Goal: Communication & Community: Share content

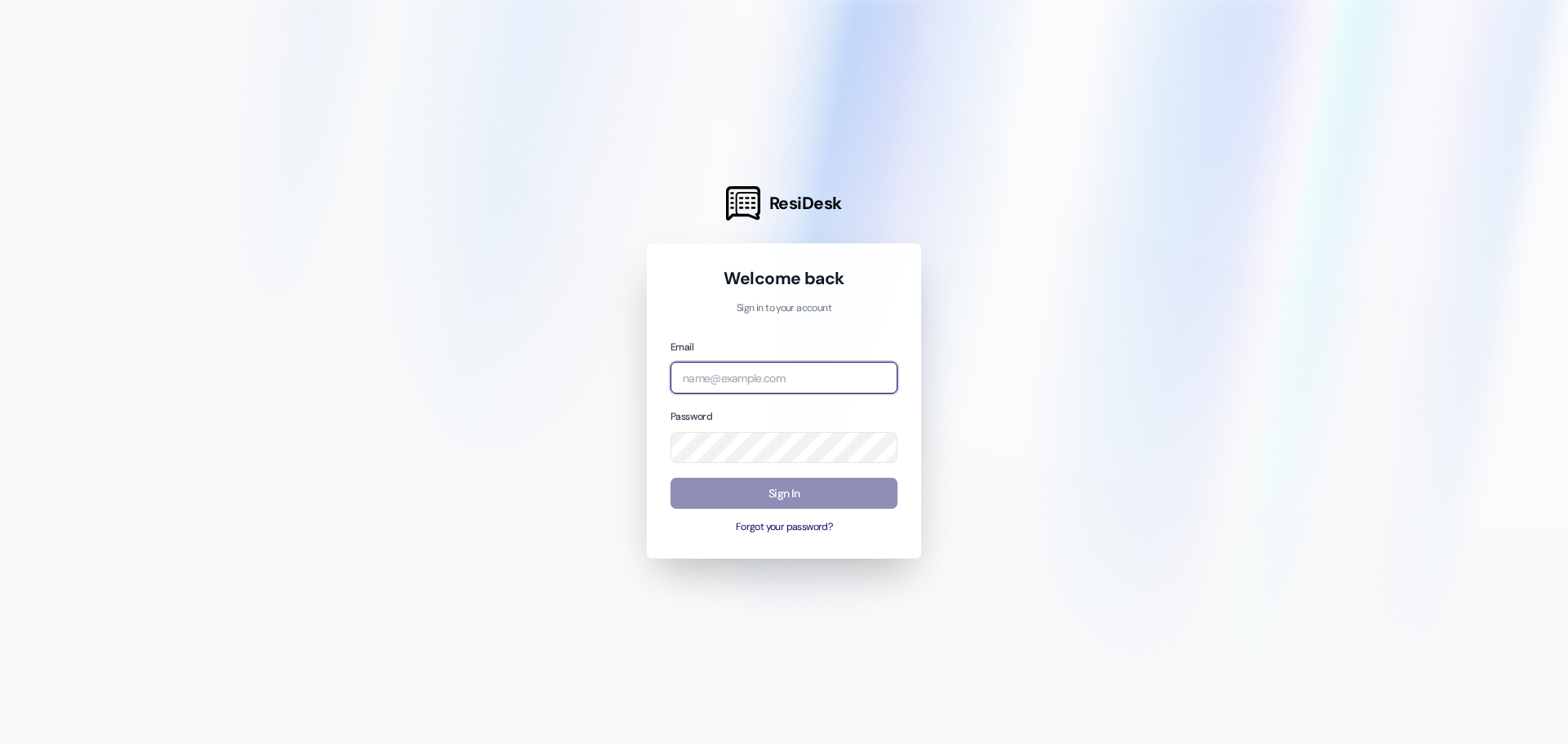
type input "[PERSON_NAME][EMAIL_ADDRESS][DOMAIN_NAME]"
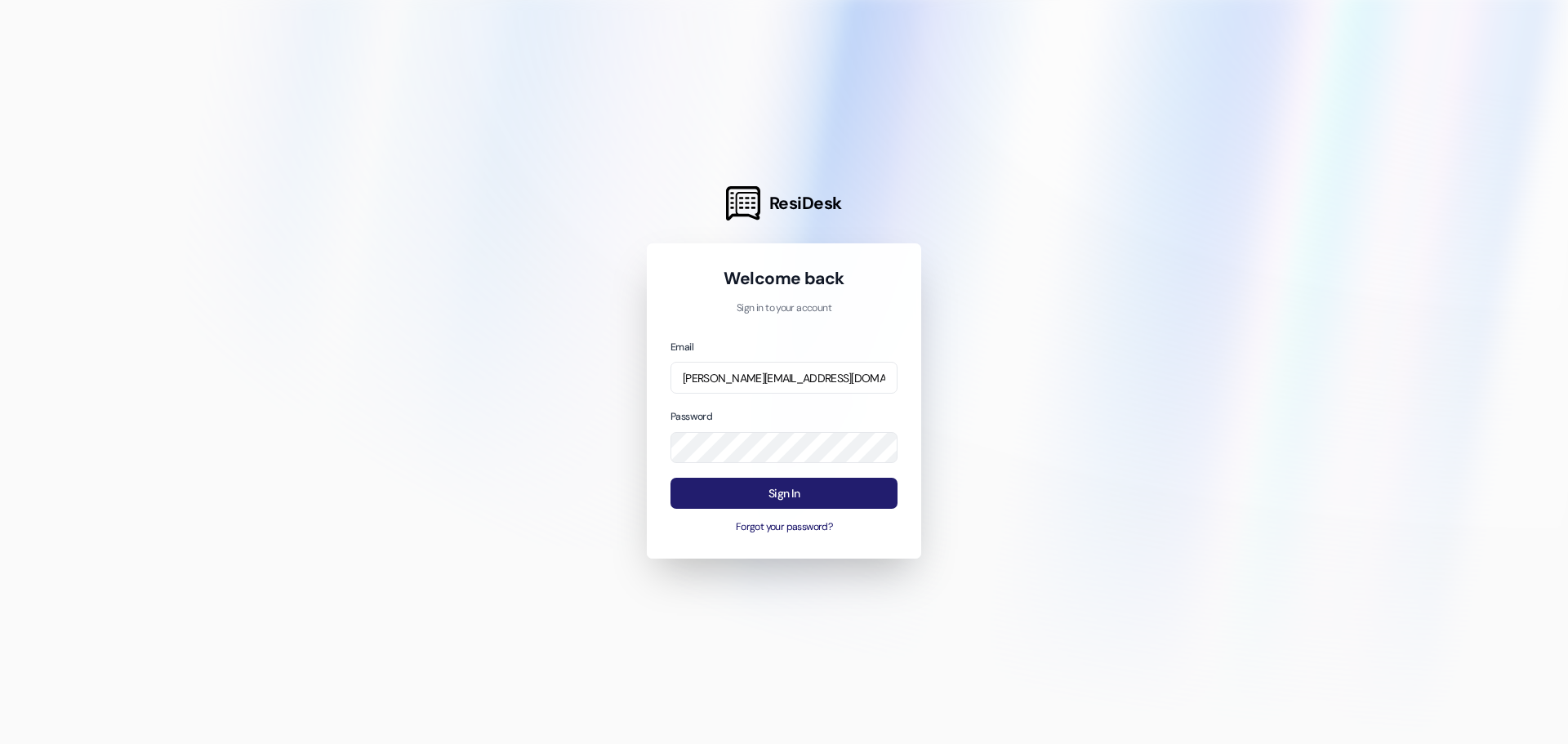
click at [753, 491] on button "Sign In" at bounding box center [784, 493] width 227 height 32
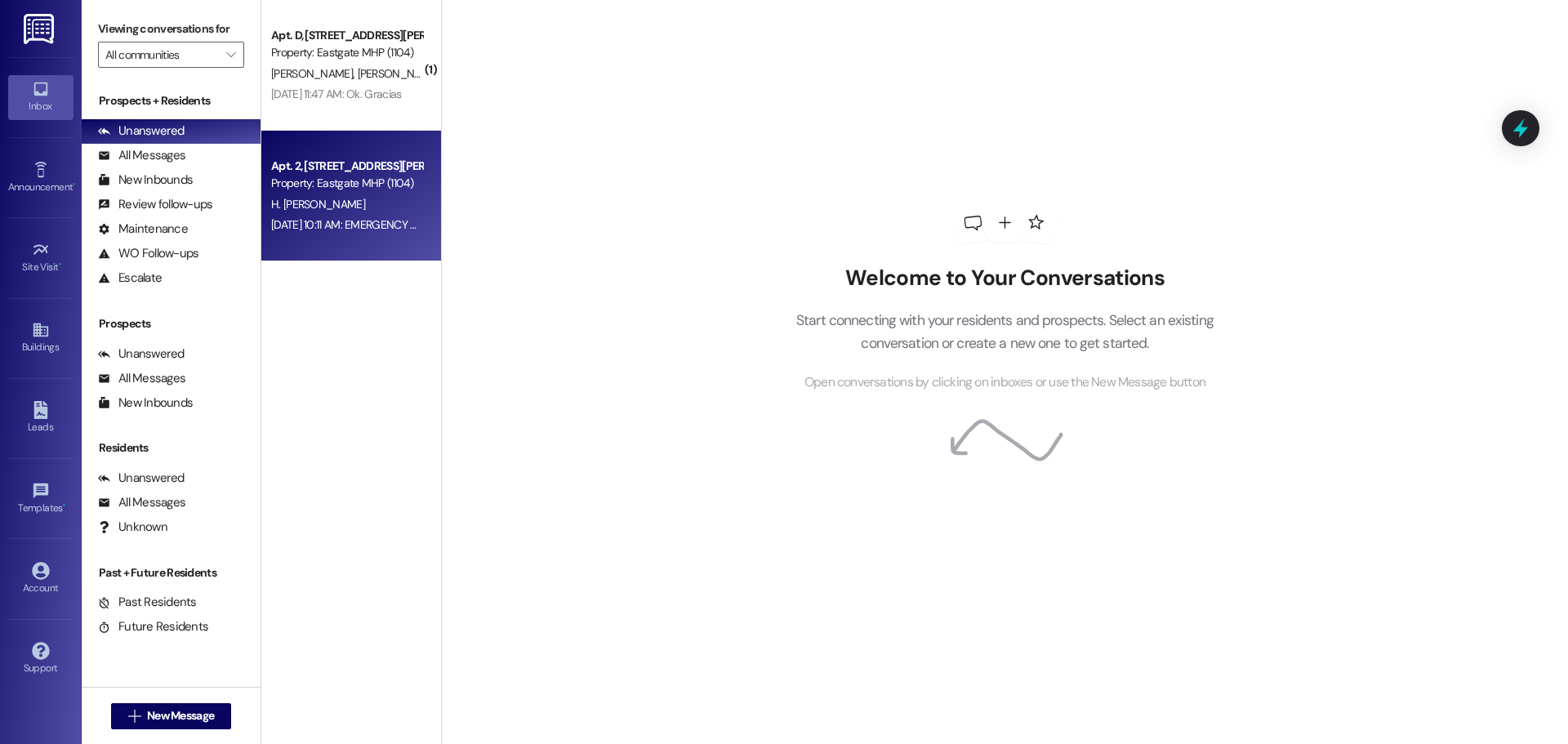
click at [342, 199] on span "H. [PERSON_NAME]" at bounding box center [318, 204] width 94 height 15
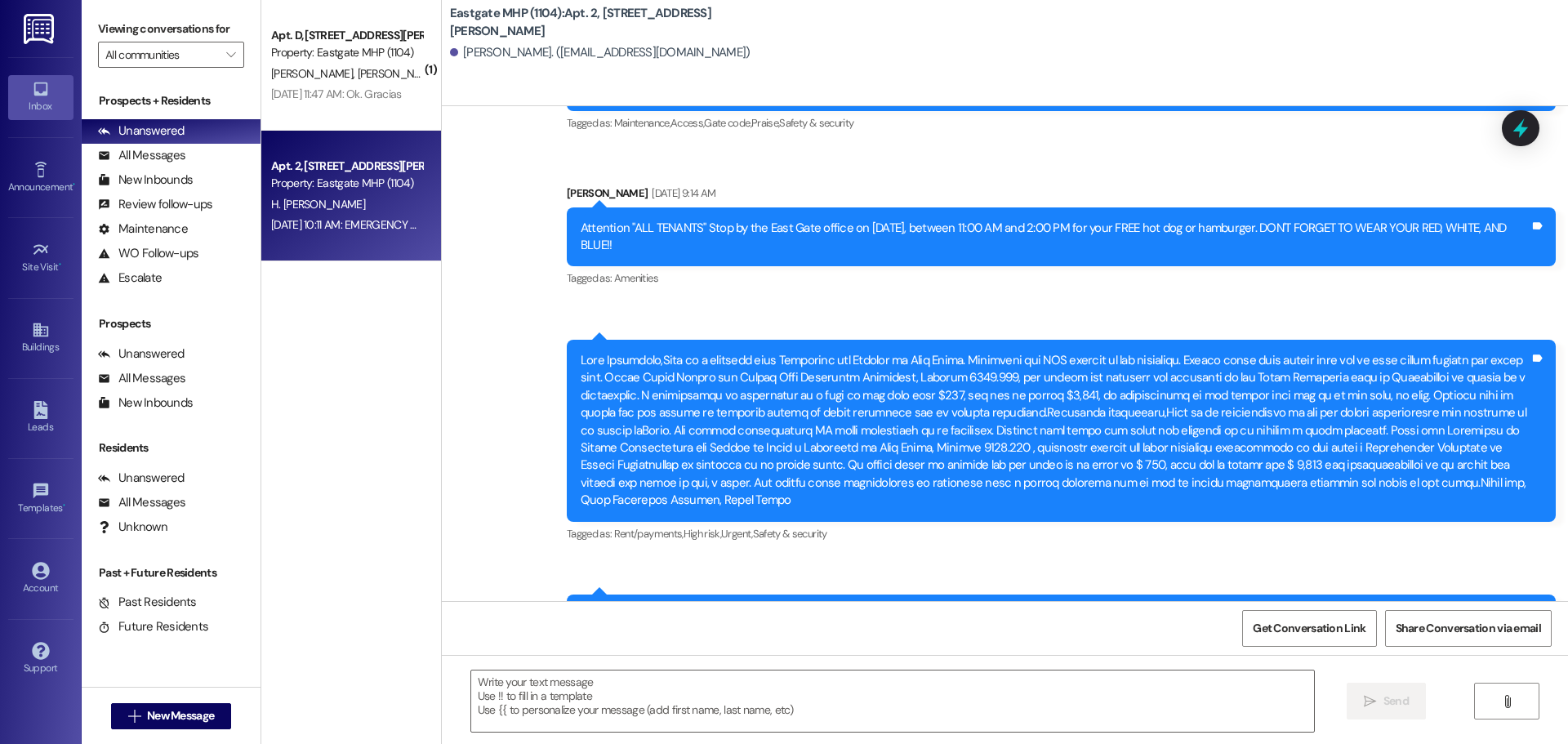
scroll to position [49252, 0]
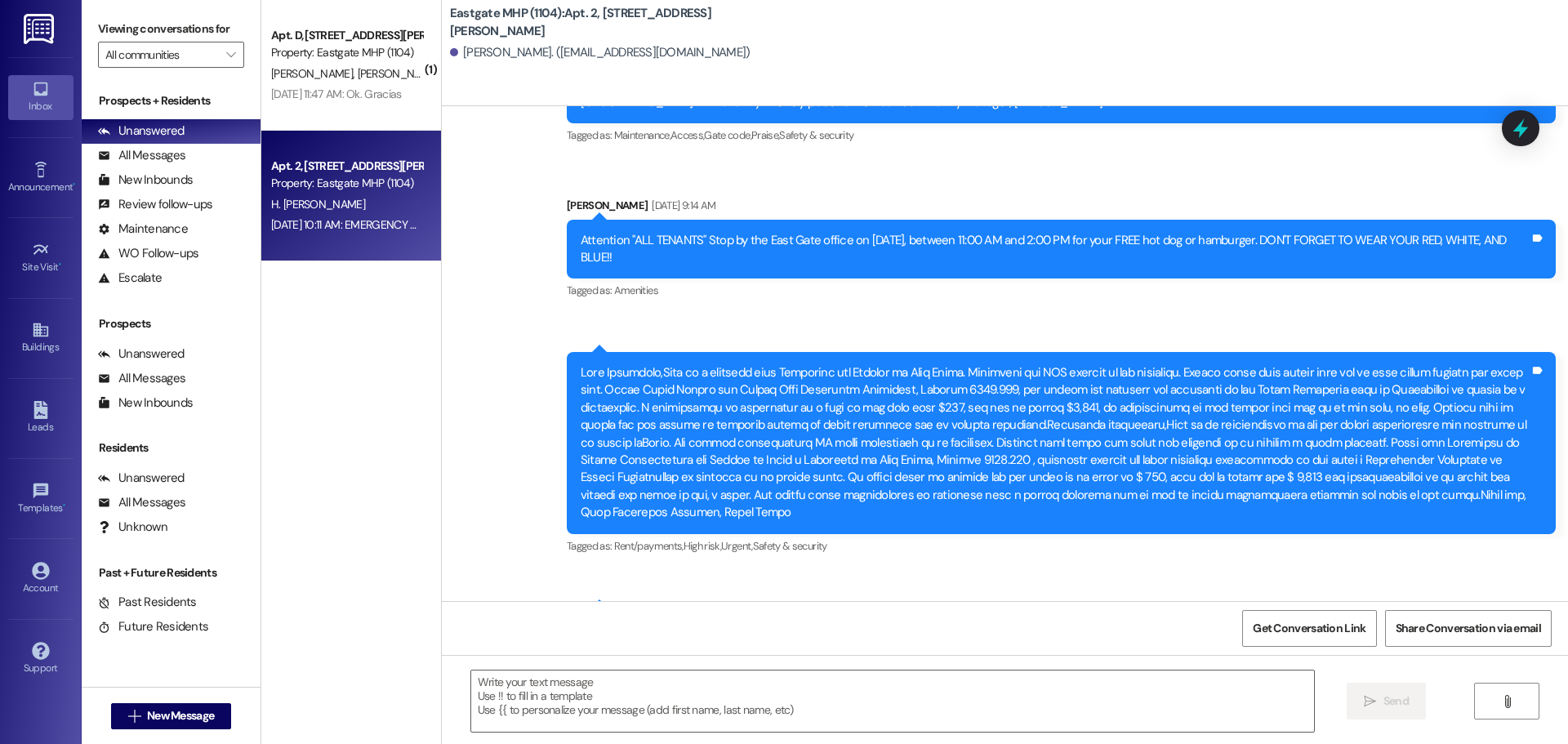
drag, startPoint x: 582, startPoint y: 211, endPoint x: 1043, endPoint y: 229, distance: 461.4
click at [1043, 619] on div "Friendly reminder: ALL rental units must submit a current Rental Insurance Poli…" at bounding box center [1055, 637] width 949 height 35
copy div "Friendly reminder: ALL rental units must submit a current Rental Insurance Poli…"
click at [36, 334] on icon at bounding box center [40, 330] width 15 height 14
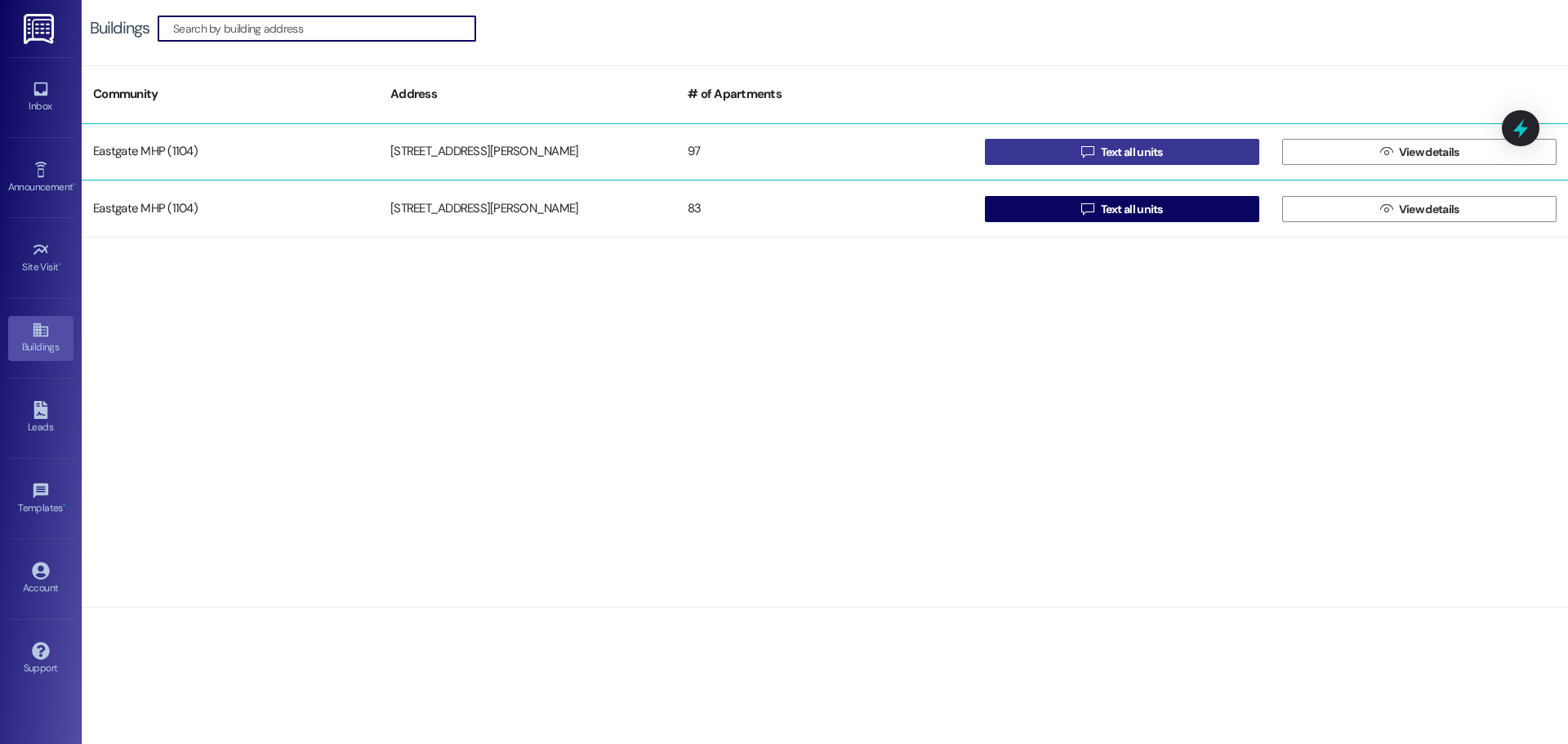
click at [1136, 157] on span "Text all units" at bounding box center [1132, 151] width 62 height 17
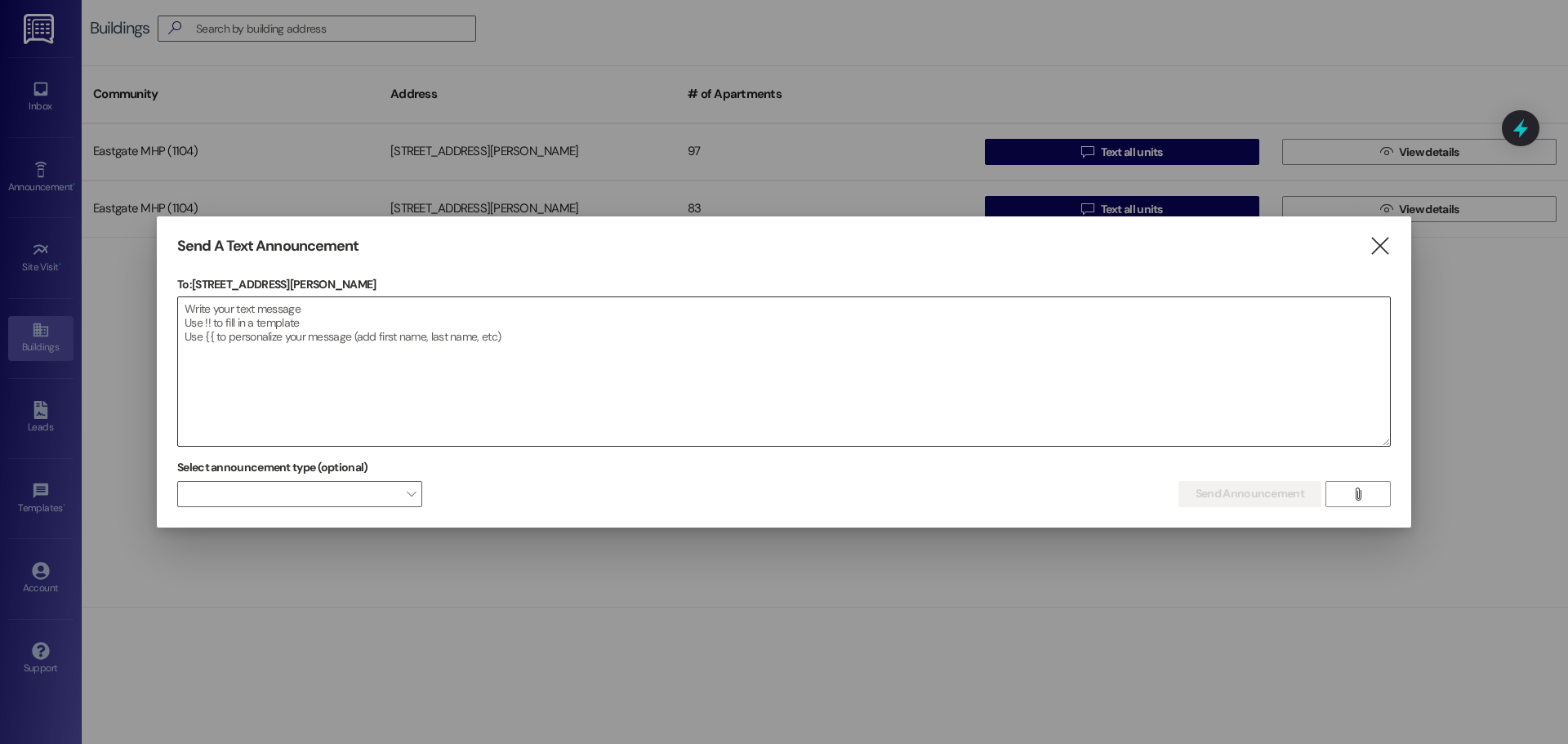
click at [230, 327] on textarea at bounding box center [784, 372] width 1211 height 149
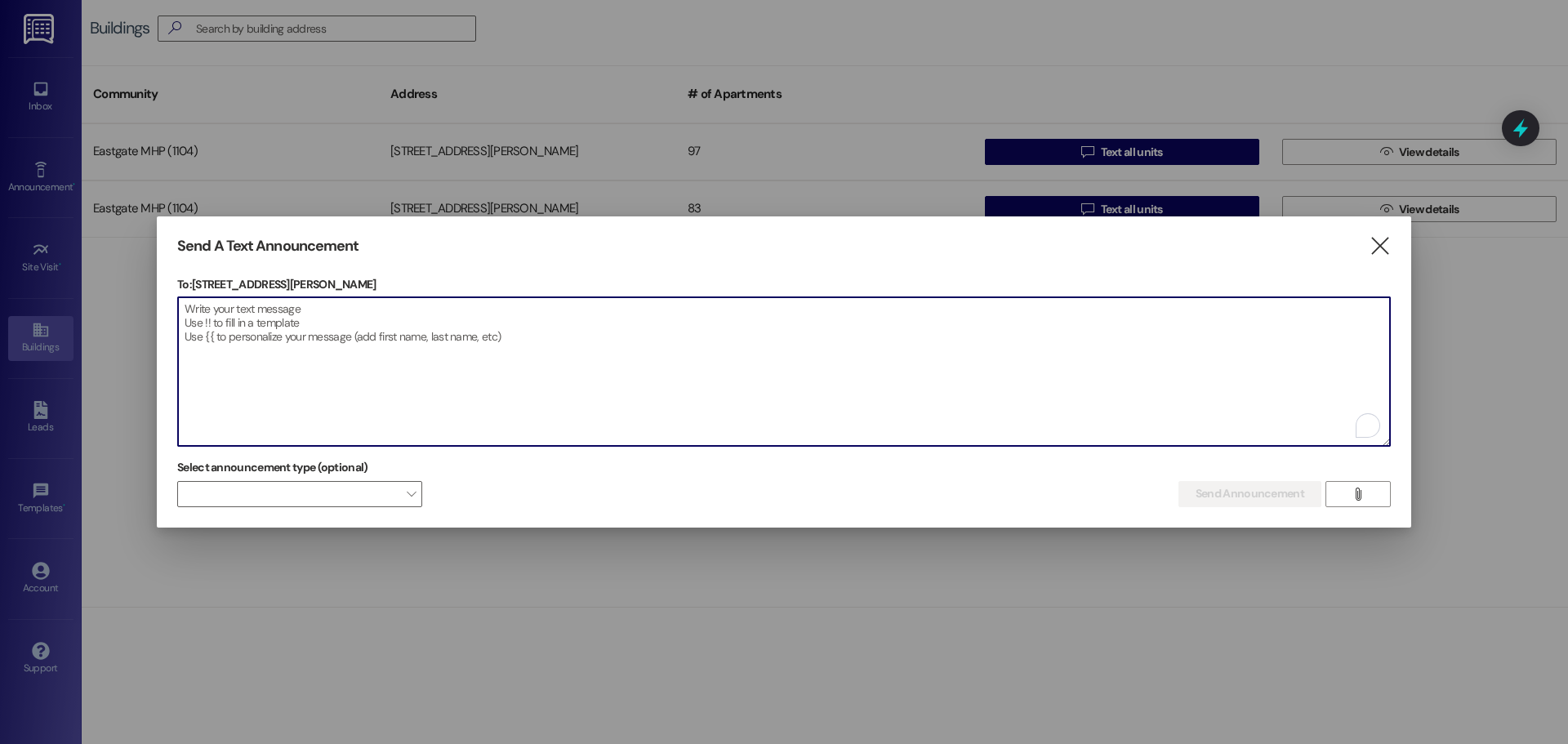
paste textarea "Friendly reminder: ALL rental units must submit a current Rental Insurance Poli…"
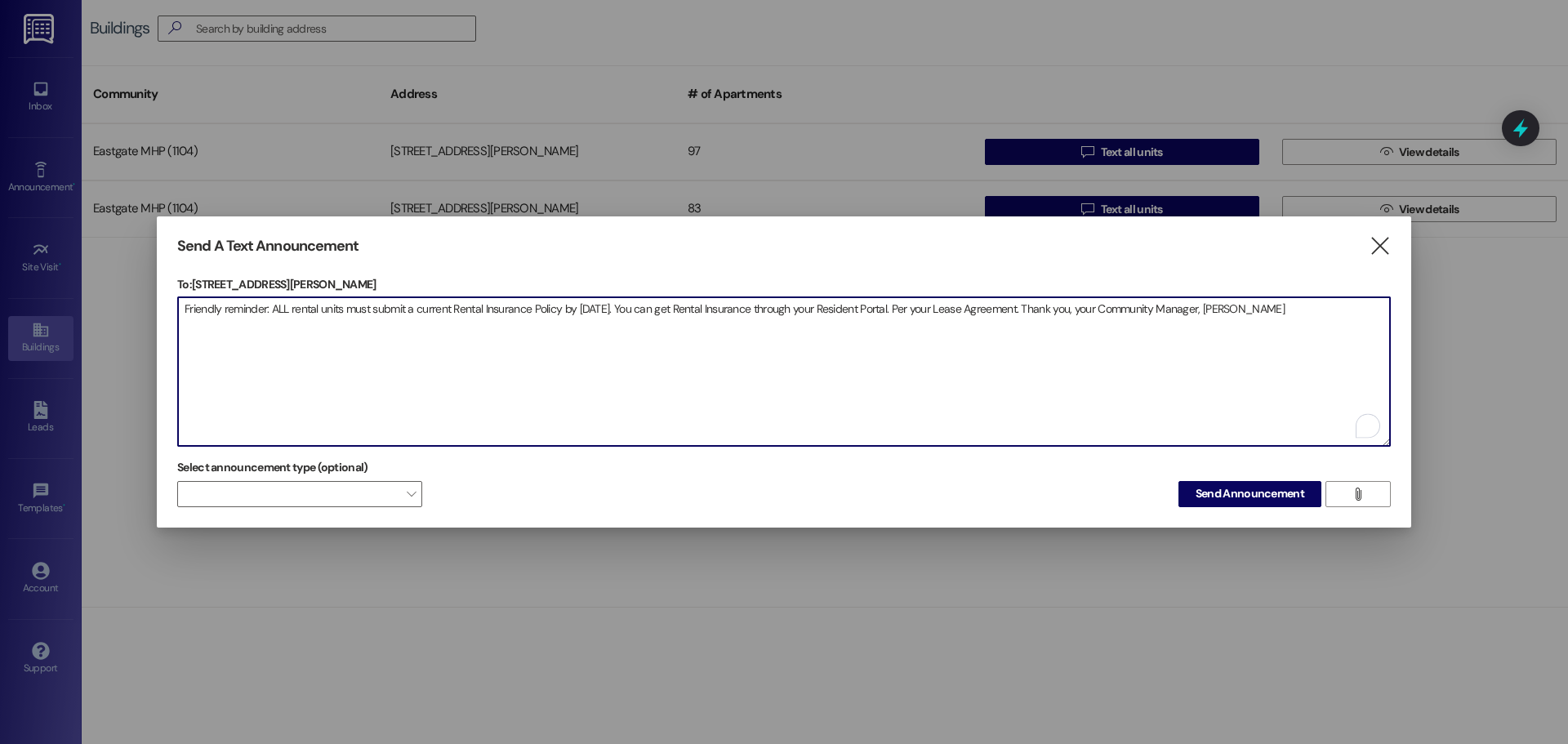
click at [270, 311] on textarea "Friendly reminder: ALL rental units must submit a current Rental Insurance Poli…" at bounding box center [784, 372] width 1211 height 149
click at [185, 309] on textarea "ALL rental units must submit a current Rental Insurance Policy by [DATE]. You c…" at bounding box center [784, 372] width 1211 height 149
click at [568, 386] on textarea ""RENTAL INSPECTIONS' ALL rental units must submit a current Rental Insurance Po…" at bounding box center [784, 372] width 1211 height 149
click at [289, 301] on textarea ""RENTAL INSPECTIONS' ALL rental units must submit a current Rental Insurance Po…" at bounding box center [784, 372] width 1211 height 149
click at [644, 310] on textarea "RENTAL INSURANCE: All rental units must submit a current Rental Insurance Polic…" at bounding box center [784, 372] width 1211 height 149
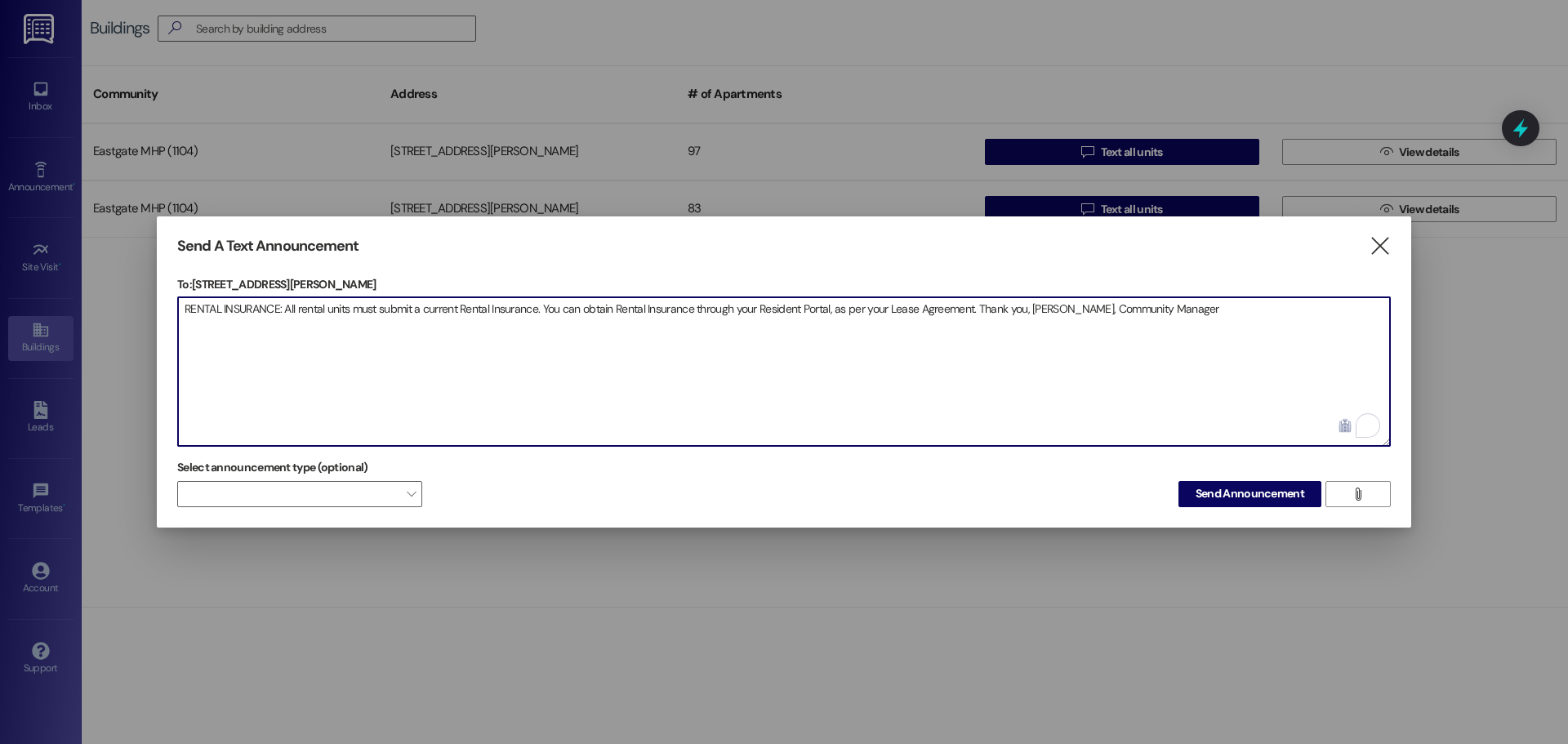
click at [978, 308] on textarea "RENTAL INSURANCE: All rental units must submit a current Rental Insurance. You …" at bounding box center [784, 372] width 1211 height 149
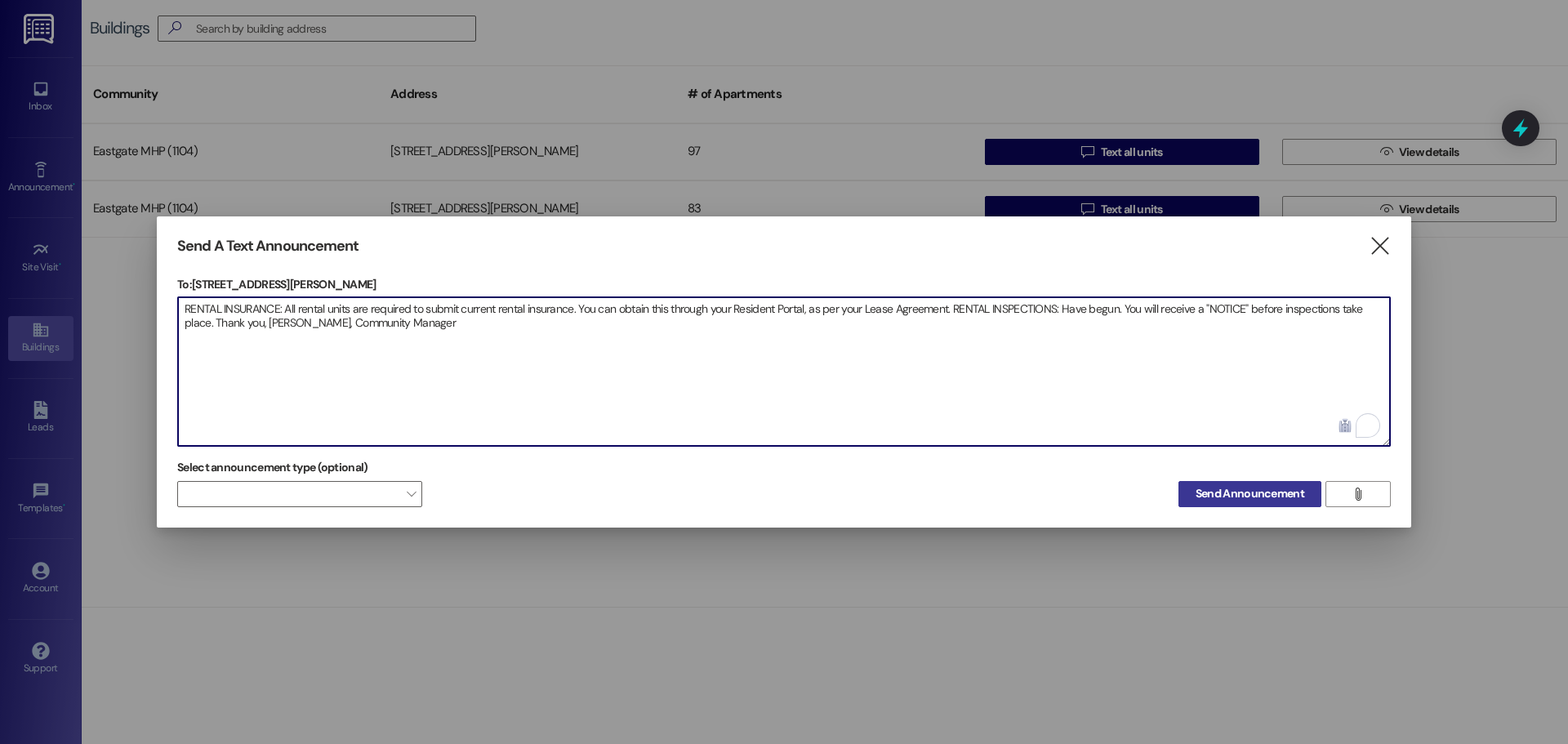
type textarea "RENTAL INSURANCE: All rental units are required to submit current rental insura…"
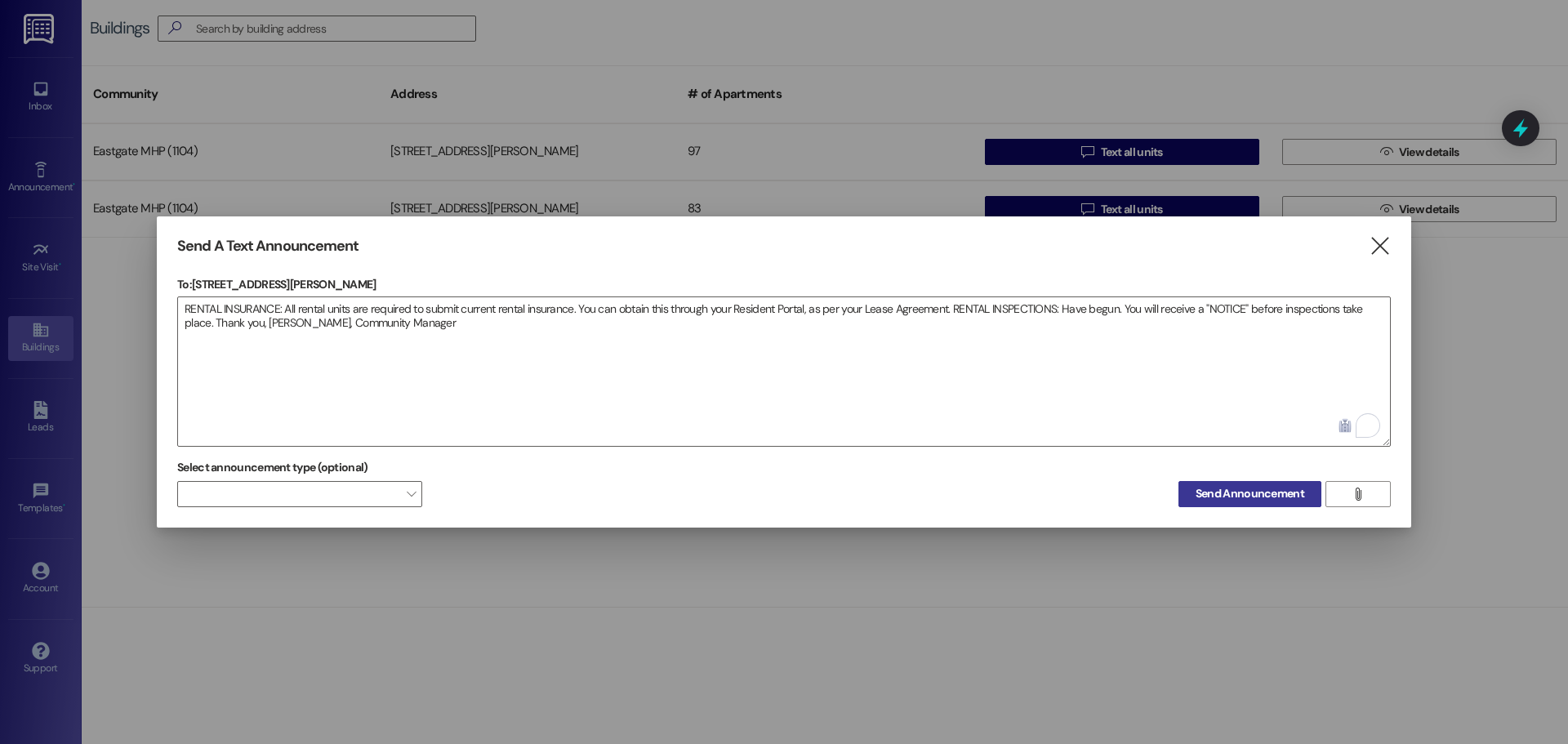
click at [1229, 496] on span "Send Announcement" at bounding box center [1249, 493] width 109 height 17
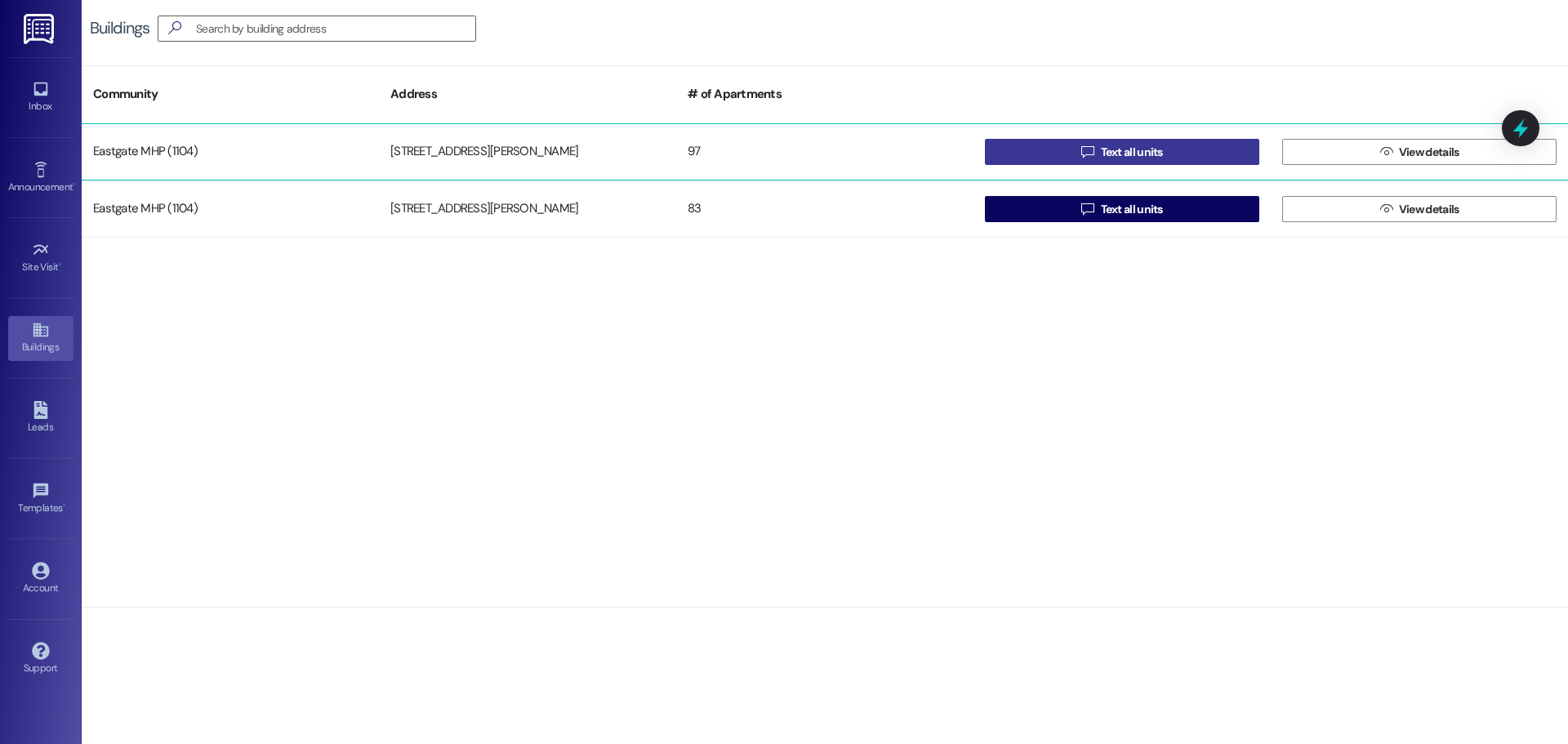
click at [1118, 159] on span "Text all units" at bounding box center [1132, 151] width 62 height 17
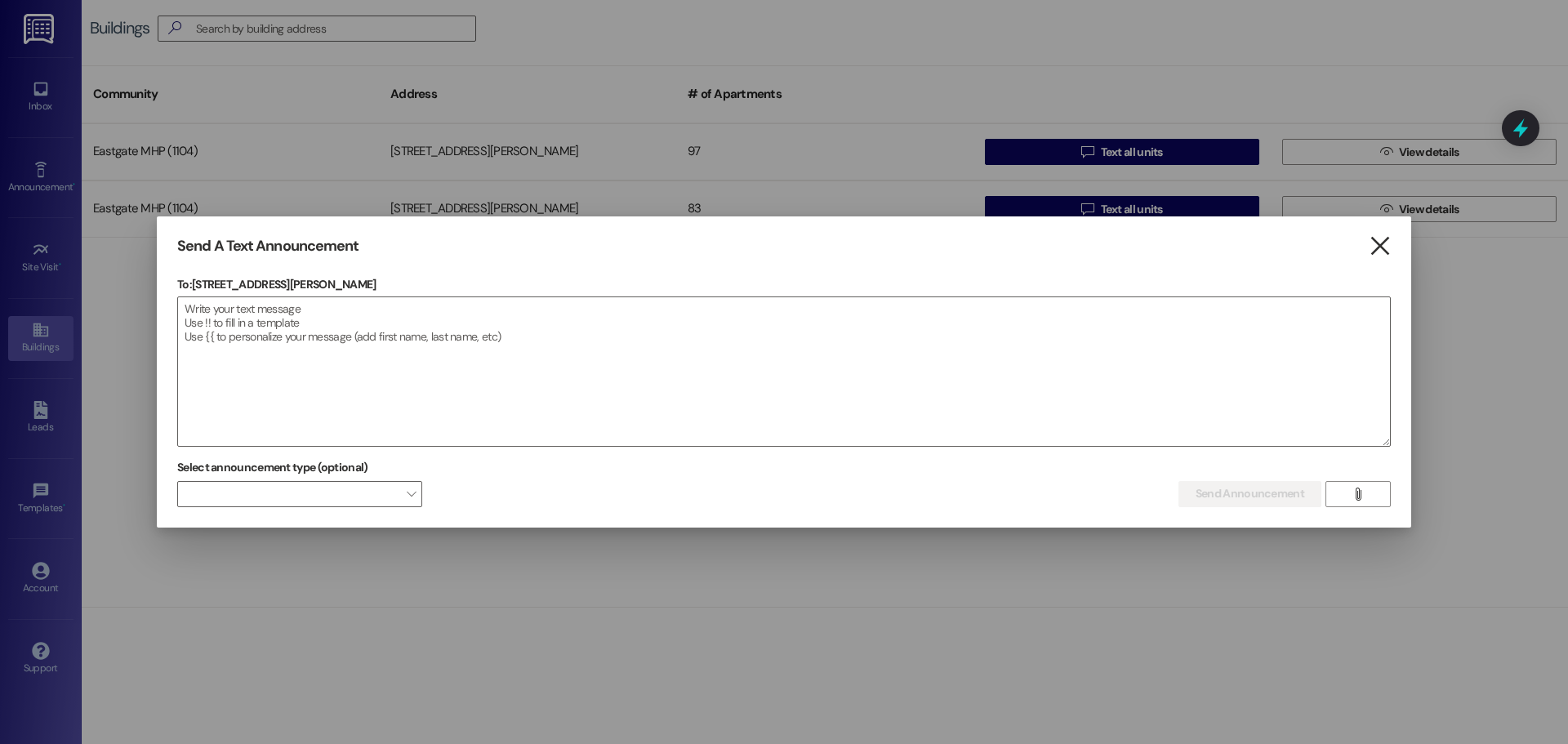
click at [1378, 246] on icon "" at bounding box center [1379, 245] width 22 height 17
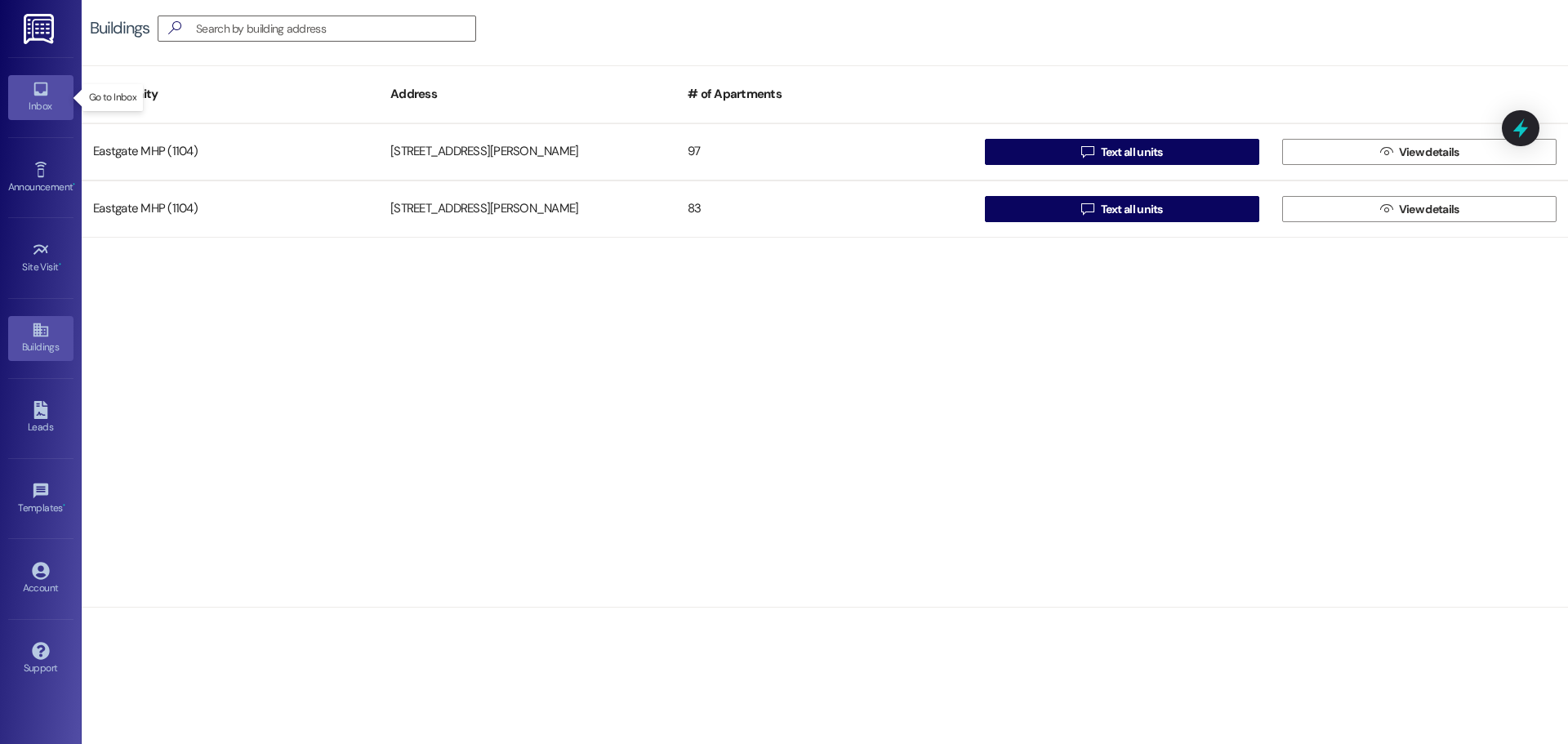
click at [44, 83] on icon at bounding box center [41, 89] width 14 height 14
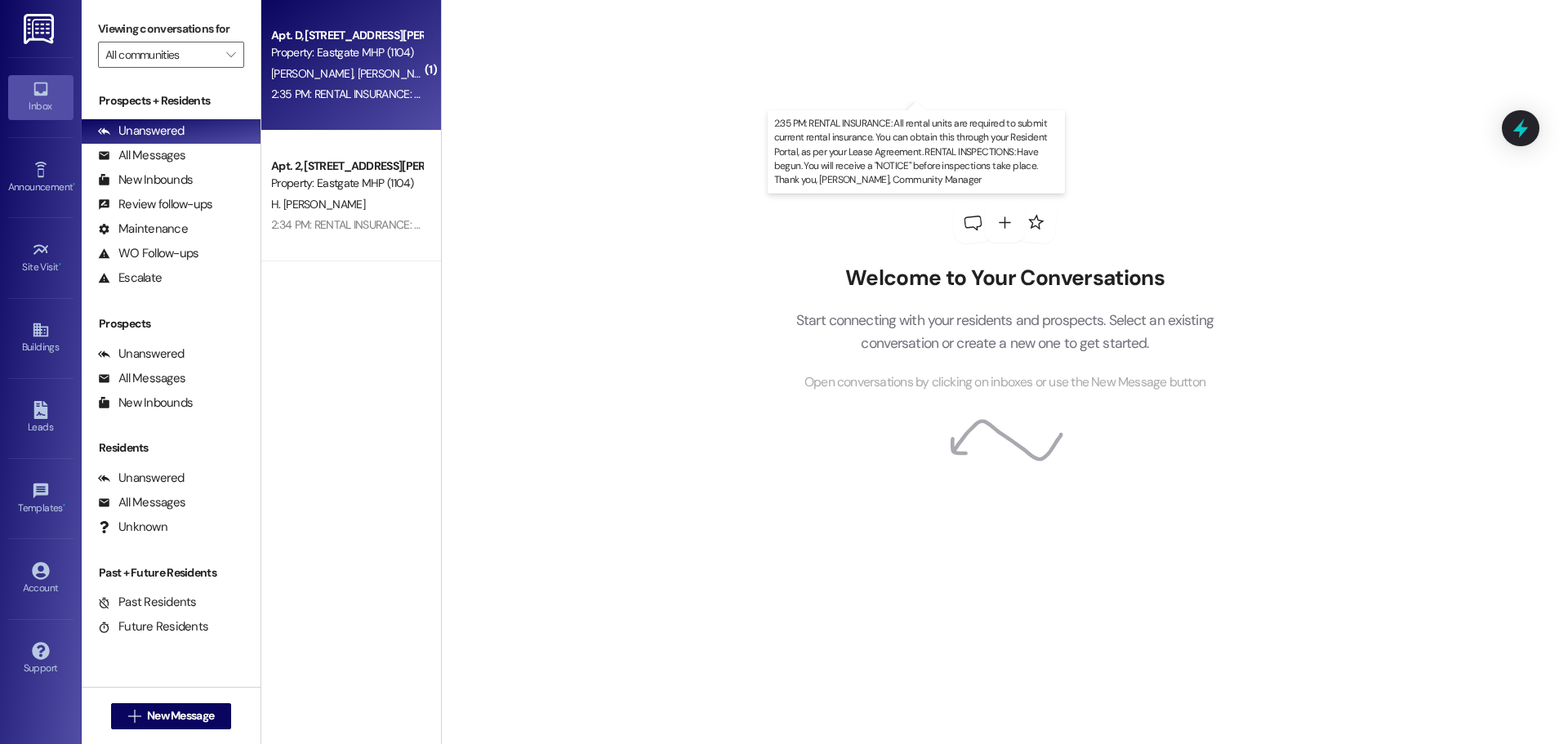
click at [345, 87] on div "2:35 PM: RENTAL INSURANCE: All rental units are required to submit current rent…" at bounding box center [1018, 94] width 1495 height 15
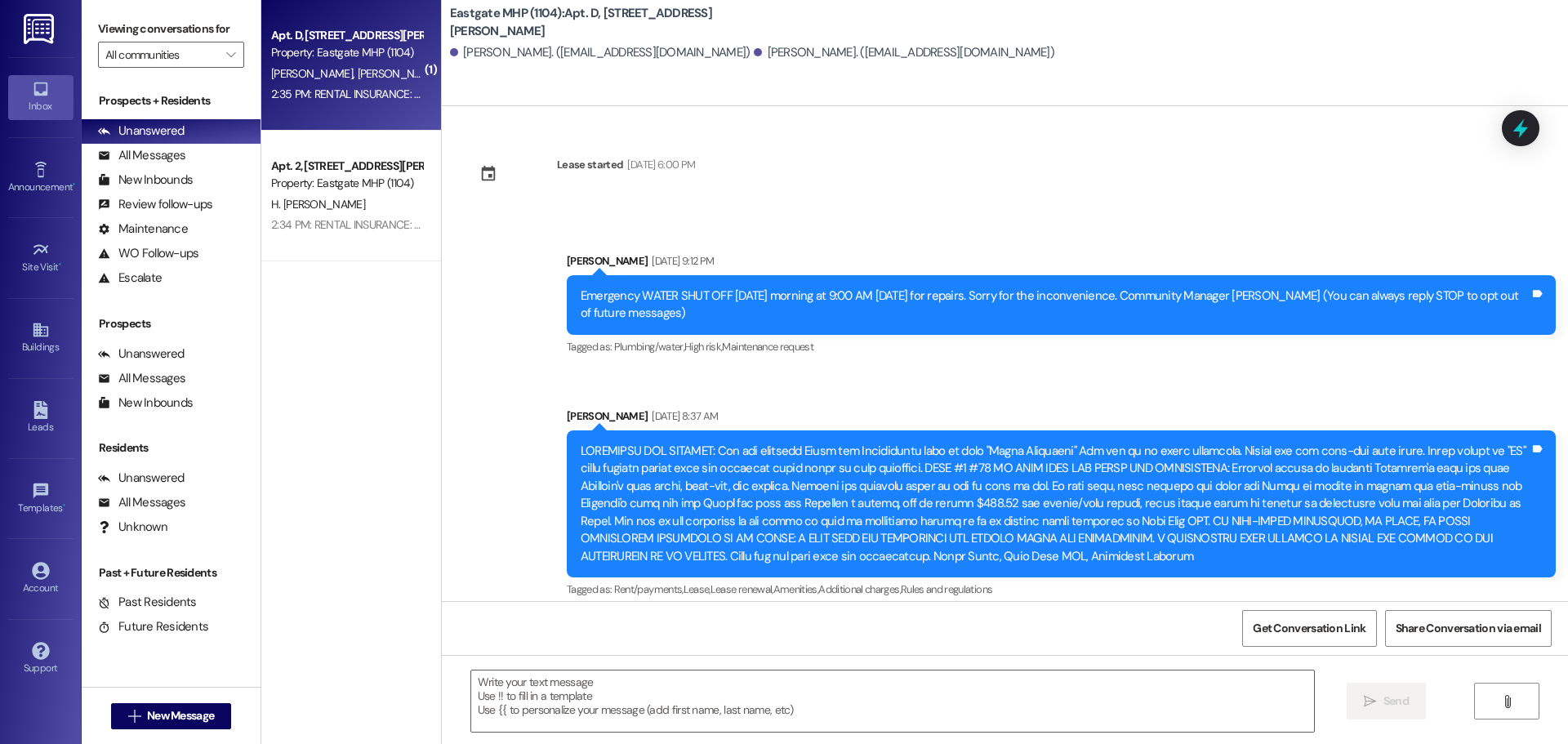
scroll to position [15674, 0]
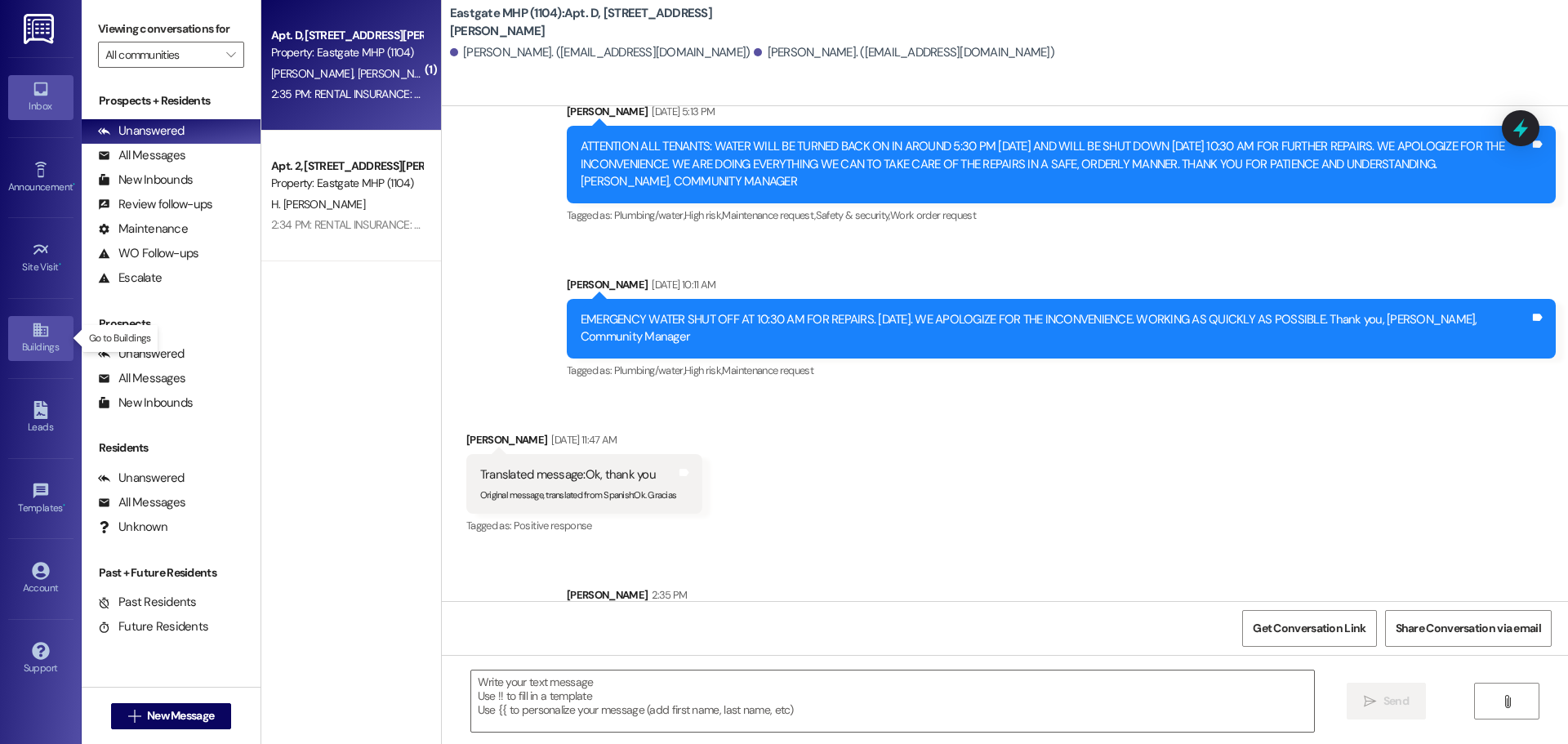
click at [46, 328] on icon at bounding box center [41, 329] width 18 height 18
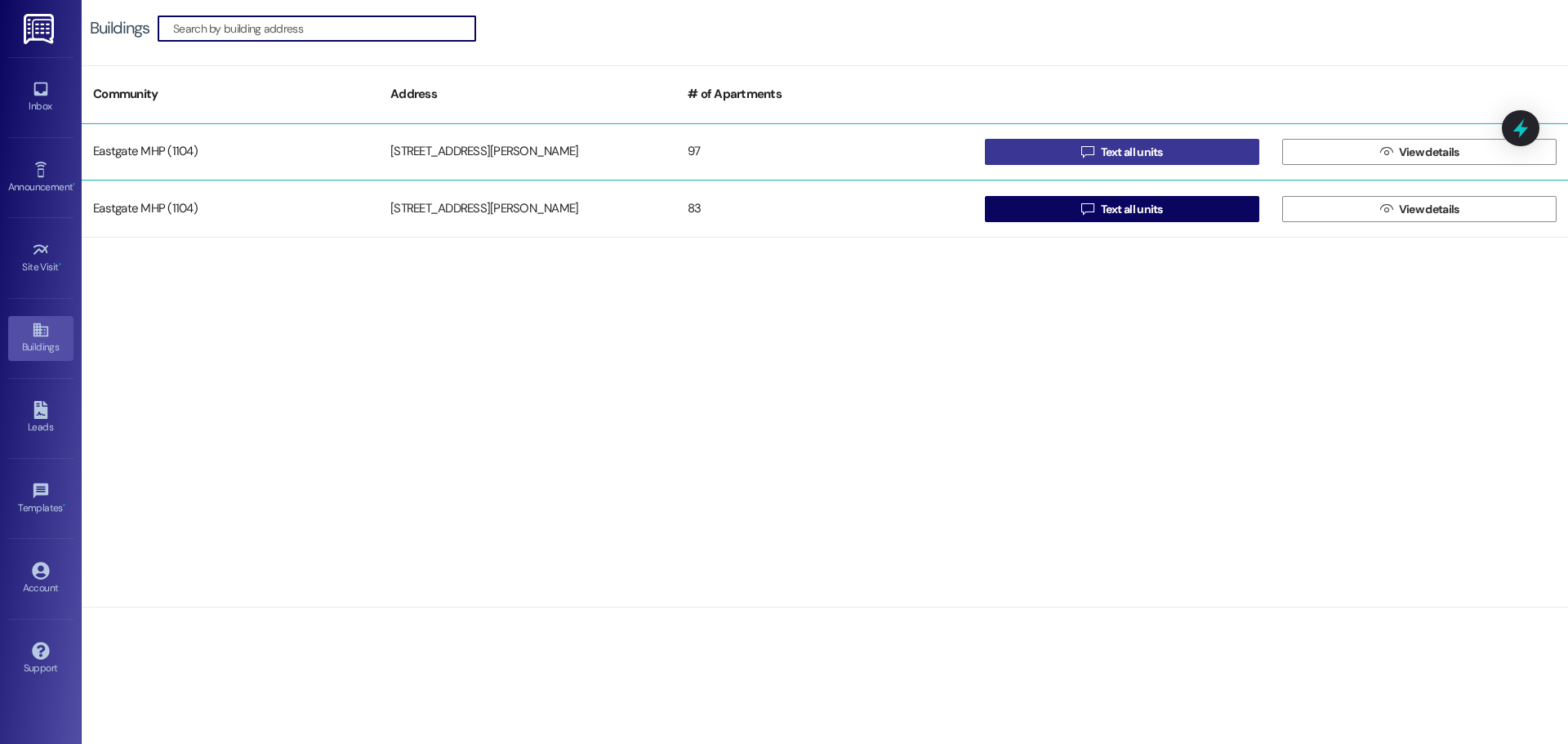
click at [1108, 155] on span "Text all units" at bounding box center [1132, 151] width 62 height 17
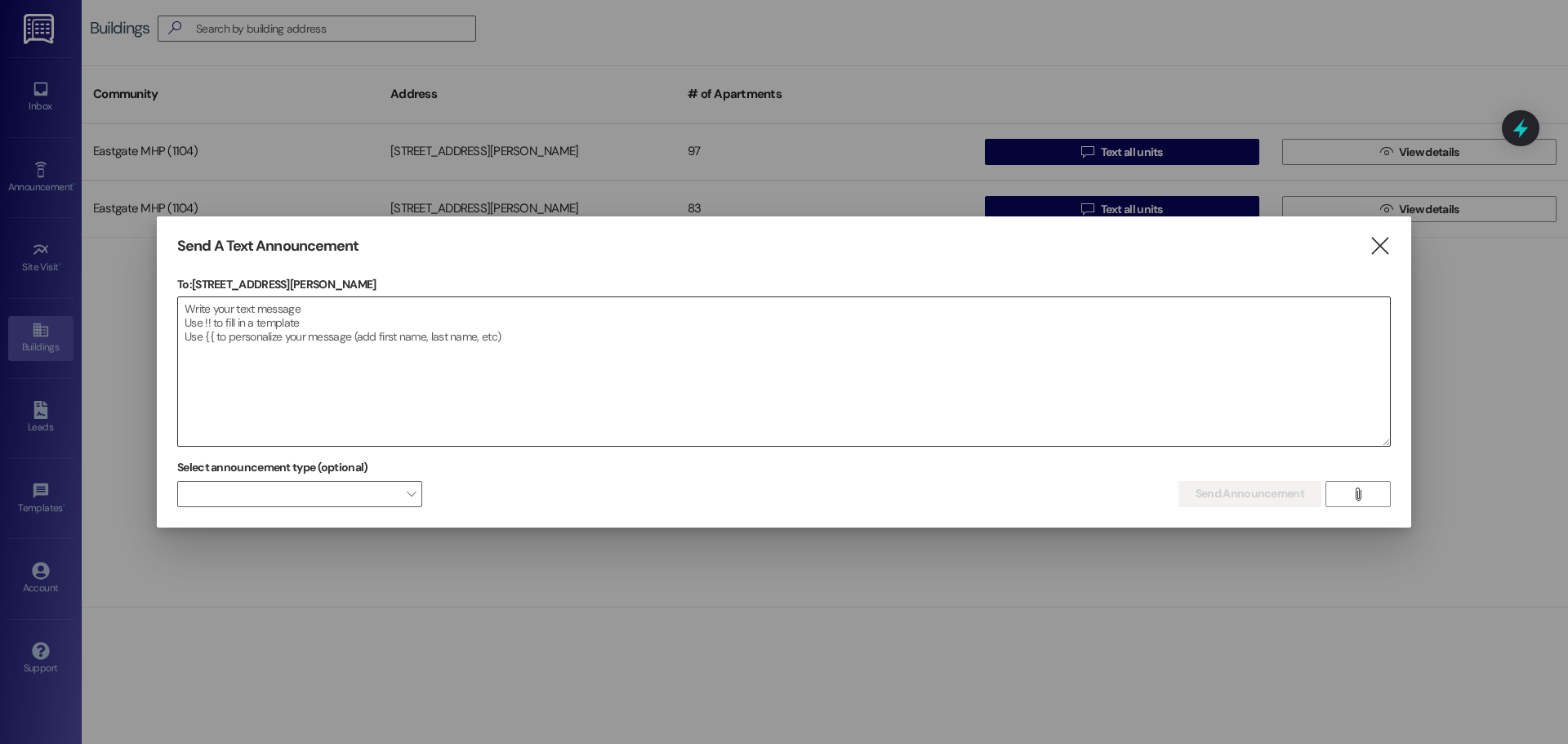
click at [321, 363] on textarea at bounding box center [784, 372] width 1211 height 149
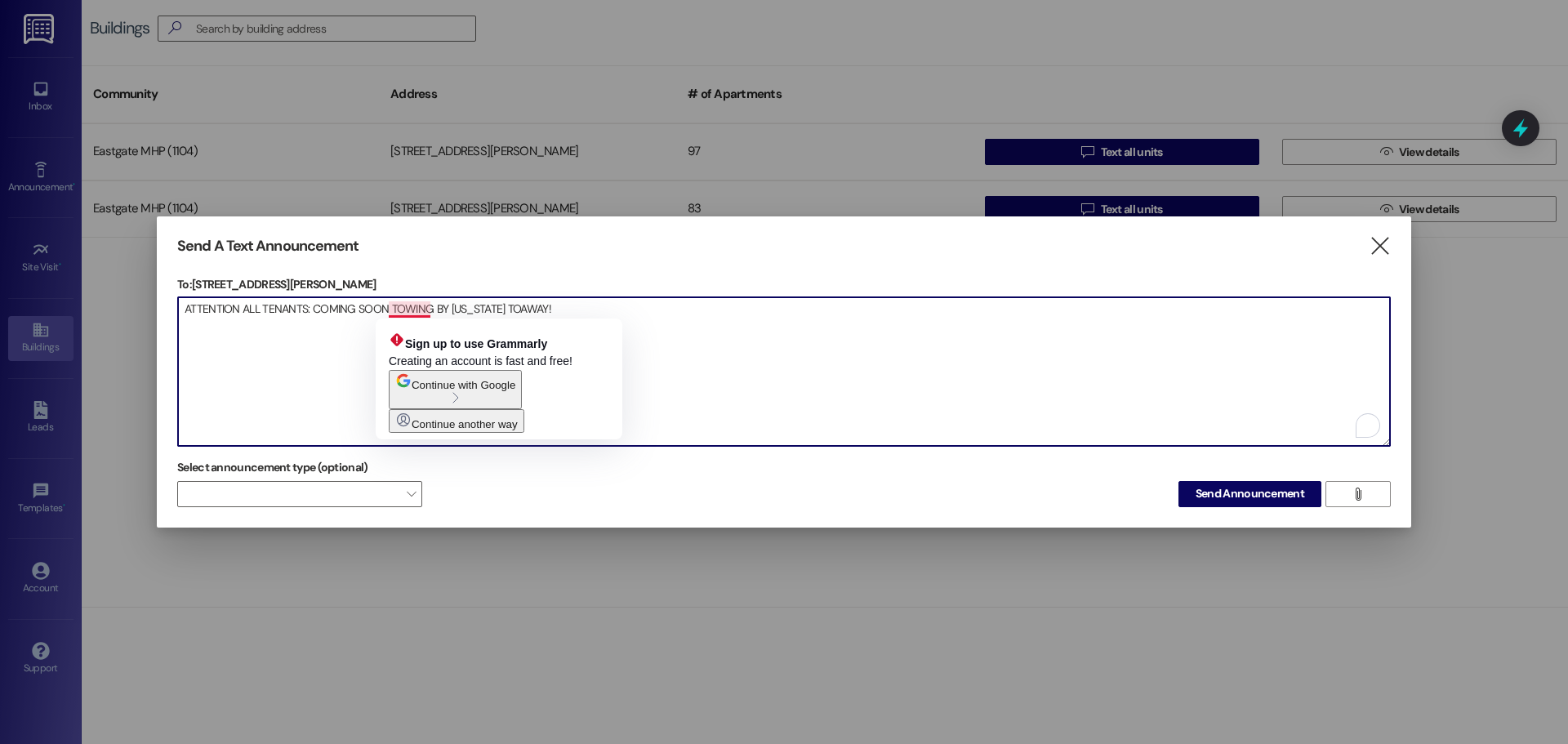
click at [410, 308] on html "Inbox Go to Inbox Announcement • Send A Text Announcement Site Visit • Go to Si…" at bounding box center [784, 372] width 1568 height 744
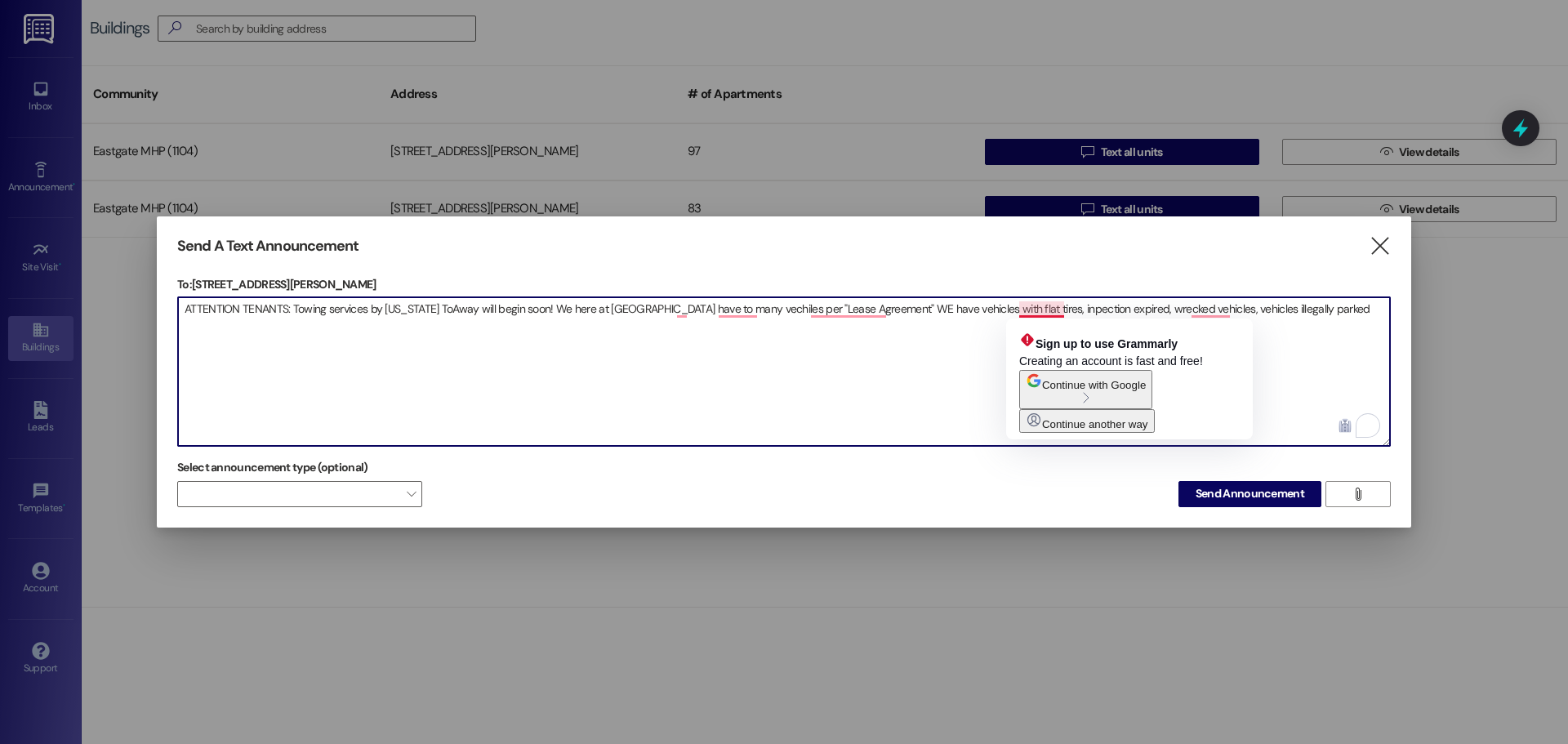
click at [1063, 309] on textarea "ATTENTION TENANTS: Towing services by [US_STATE] ToAway will begin soon! We her…" at bounding box center [784, 372] width 1211 height 149
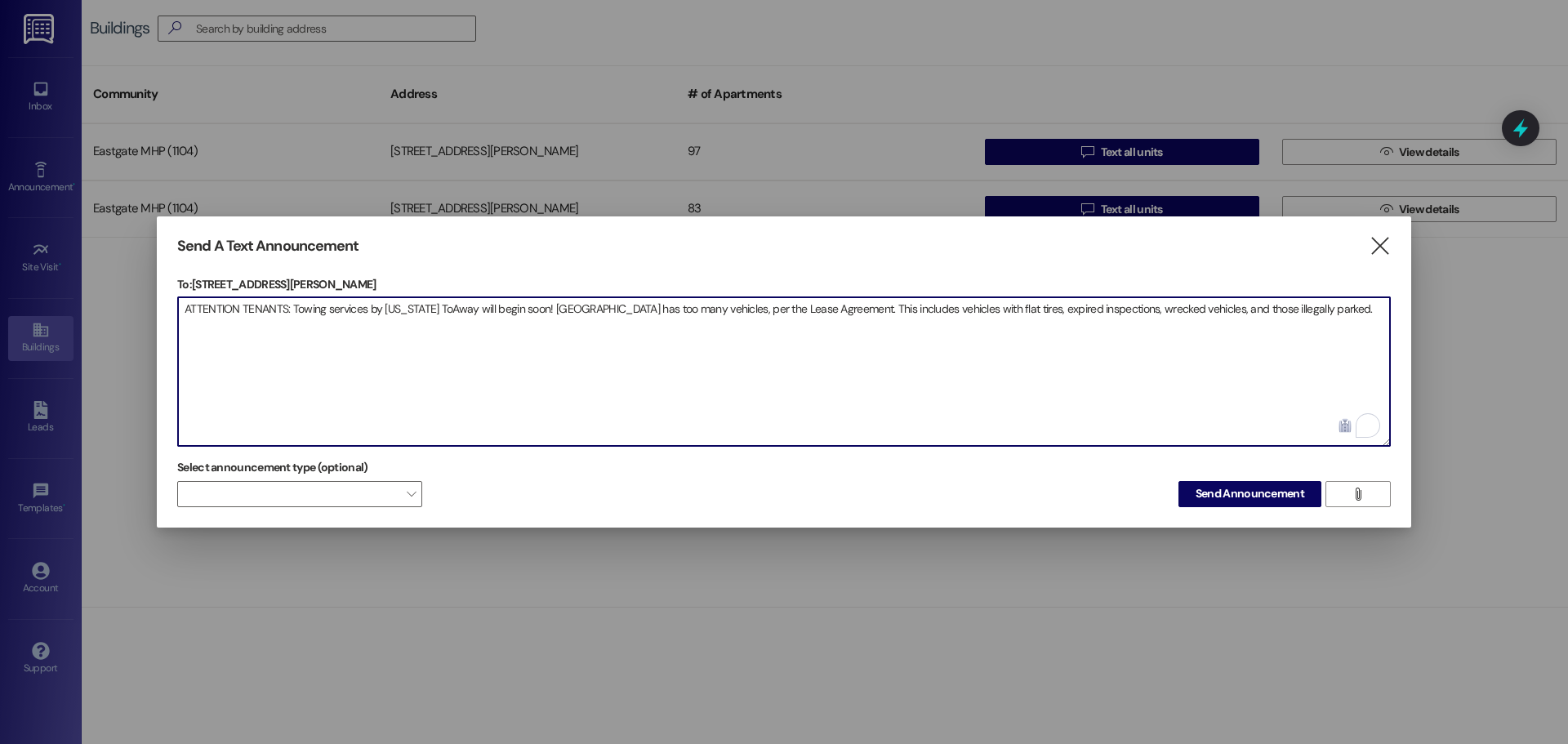
click at [1337, 308] on textarea "ATTENTION TENANTS: Towing services by [US_STATE] ToAway will begin soon! [GEOGR…" at bounding box center [784, 372] width 1211 height 149
click at [258, 322] on textarea "ATTENTION TENANTS: Towing services by [US_STATE] ToAway will begin soon for veh…" at bounding box center [784, 372] width 1211 height 149
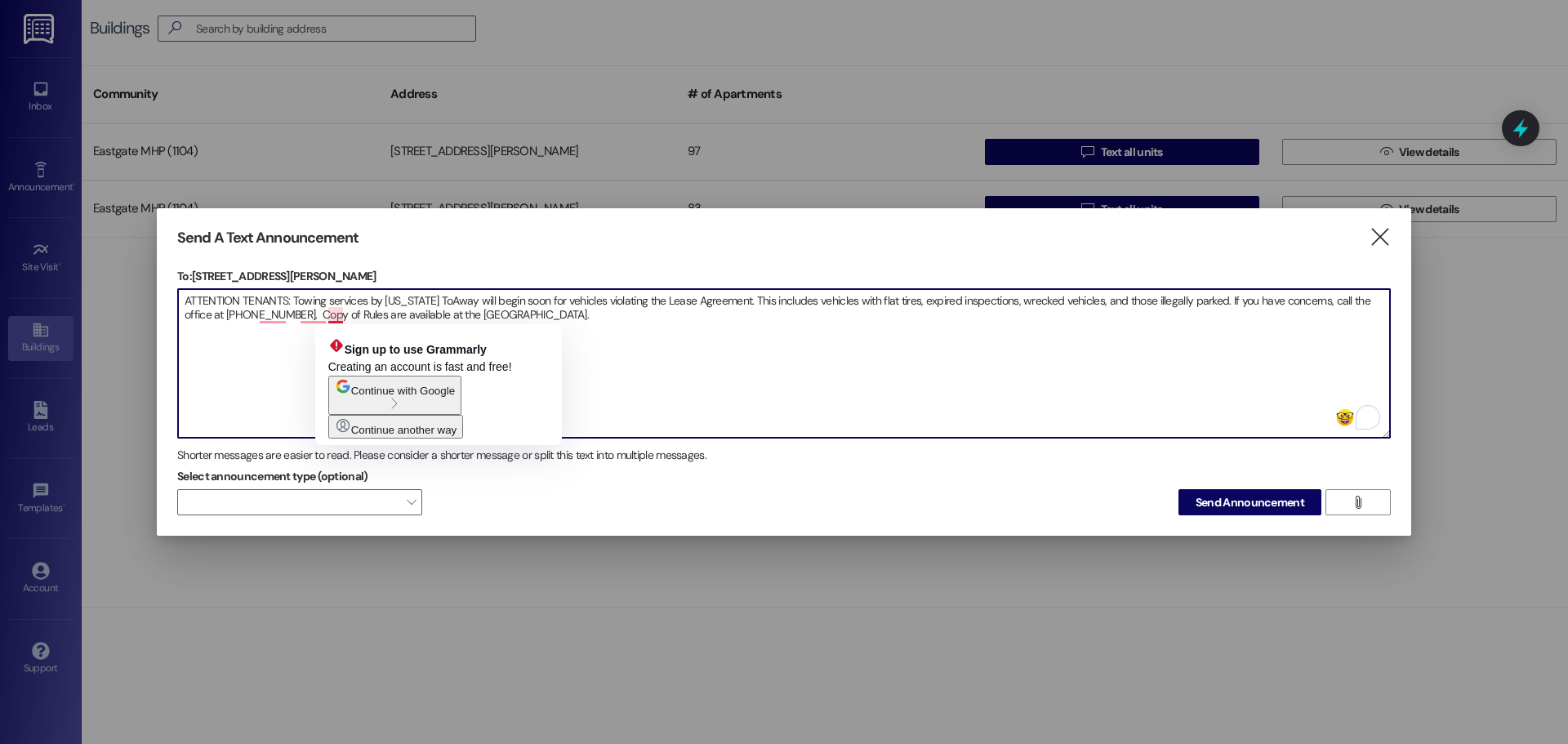
click at [328, 315] on textarea "ATTENTION TENANTS: Towing services by [US_STATE] ToAway will begin soon for veh…" at bounding box center [784, 363] width 1211 height 149
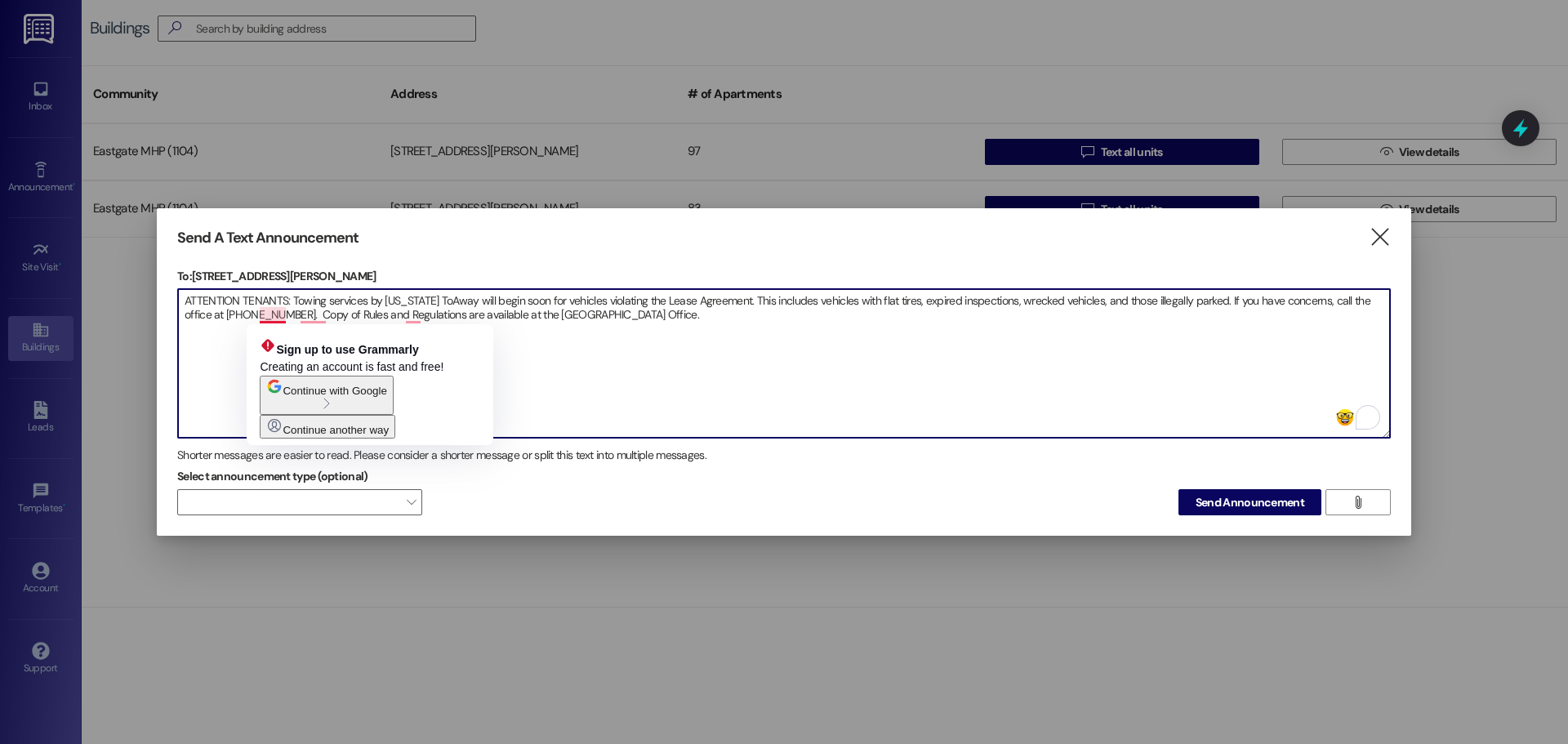
click at [183, 355] on html "Inbox Go to Inbox Announcement • Send A Text Announcement Site Visit • Go to Si…" at bounding box center [784, 372] width 1568 height 744
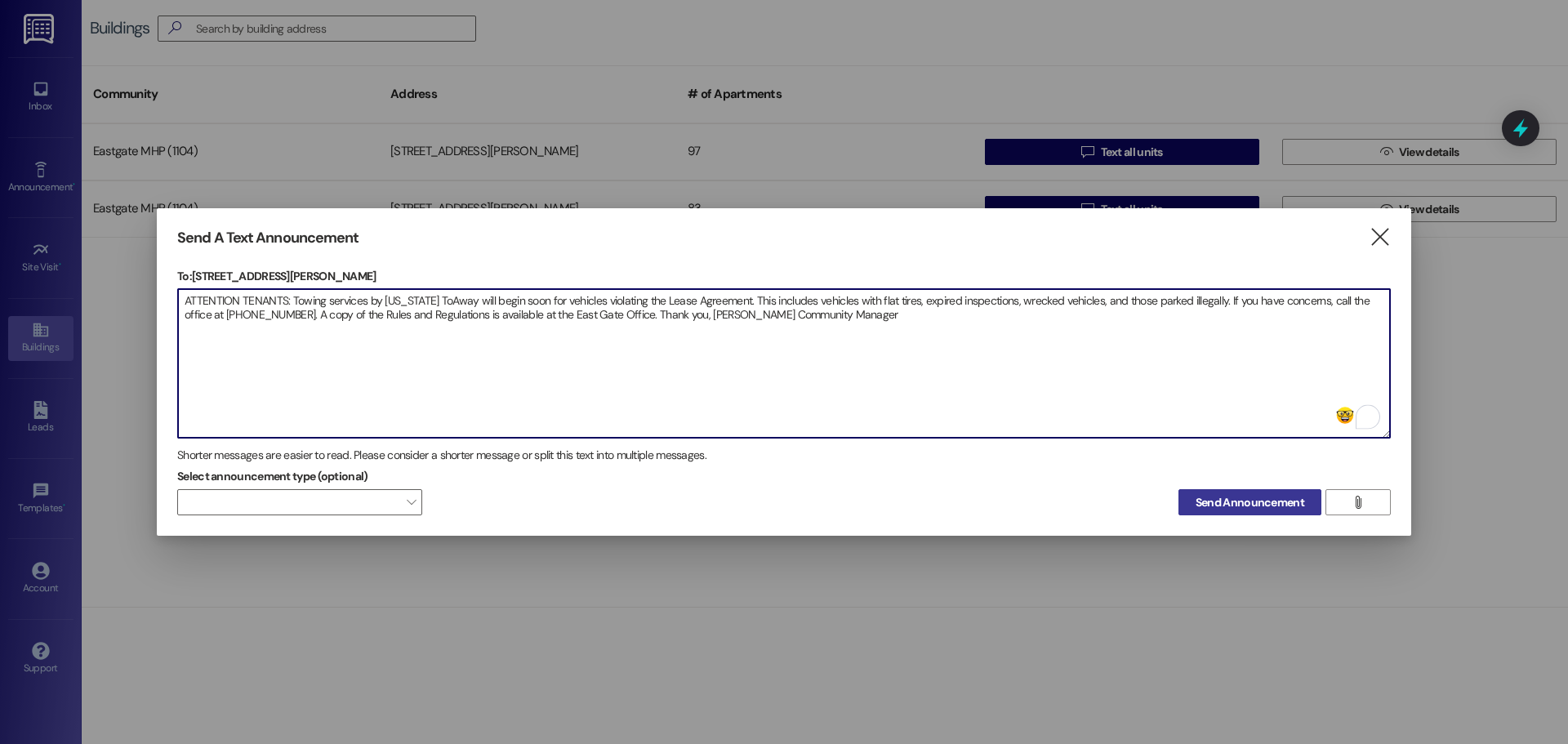
type textarea "ATTENTION TENANTS: Towing services by [US_STATE] ToAway will begin soon for veh…"
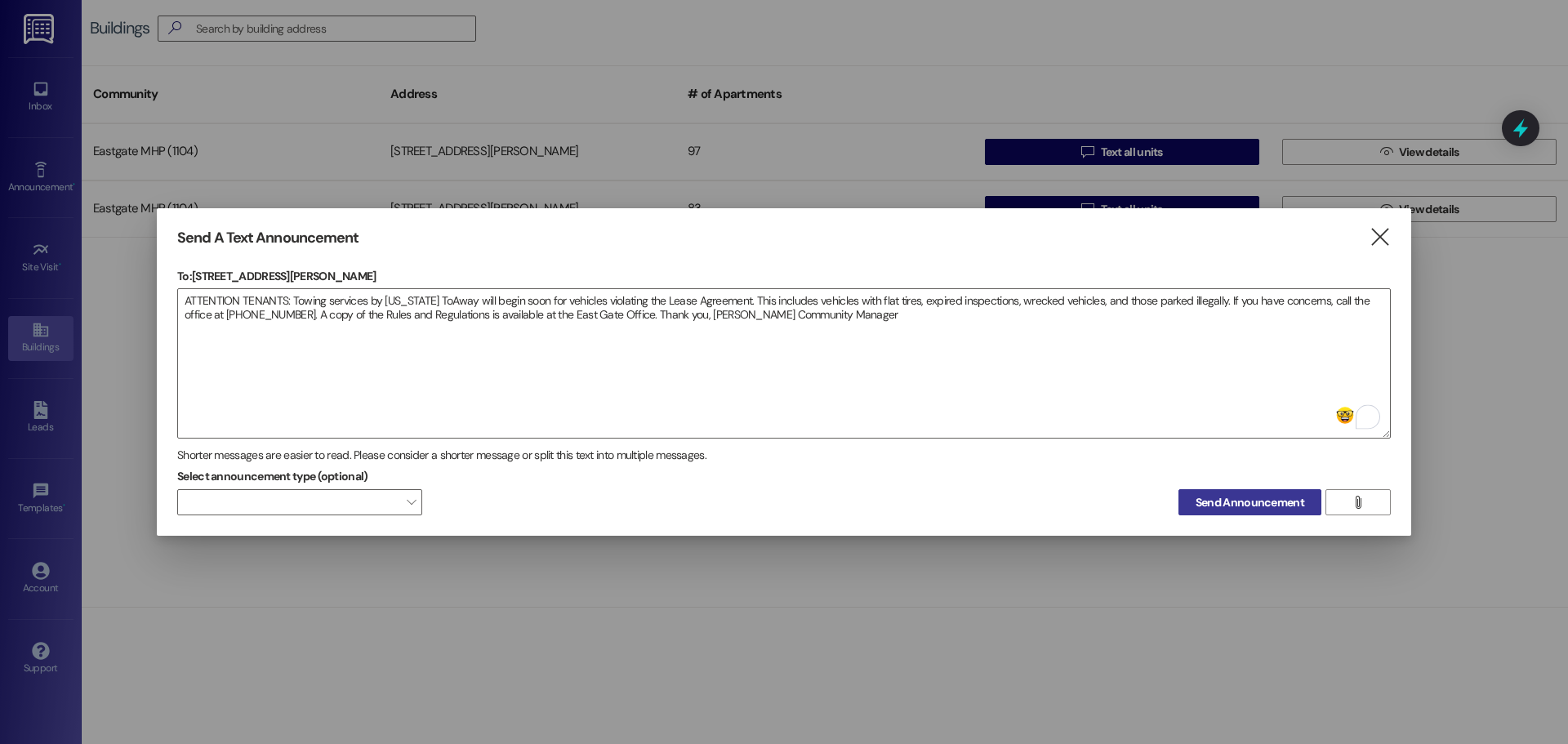
click at [1232, 507] on span "Send Announcement" at bounding box center [1249, 502] width 109 height 17
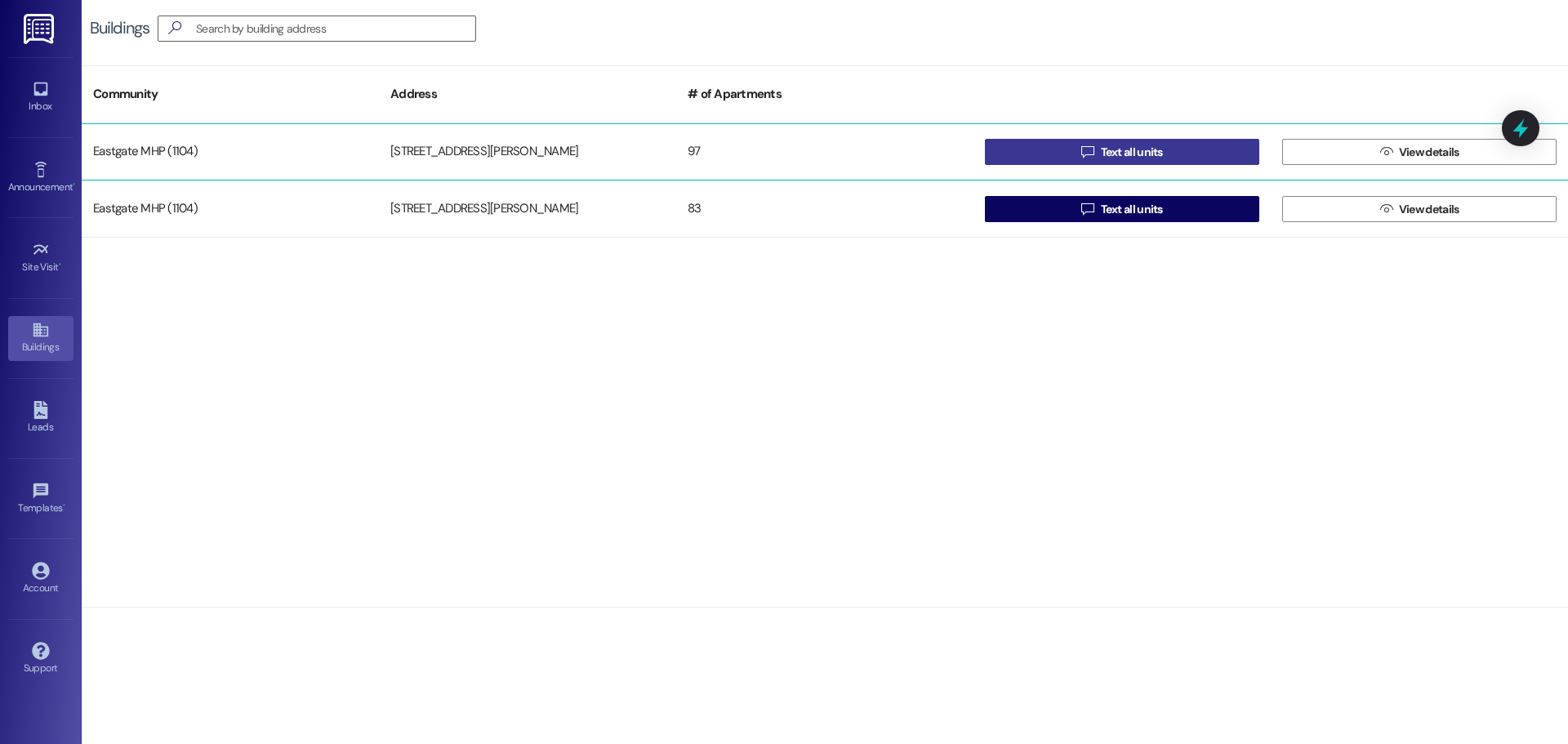
click at [1042, 155] on button " Text all units" at bounding box center [1122, 152] width 274 height 27
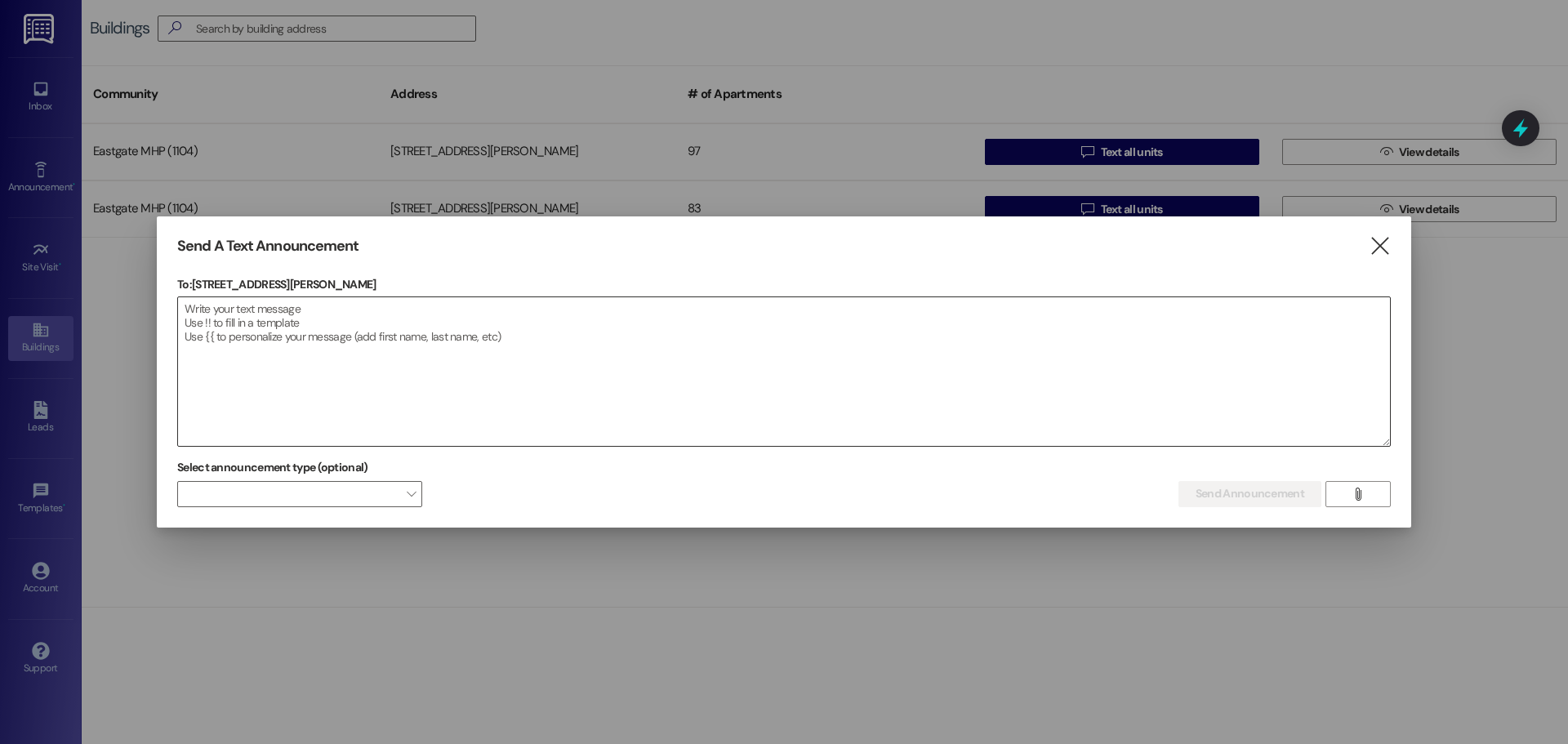
click at [487, 370] on textarea at bounding box center [784, 372] width 1211 height 149
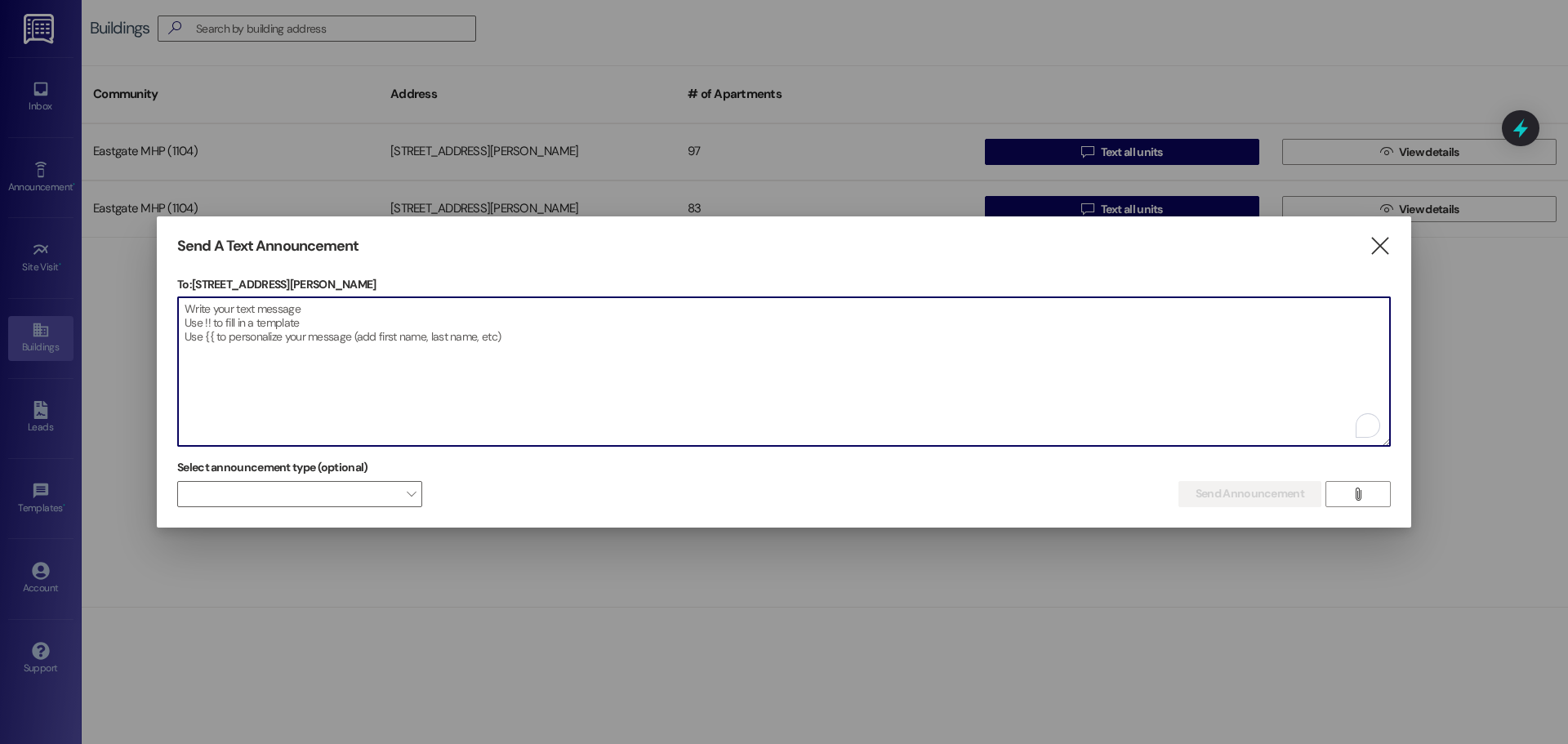
click at [475, 397] on textarea "To enrich screen reader interactions, please activate Accessibility in Grammarl…" at bounding box center [784, 372] width 1211 height 149
click at [1382, 237] on icon "" at bounding box center [1379, 245] width 22 height 17
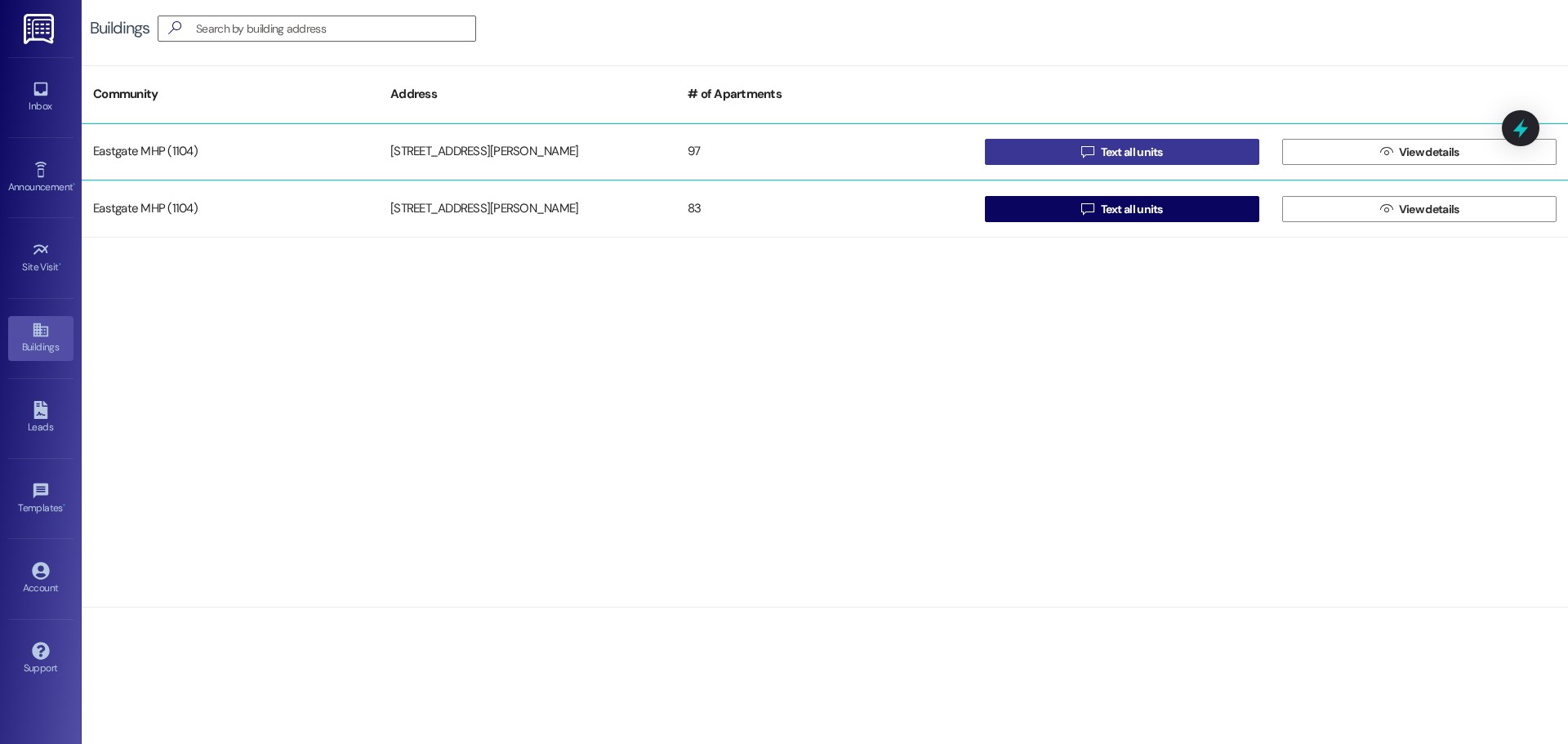
click at [1054, 157] on button " Text all units" at bounding box center [1122, 152] width 274 height 27
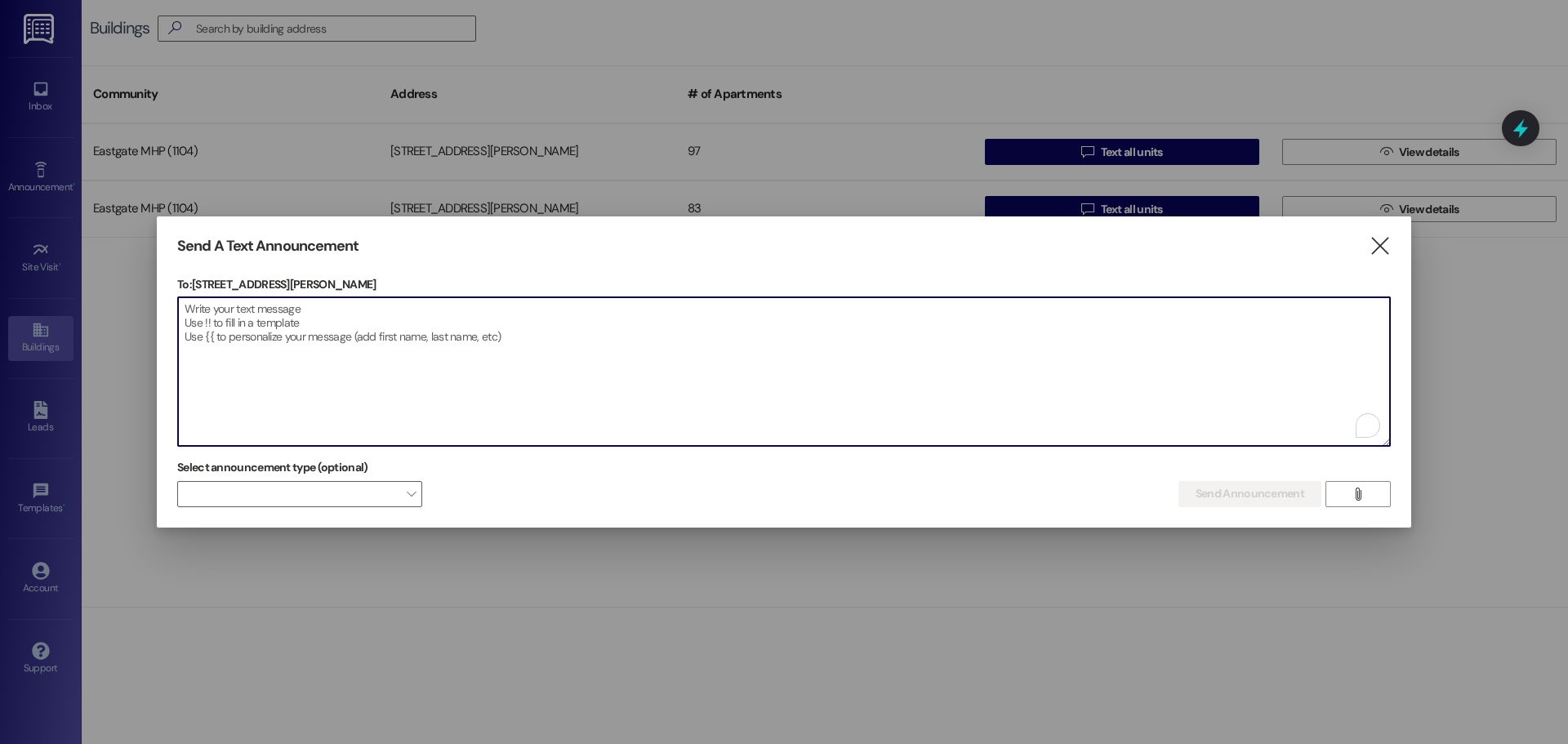
click at [425, 341] on textarea "To enrich screen reader interactions, please activate Accessibility in Grammarl…" at bounding box center [784, 372] width 1211 height 149
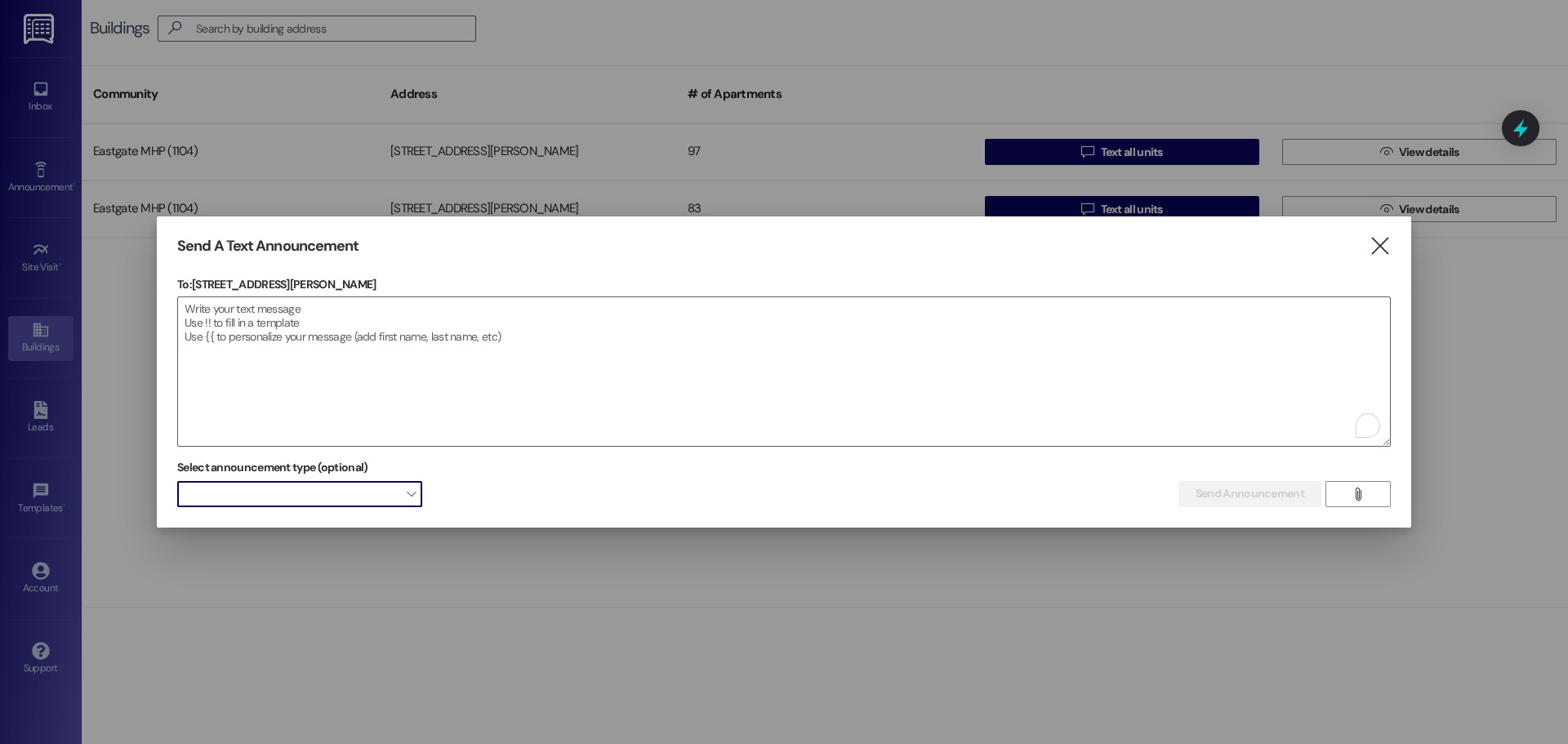
click at [409, 496] on span "" at bounding box center [411, 494] width 9 height 27
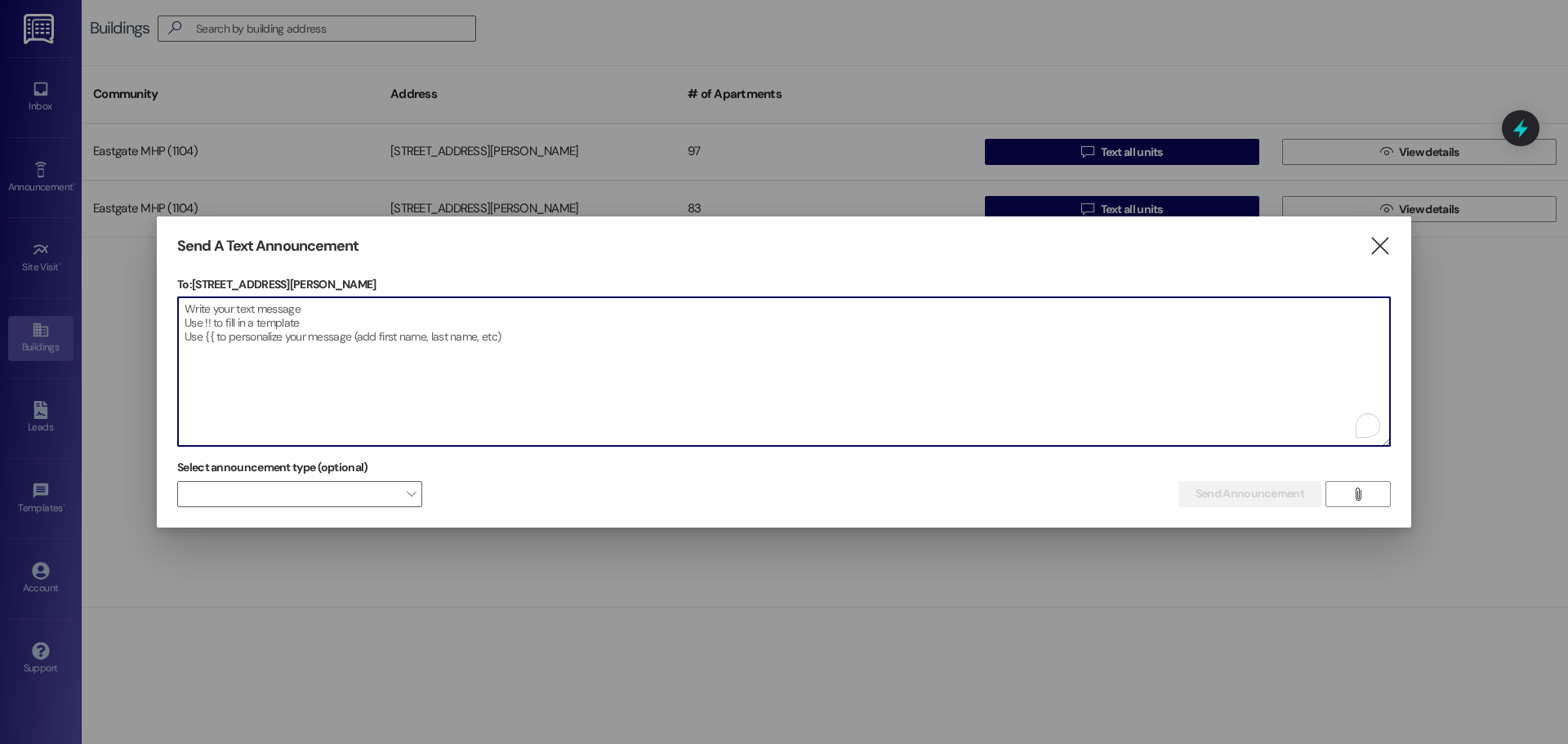
click at [215, 317] on textarea "To enrich screen reader interactions, please activate Accessibility in Grammarl…" at bounding box center [784, 372] width 1211 height 149
click at [1090, 688] on div at bounding box center [784, 372] width 1568 height 744
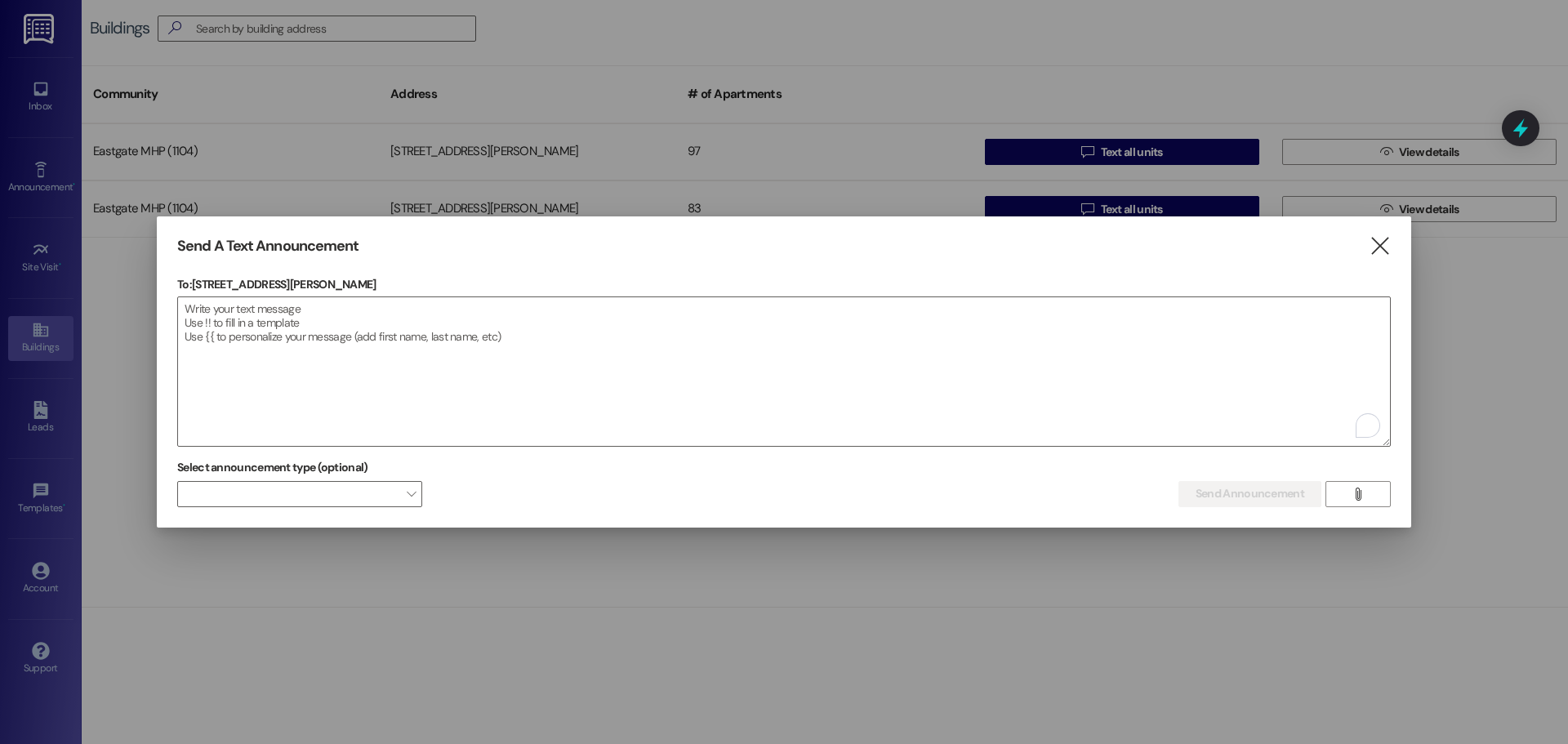
click at [1164, 692] on div at bounding box center [784, 372] width 1568 height 744
click at [431, 372] on textarea "To enrich screen reader interactions, please activate Accessibility in Grammarl…" at bounding box center [784, 372] width 1211 height 149
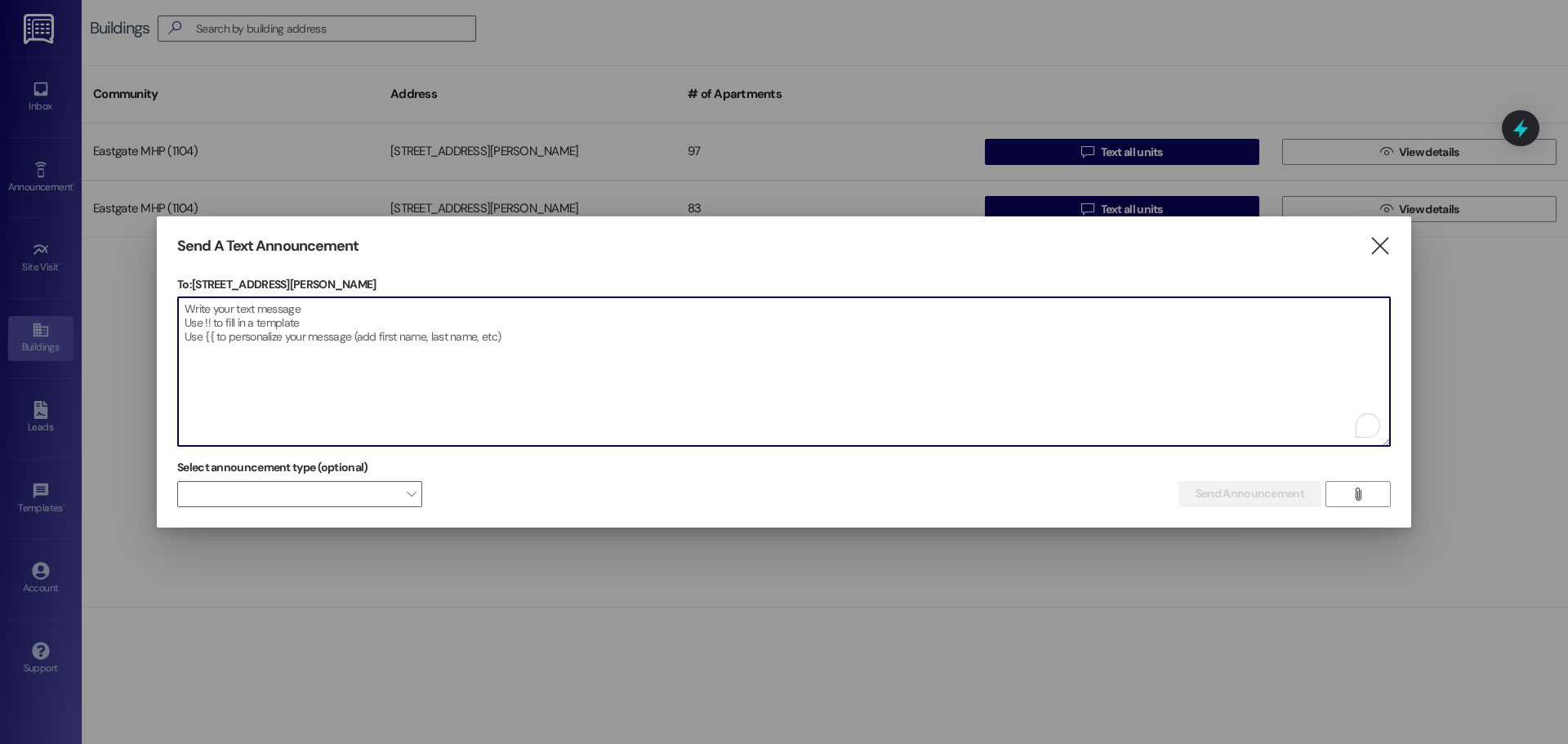
click at [430, 372] on textarea "To enrich screen reader interactions, please activate Accessibility in Grammarl…" at bounding box center [784, 372] width 1211 height 149
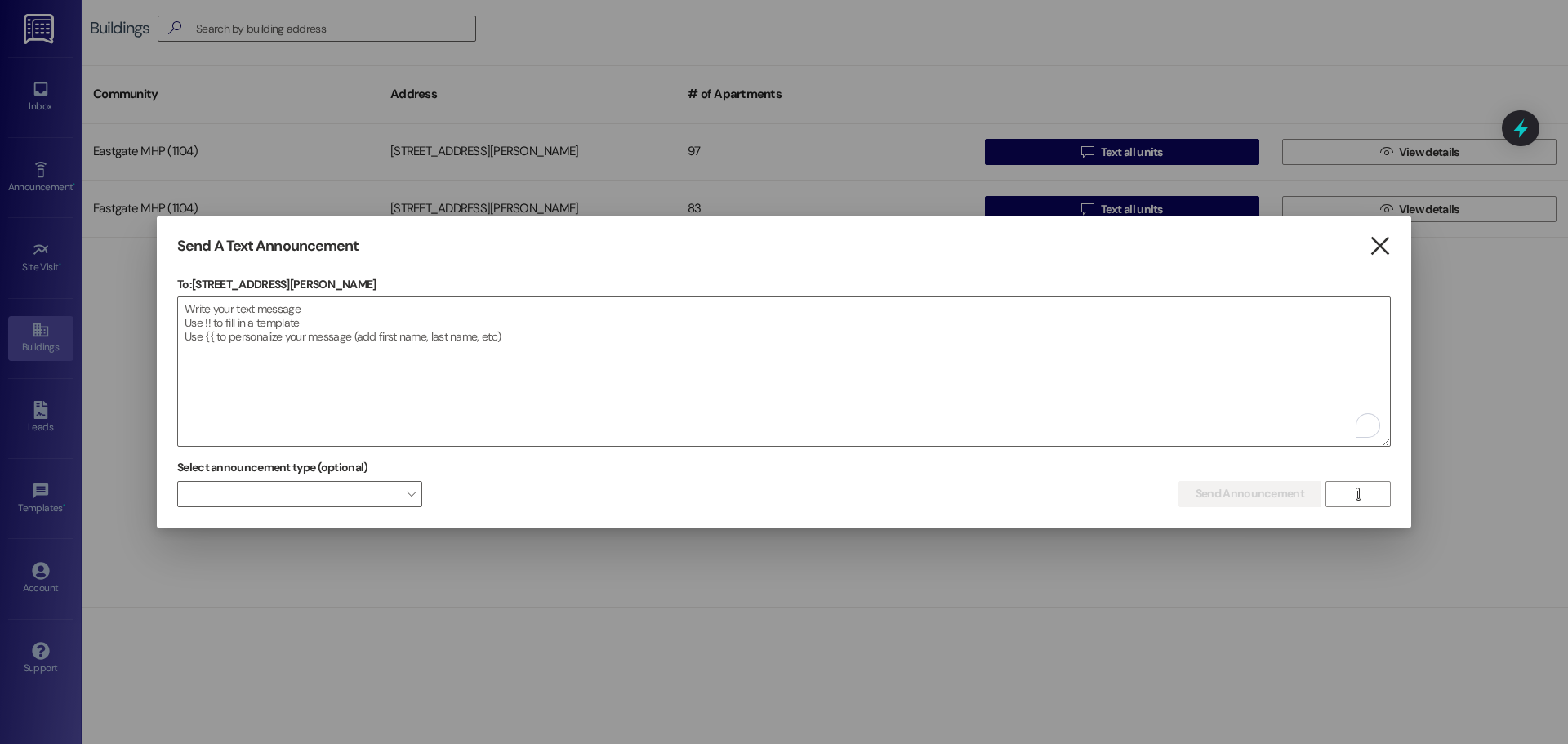
click at [1379, 244] on icon "" at bounding box center [1379, 245] width 22 height 17
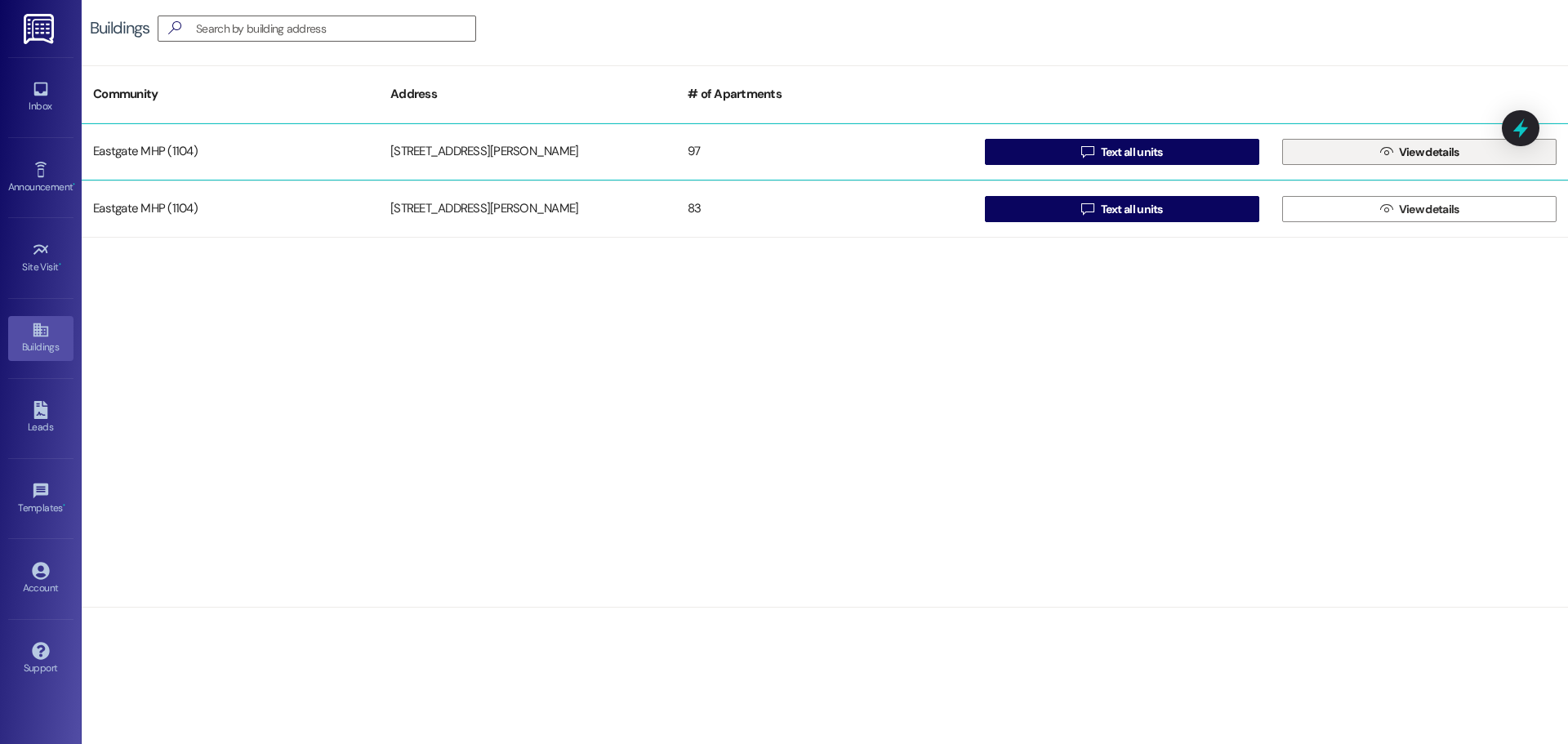
click at [1346, 155] on button " View details" at bounding box center [1419, 152] width 274 height 27
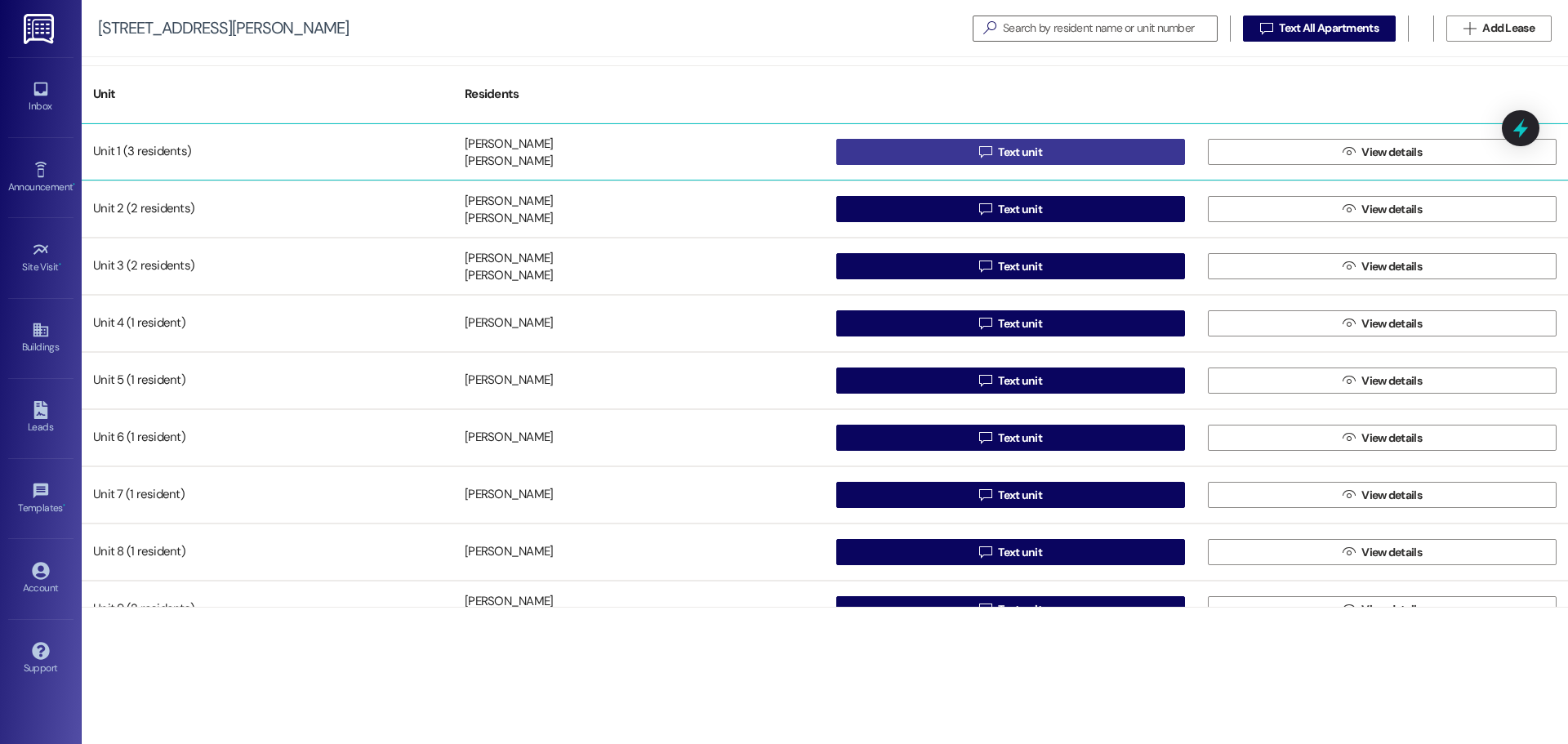
click at [986, 154] on icon "" at bounding box center [985, 151] width 12 height 13
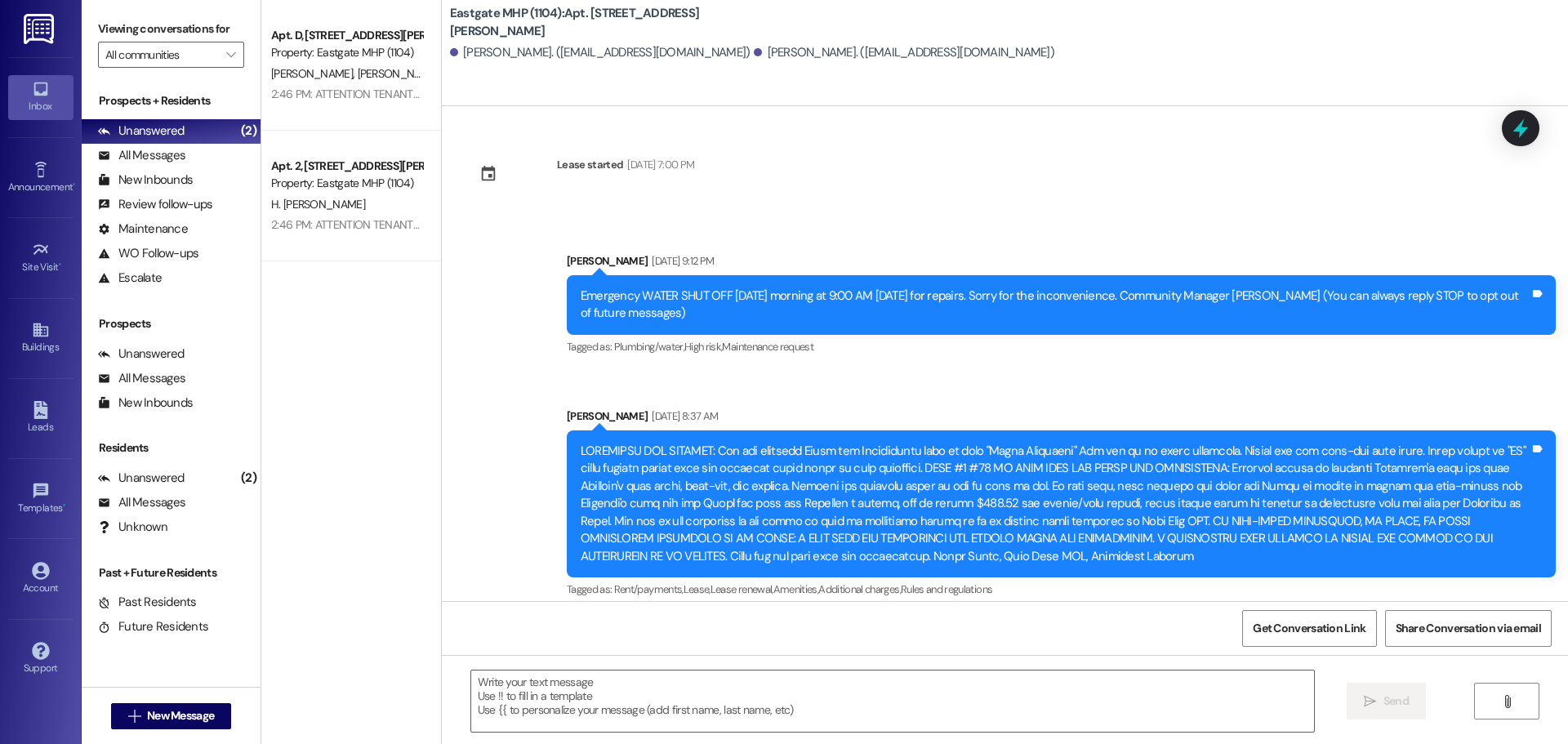
scroll to position [16102, 0]
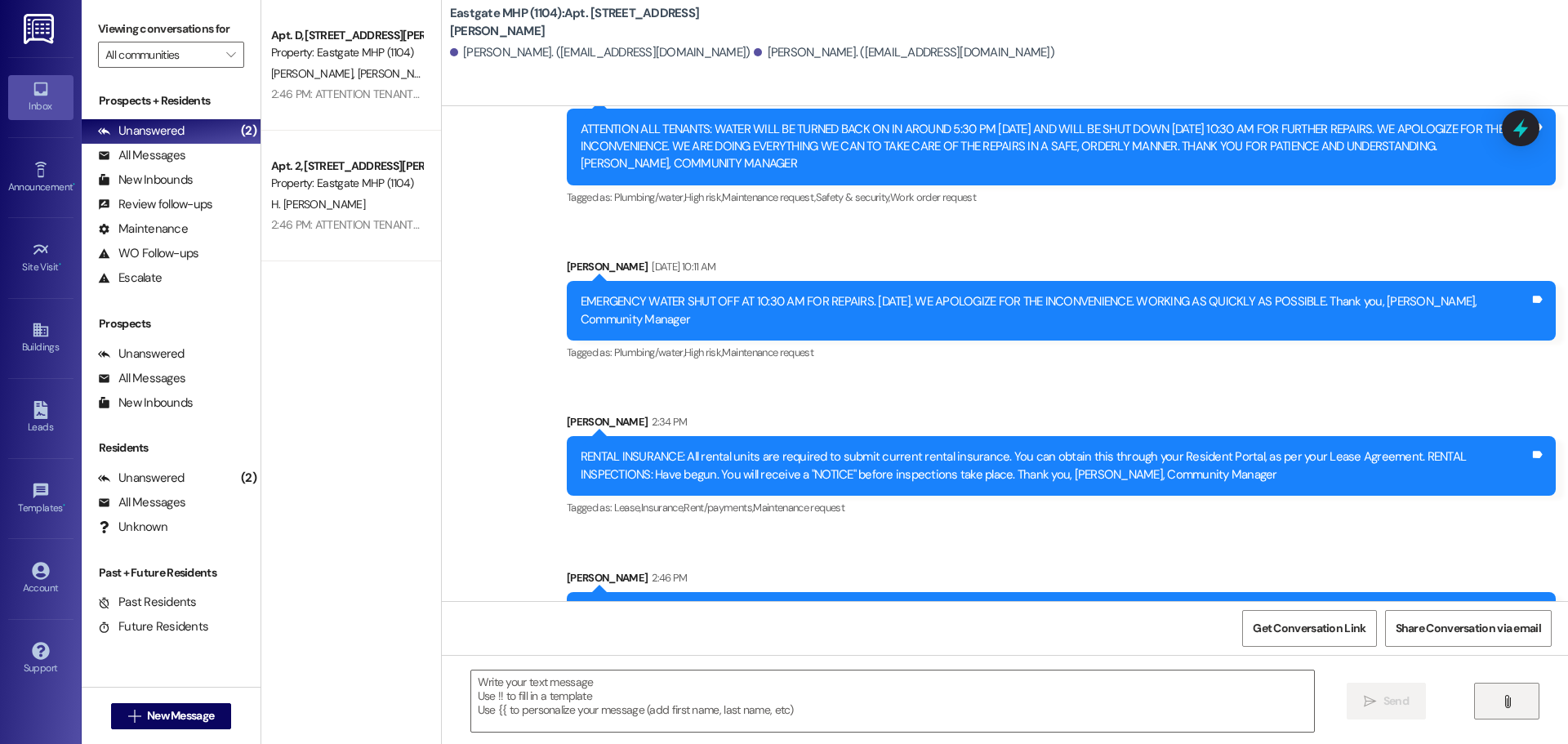
click at [1515, 710] on button "" at bounding box center [1506, 701] width 66 height 36
click at [835, 701] on textarea at bounding box center [892, 701] width 843 height 61
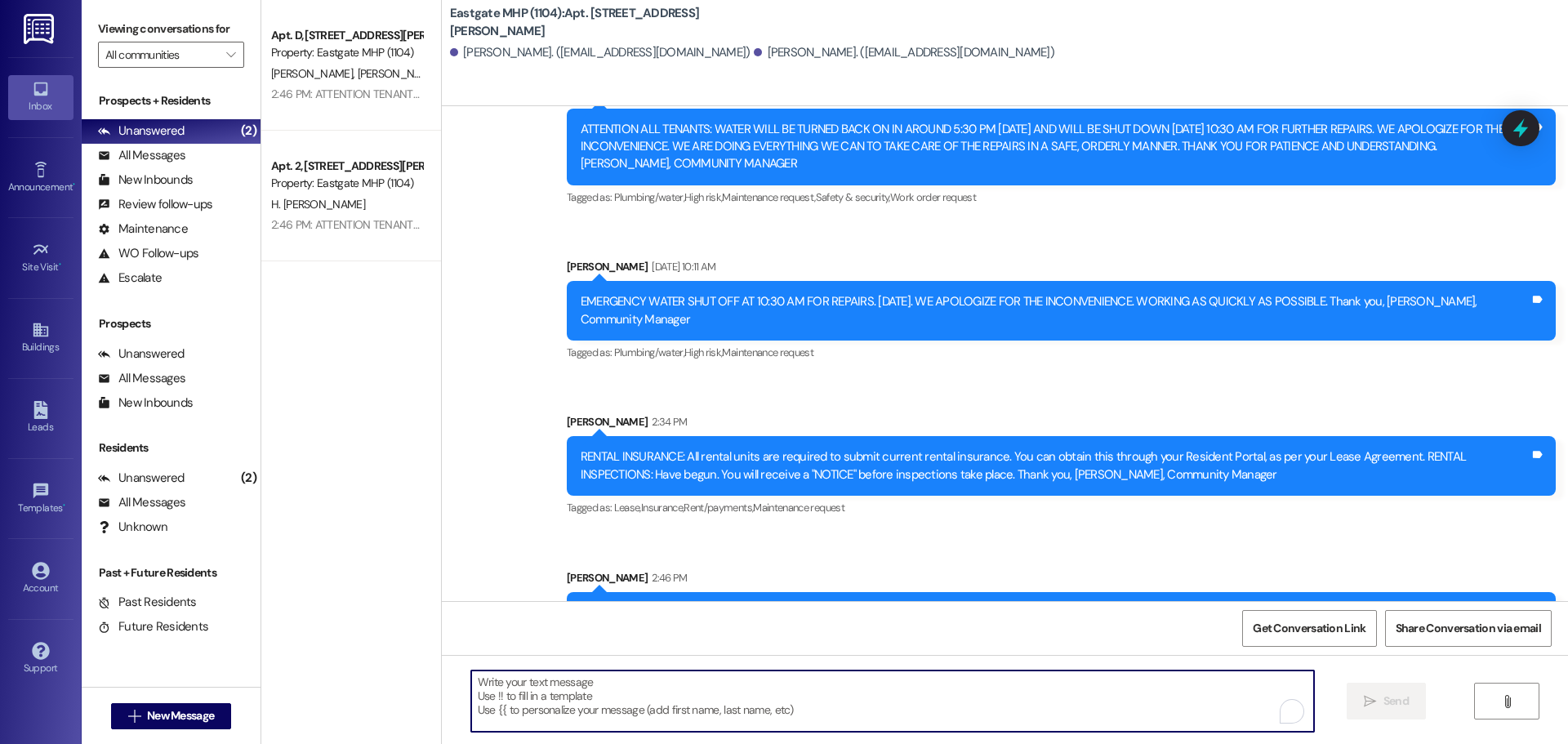
click at [843, 683] on textarea "To enrich screen reader interactions, please activate Accessibility in Grammarl…" at bounding box center [892, 701] width 843 height 61
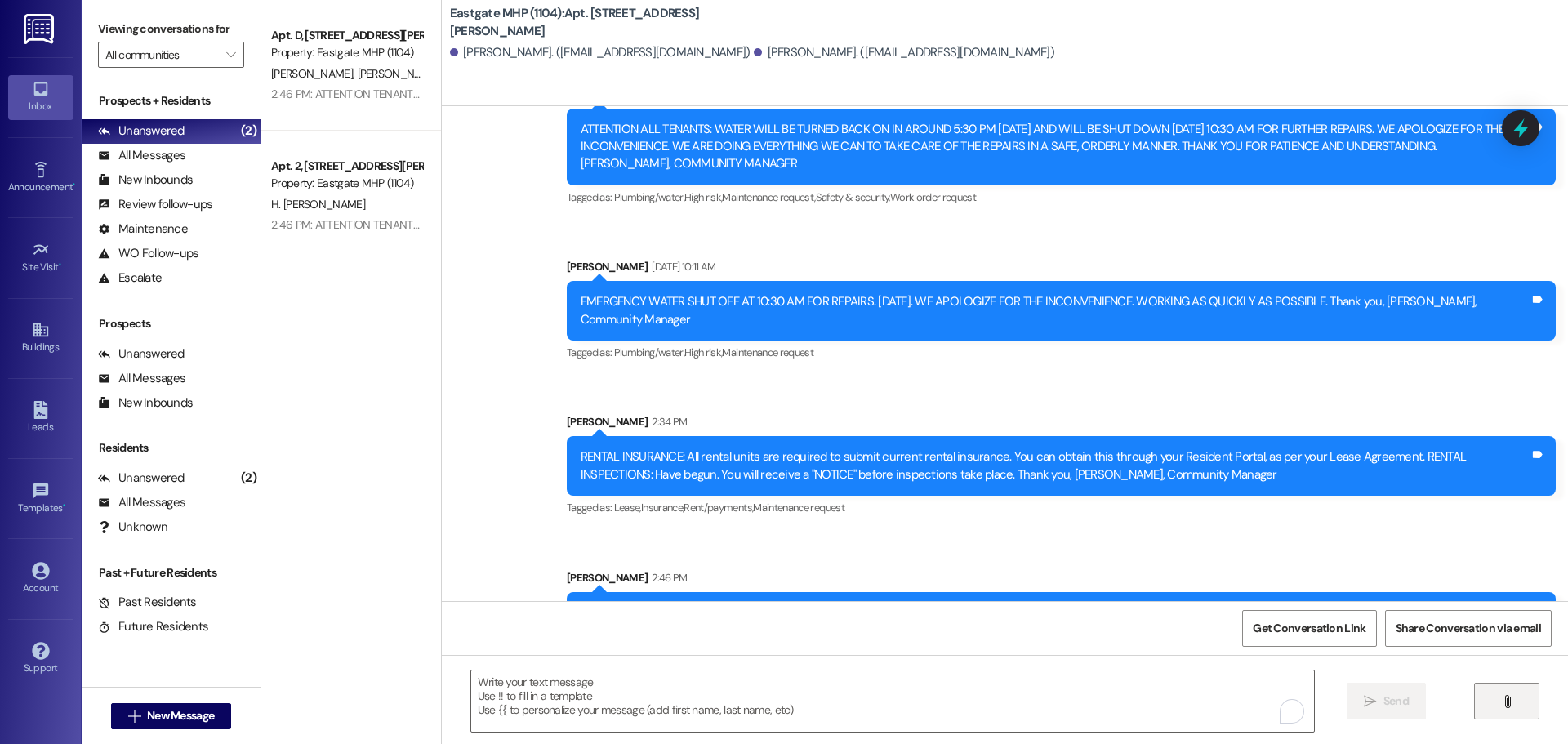
click at [1499, 703] on span "" at bounding box center [1506, 701] width 19 height 13
click at [166, 721] on span "New Message" at bounding box center [181, 716] width 67 height 17
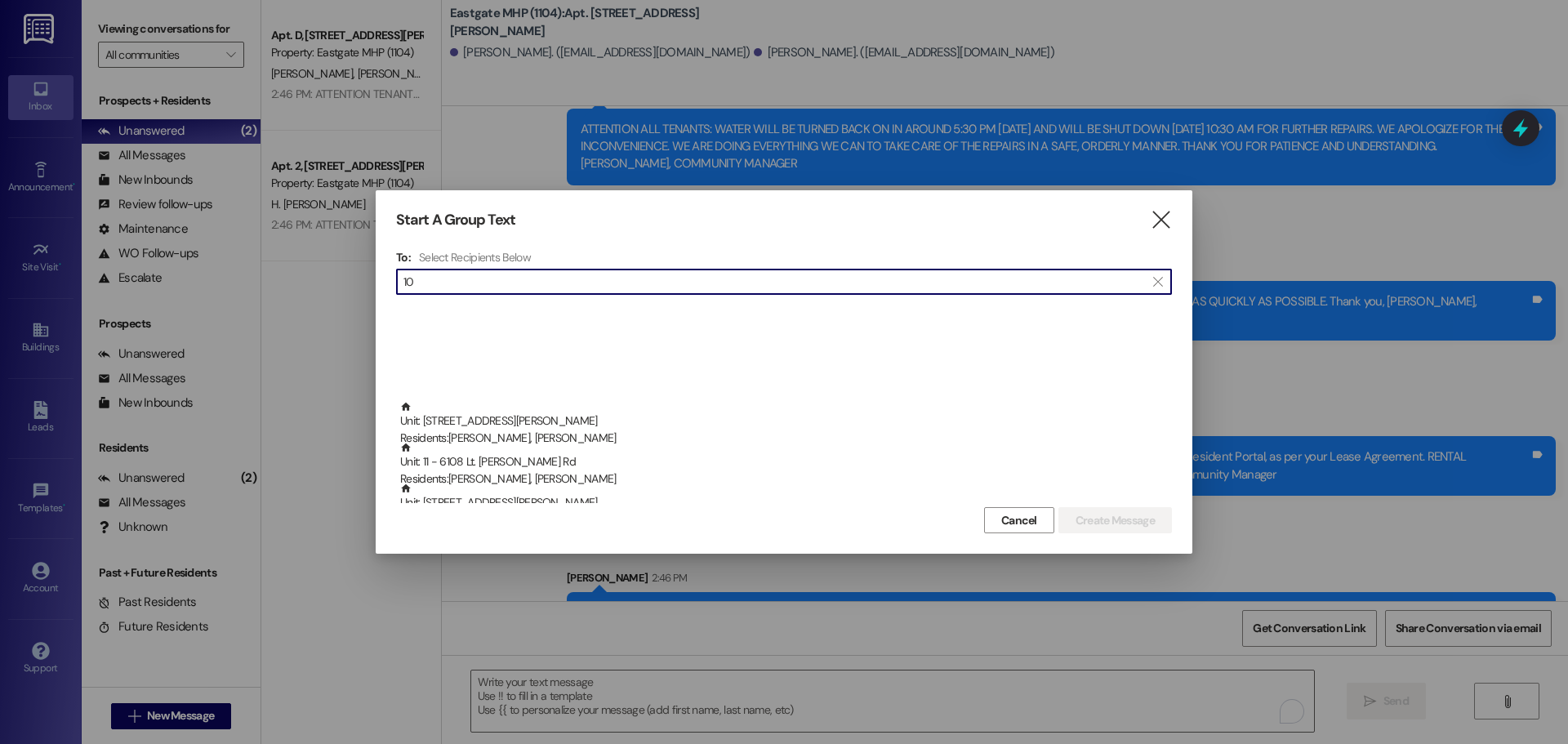
scroll to position [1972, 0]
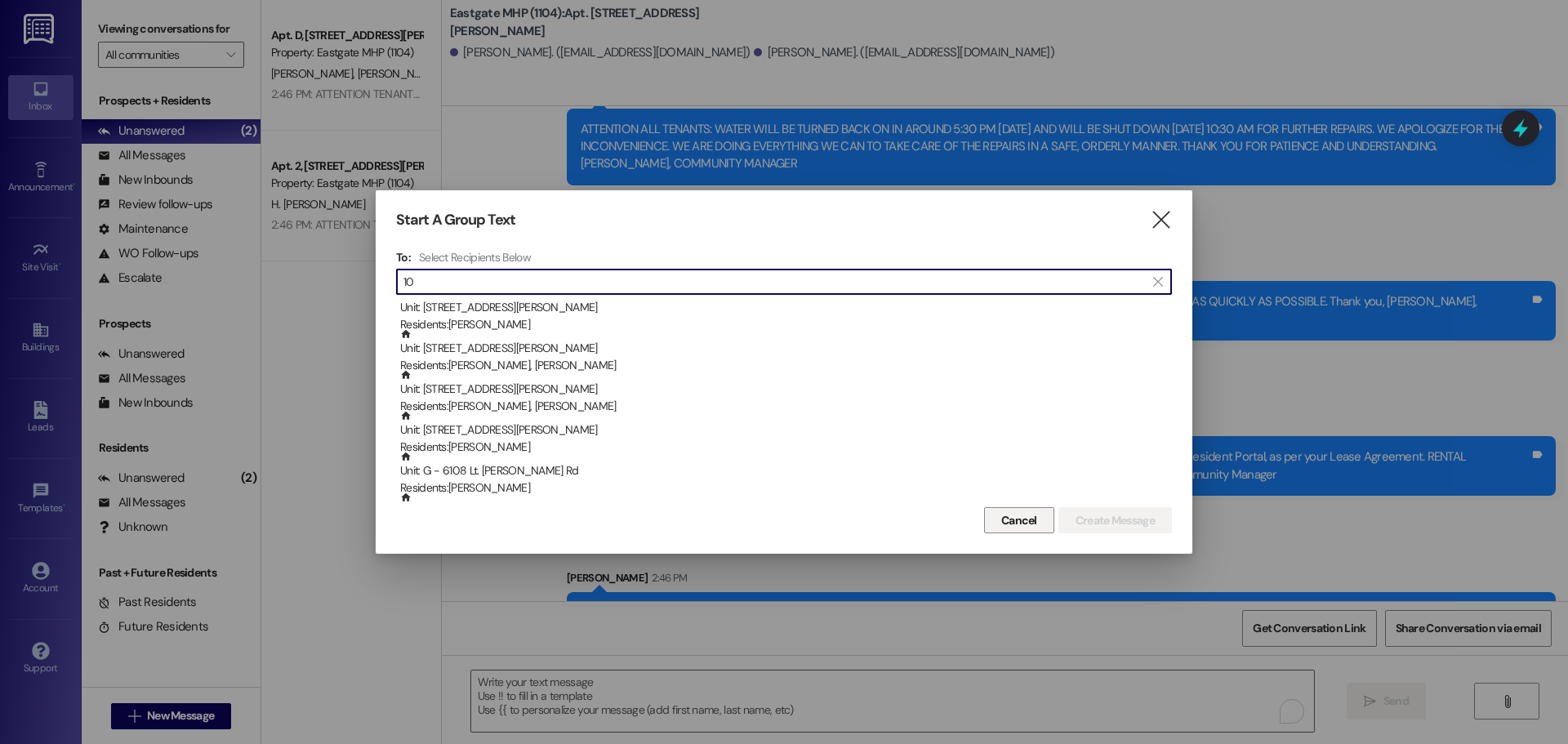
type input "10"
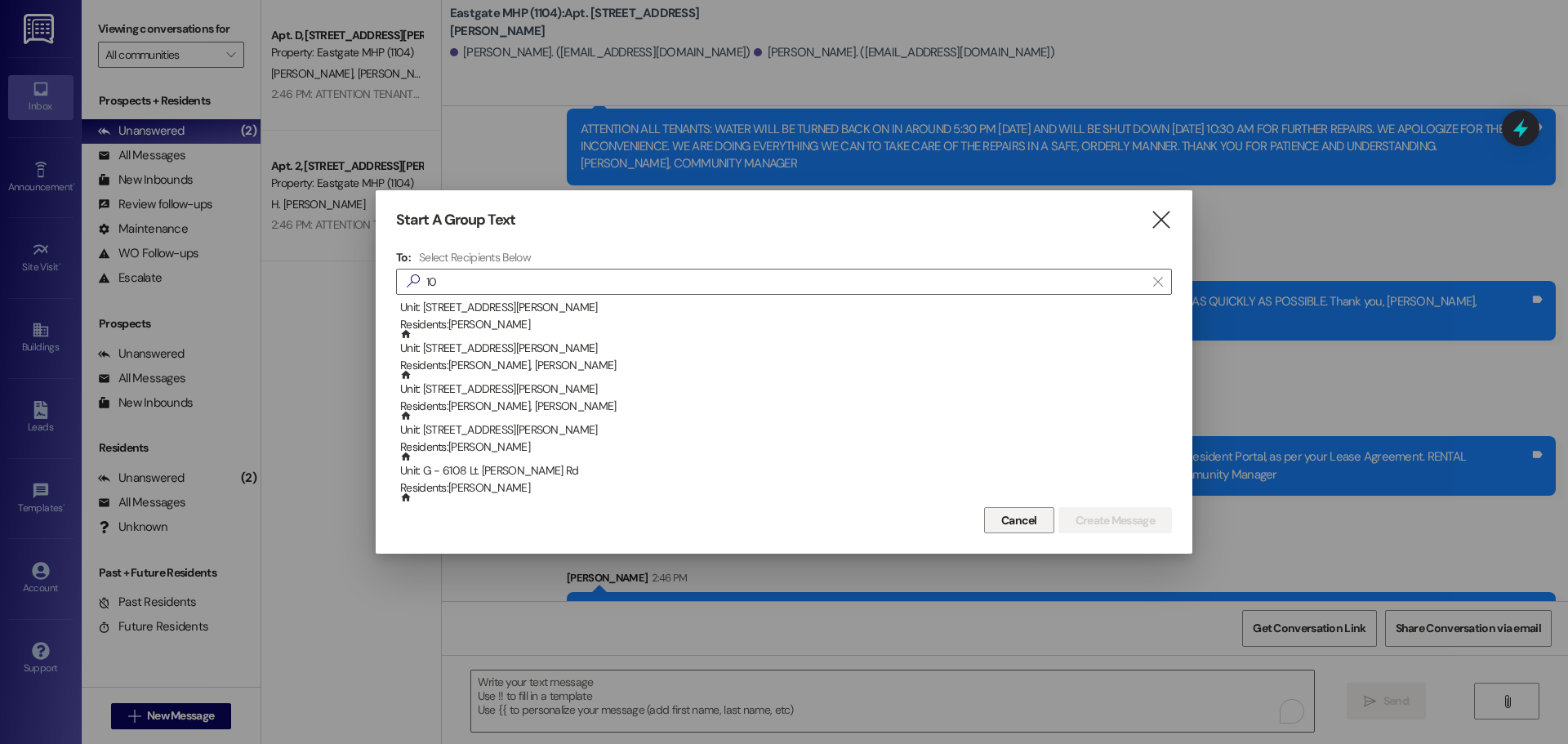
click at [1024, 519] on span "Cancel" at bounding box center [1019, 520] width 36 height 17
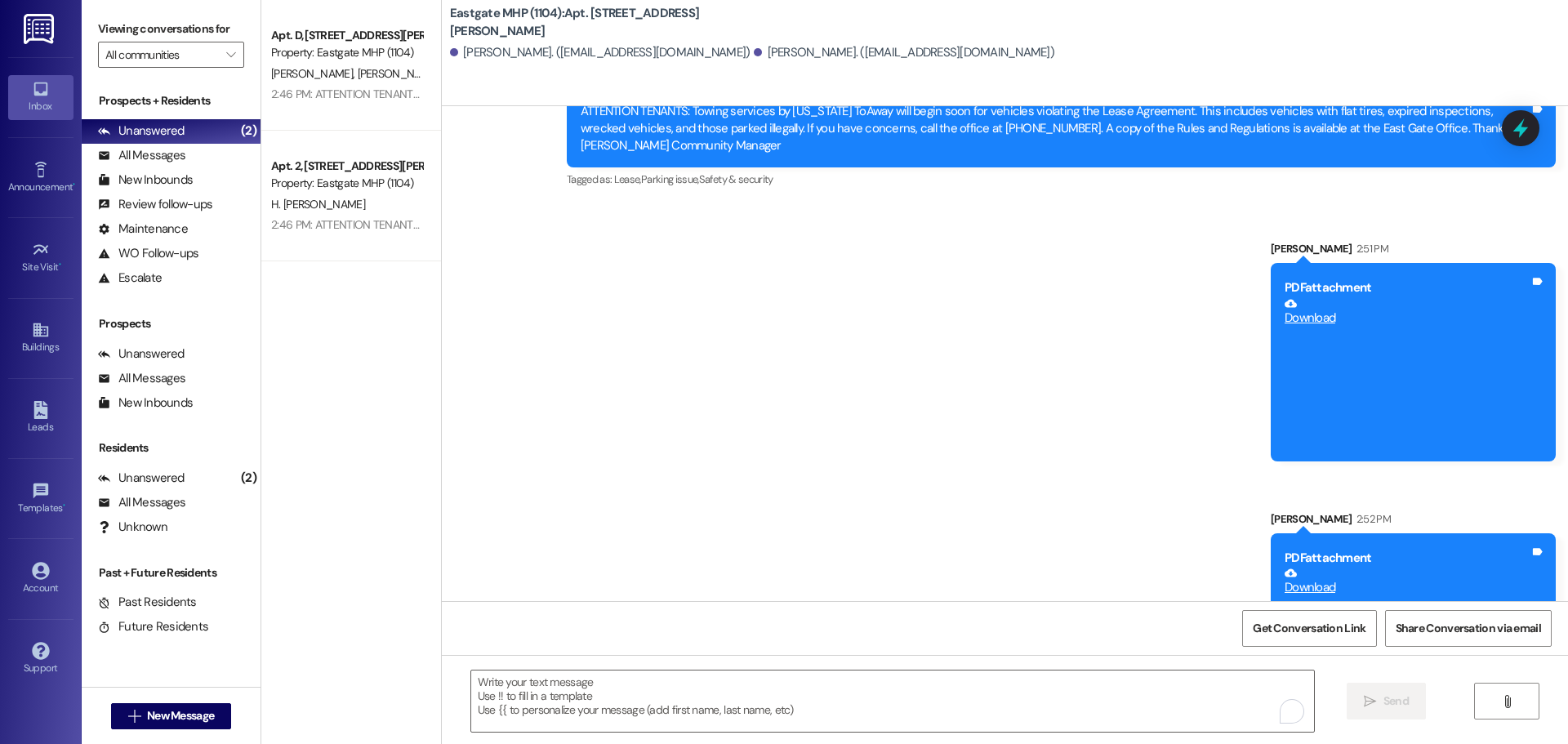
scroll to position [16642, 0]
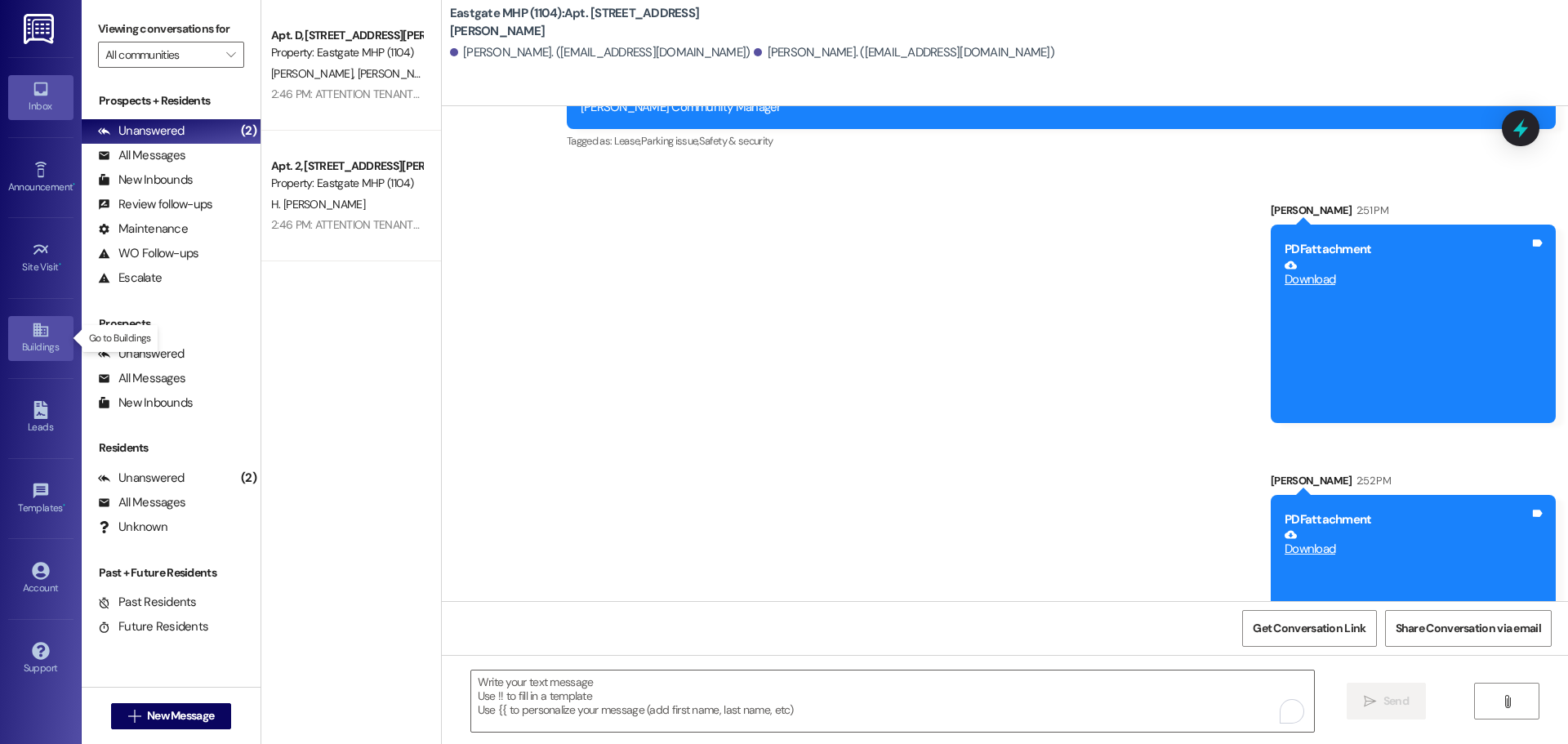
click at [39, 325] on icon at bounding box center [40, 330] width 15 height 14
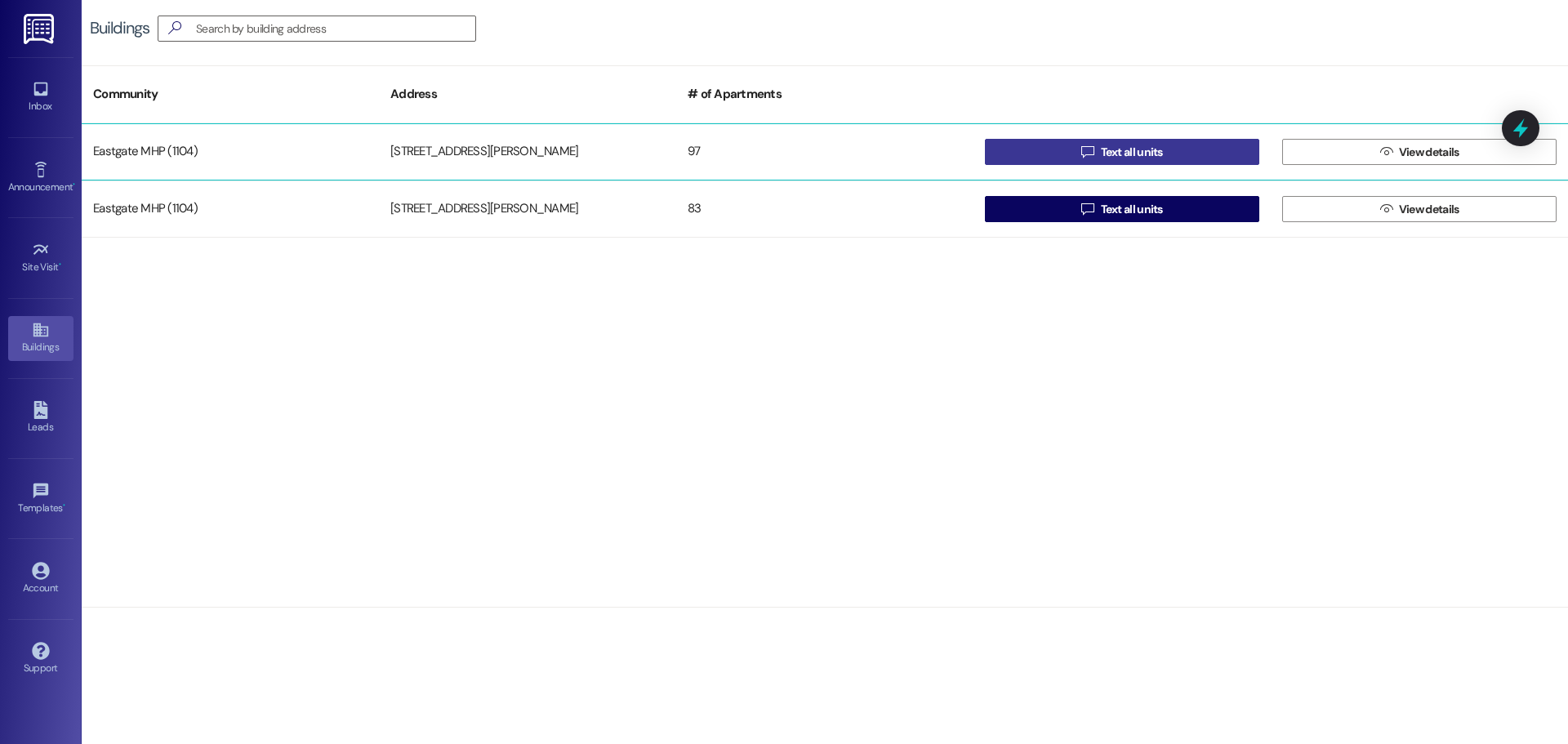
click at [1152, 155] on span "Text all units" at bounding box center [1132, 151] width 62 height 17
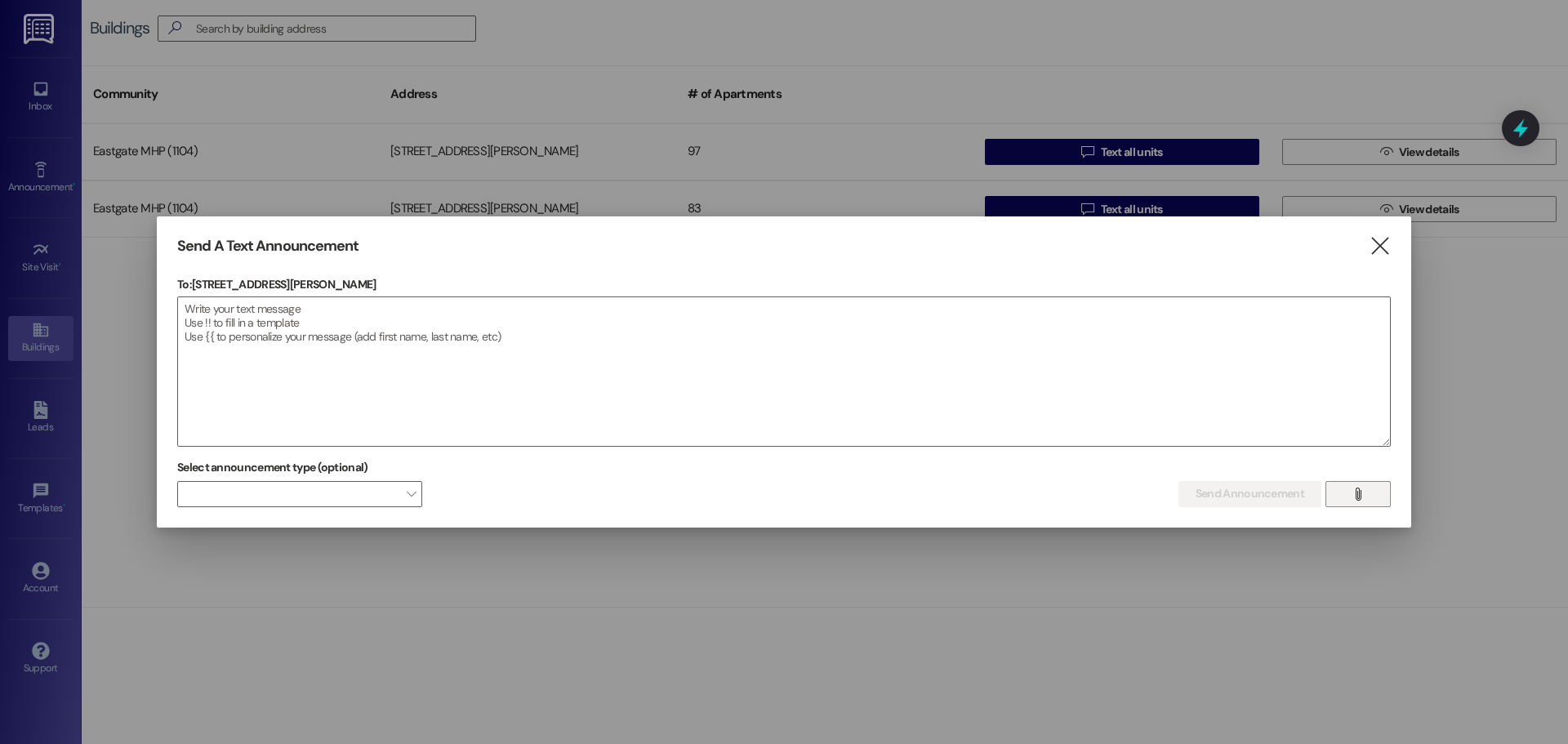
click at [1357, 500] on icon "" at bounding box center [1357, 494] width 12 height 13
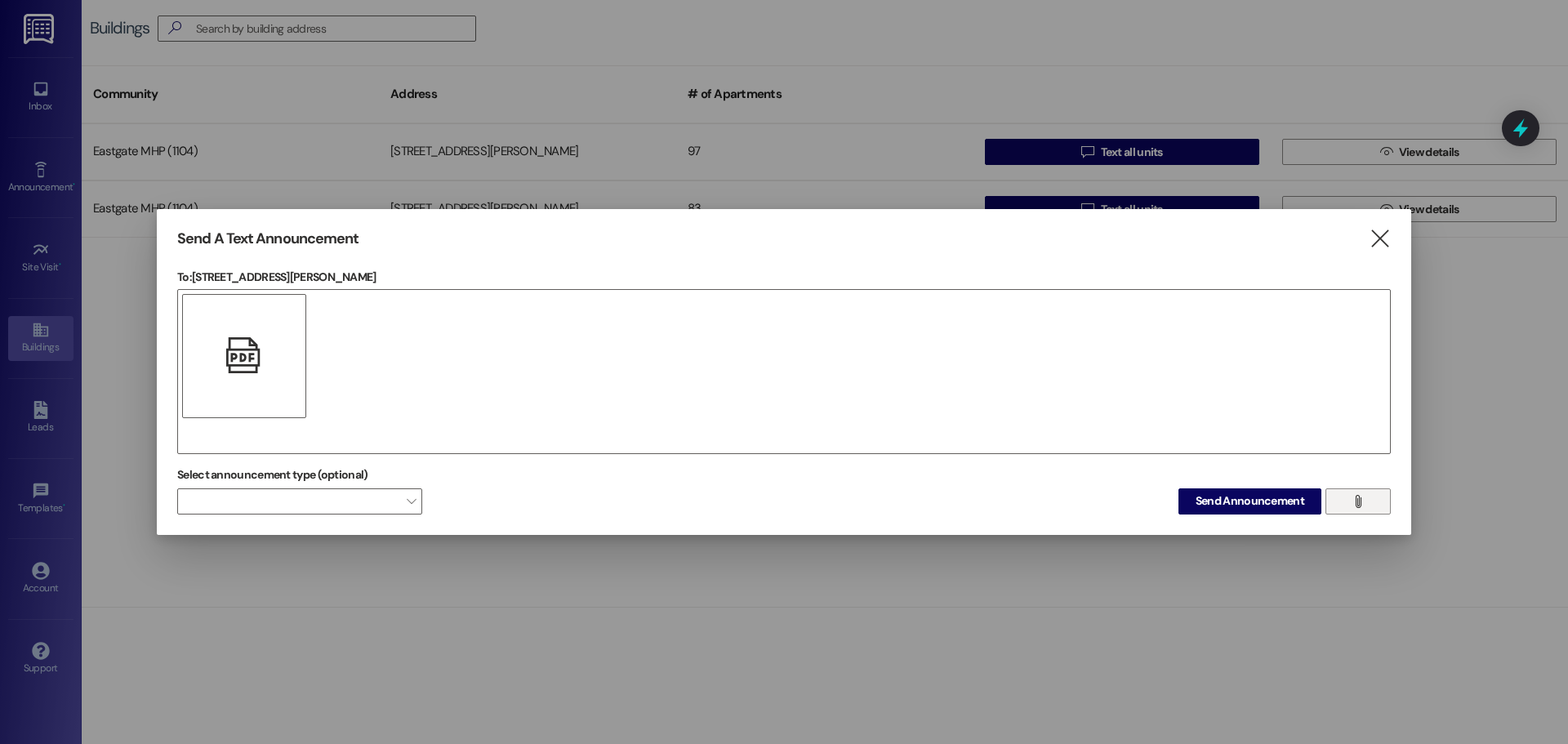
click at [506, 322] on div "" at bounding box center [784, 371] width 1213 height 165
click at [222, 436] on div "" at bounding box center [784, 371] width 1213 height 165
click at [1231, 502] on span "Send Announcement" at bounding box center [1249, 500] width 109 height 17
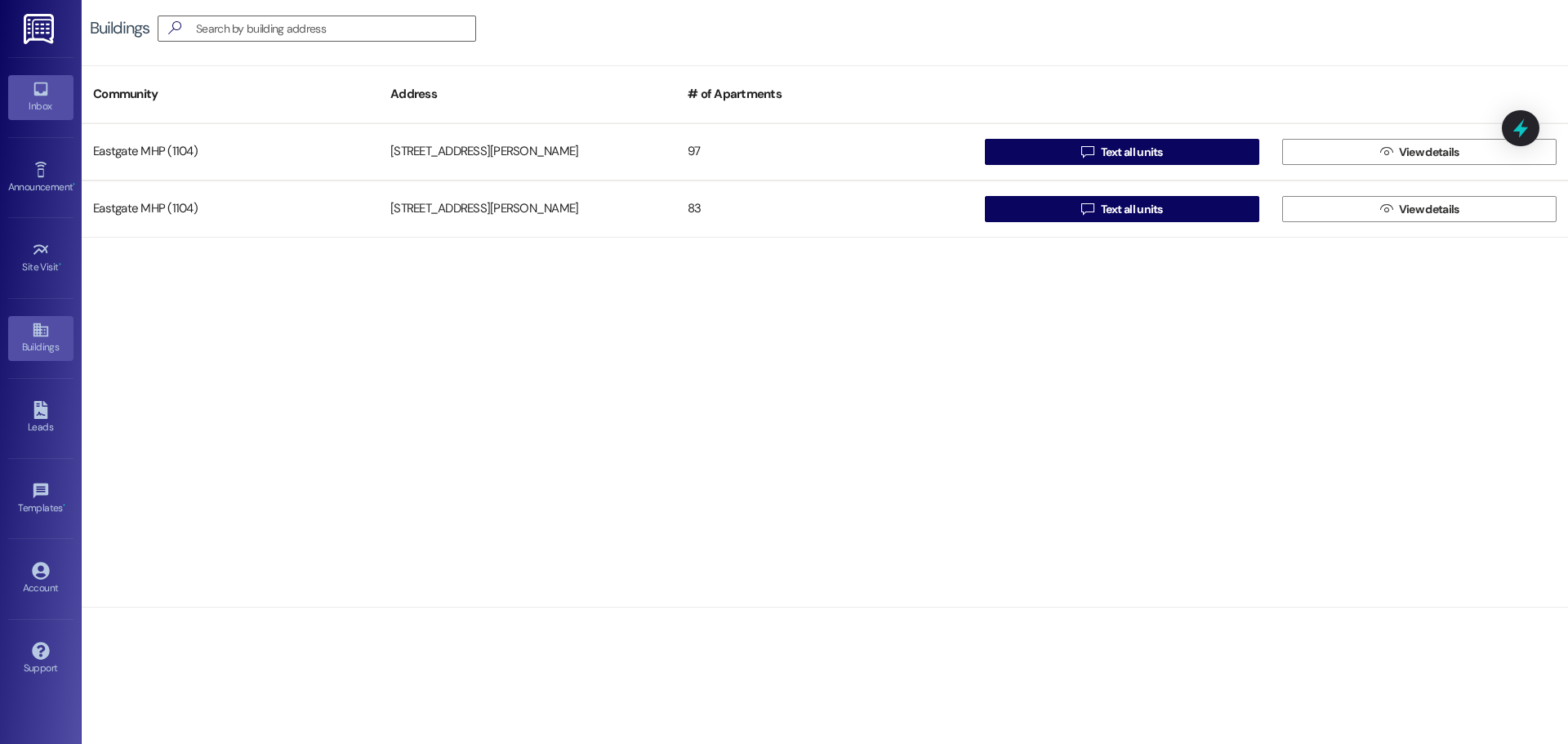
click at [40, 100] on div "Inbox" at bounding box center [41, 106] width 81 height 16
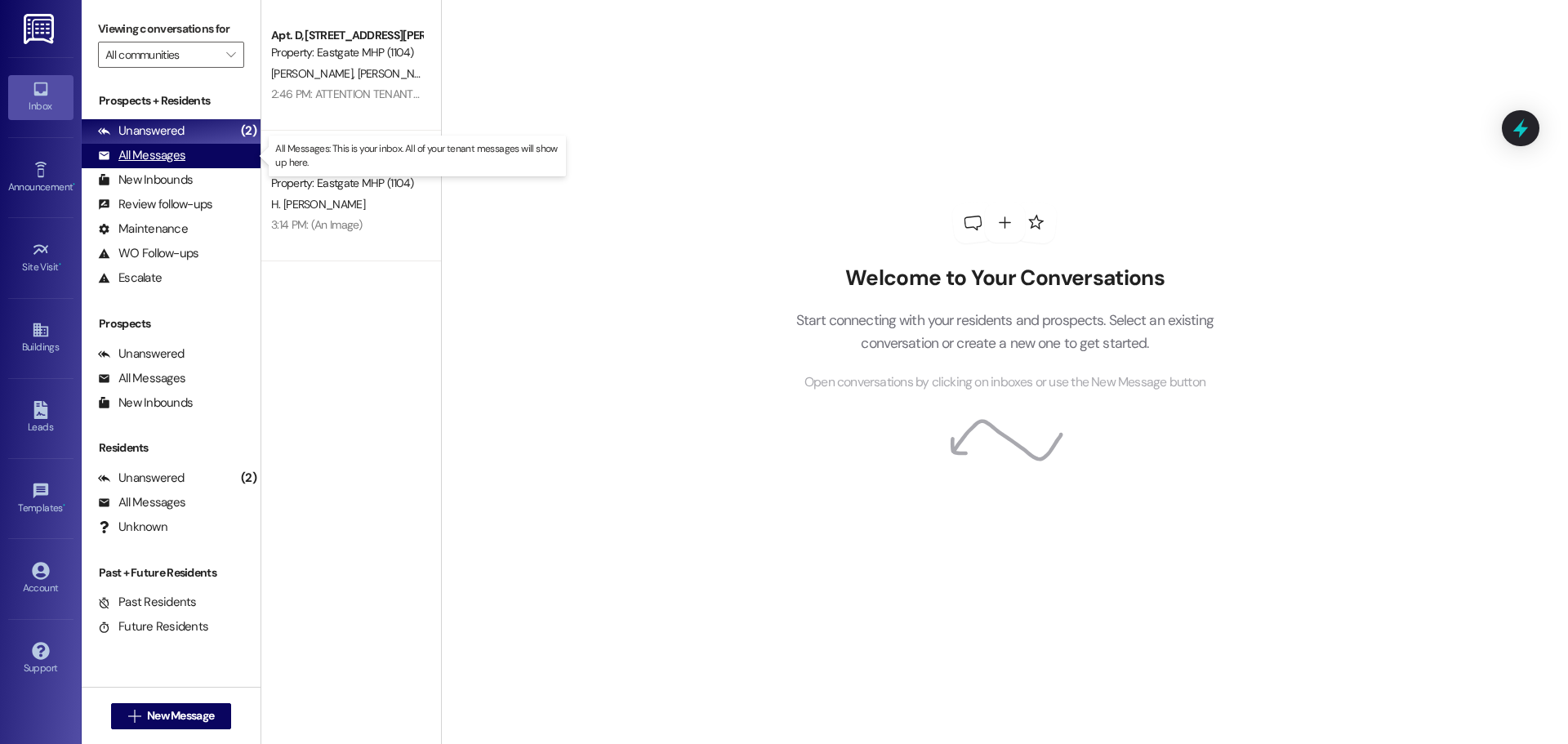
click at [176, 157] on div "All Messages" at bounding box center [142, 155] width 88 height 17
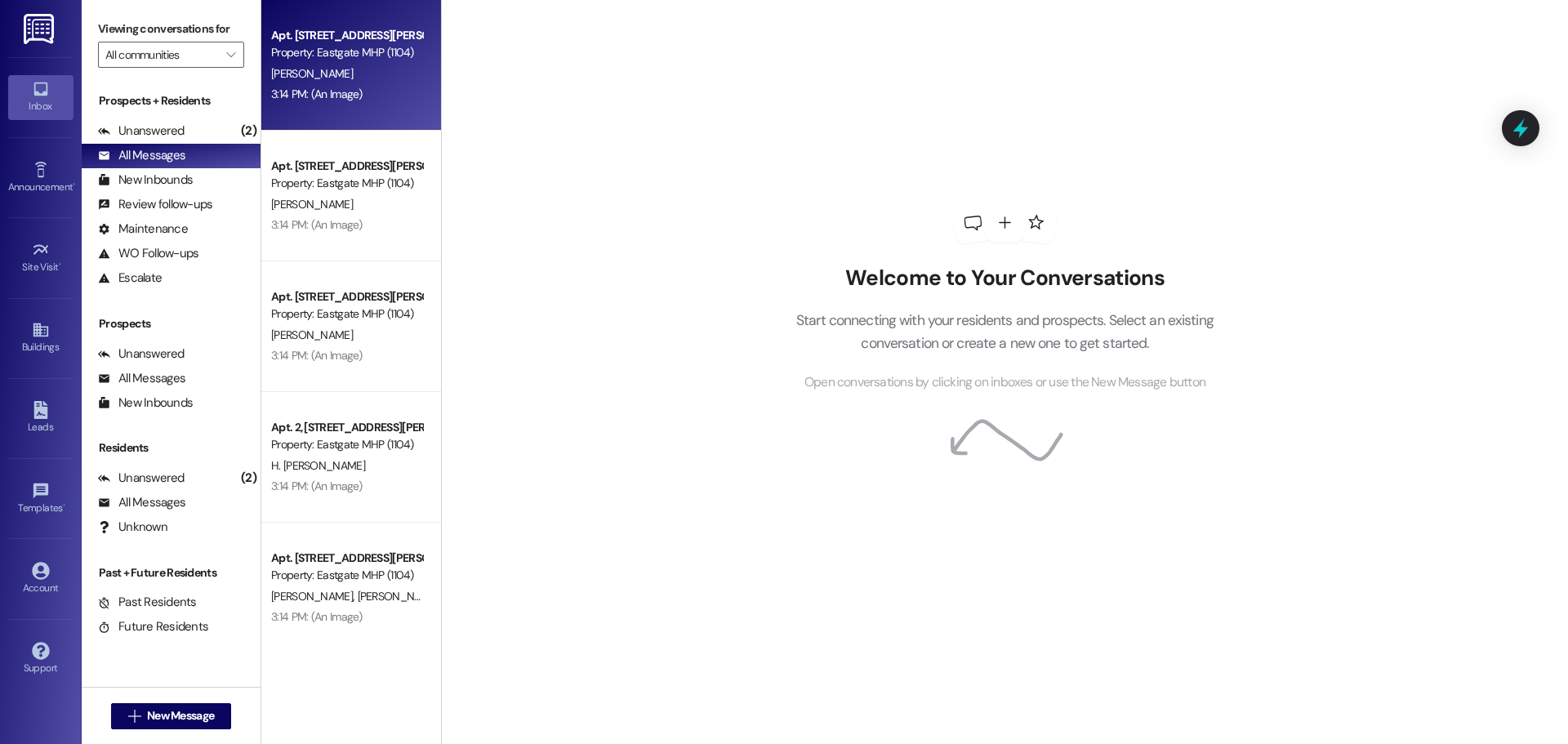
click at [332, 74] on div "[PERSON_NAME]" at bounding box center [346, 74] width 154 height 20
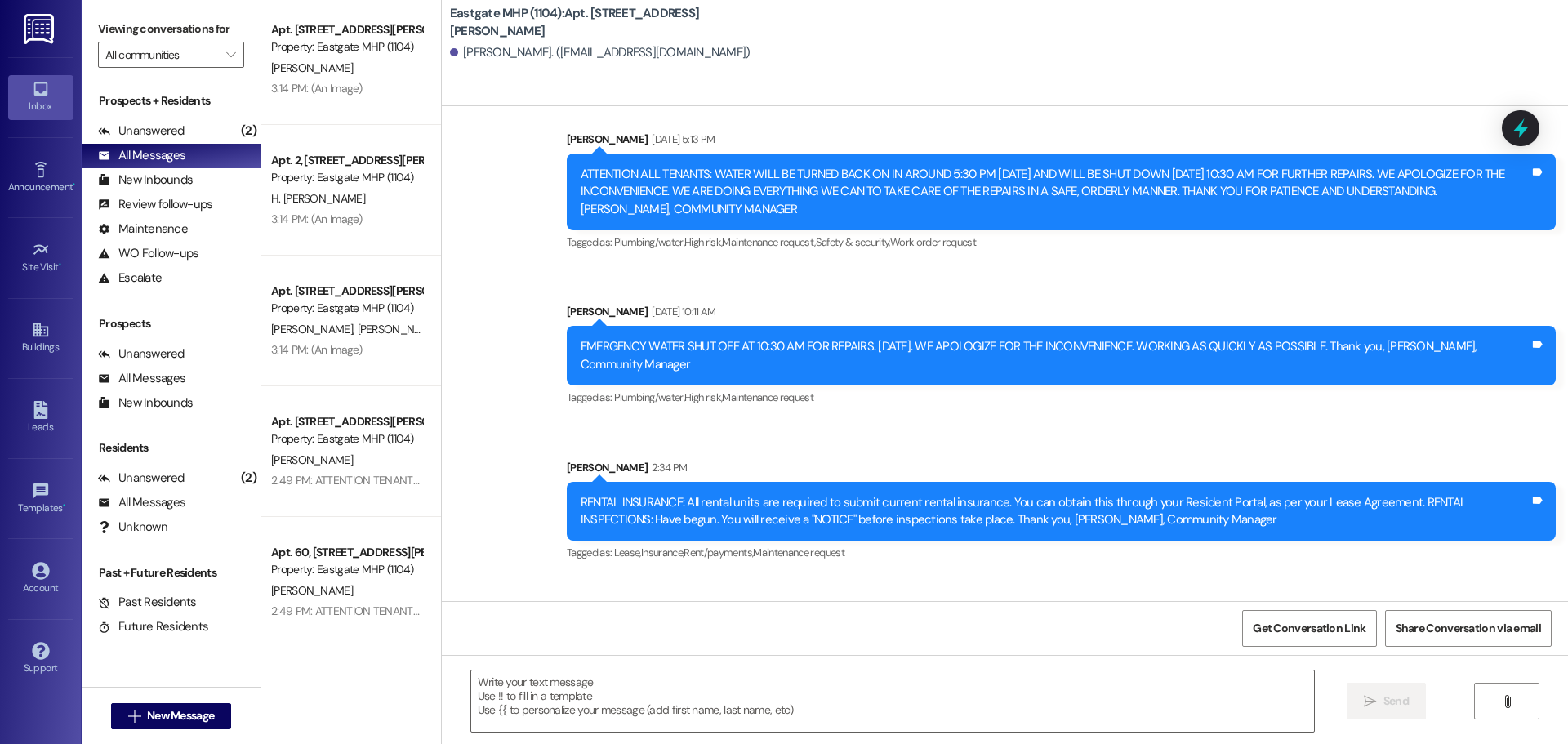
scroll to position [353, 0]
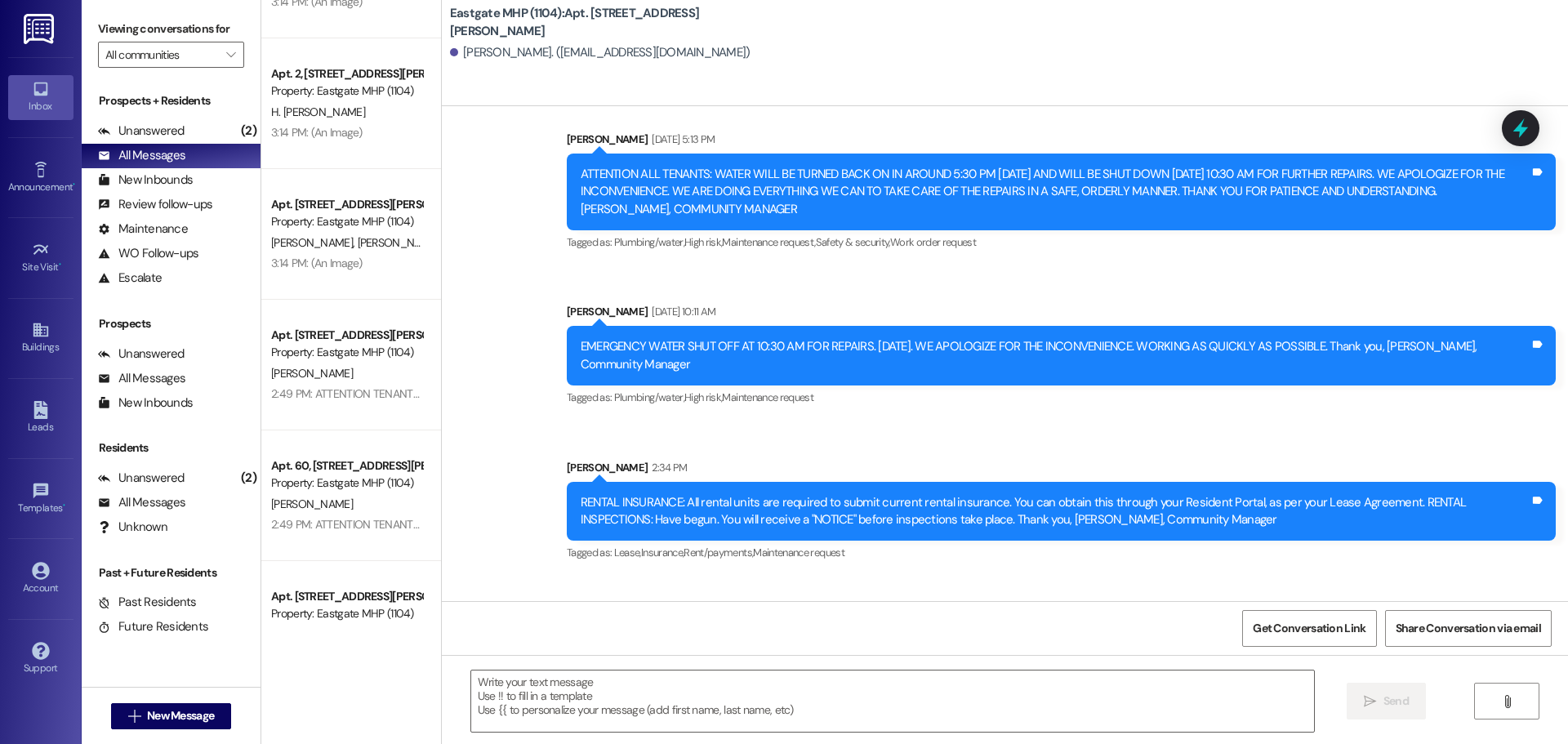
click at [380, 364] on div "[PERSON_NAME]" at bounding box center [346, 373] width 154 height 20
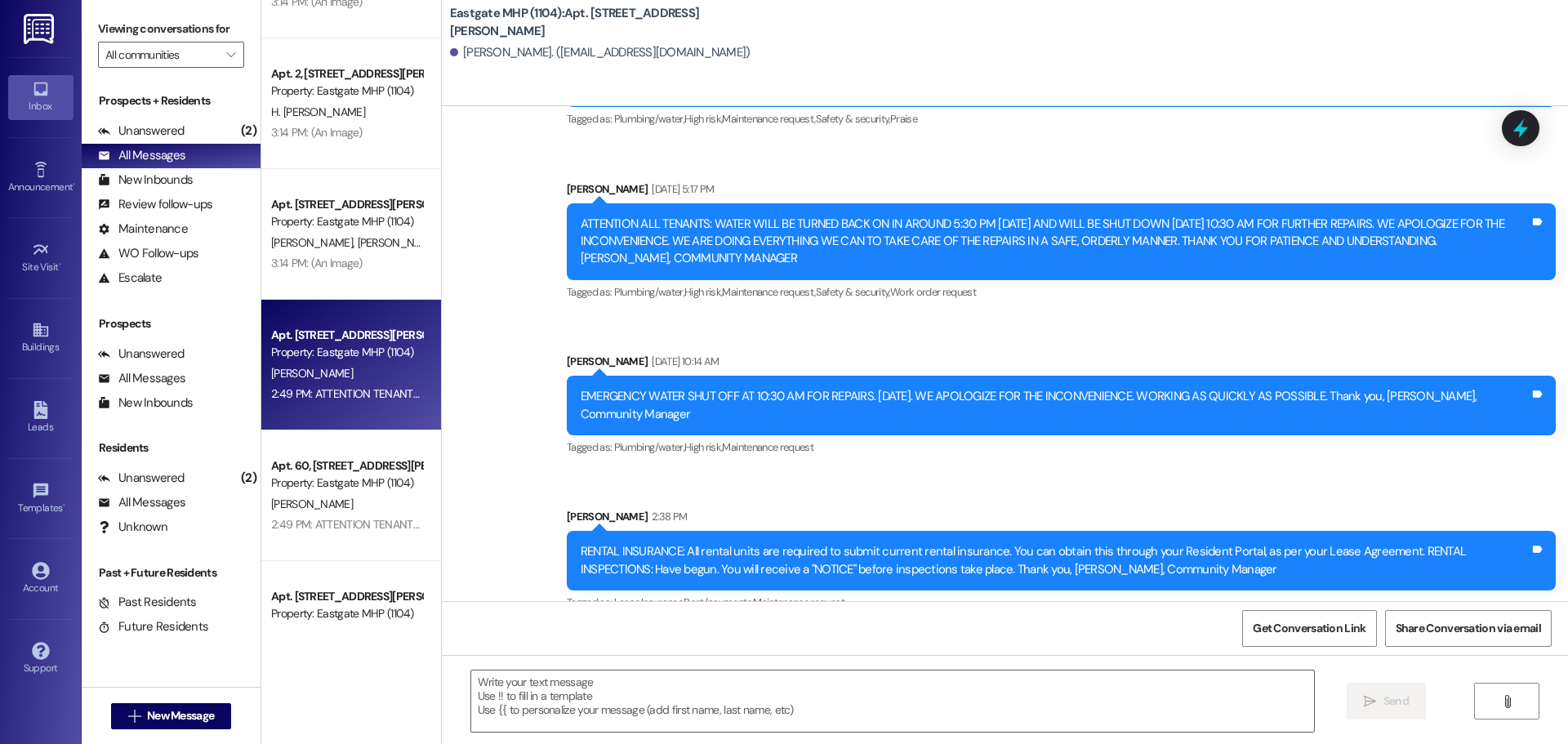
scroll to position [2721, 0]
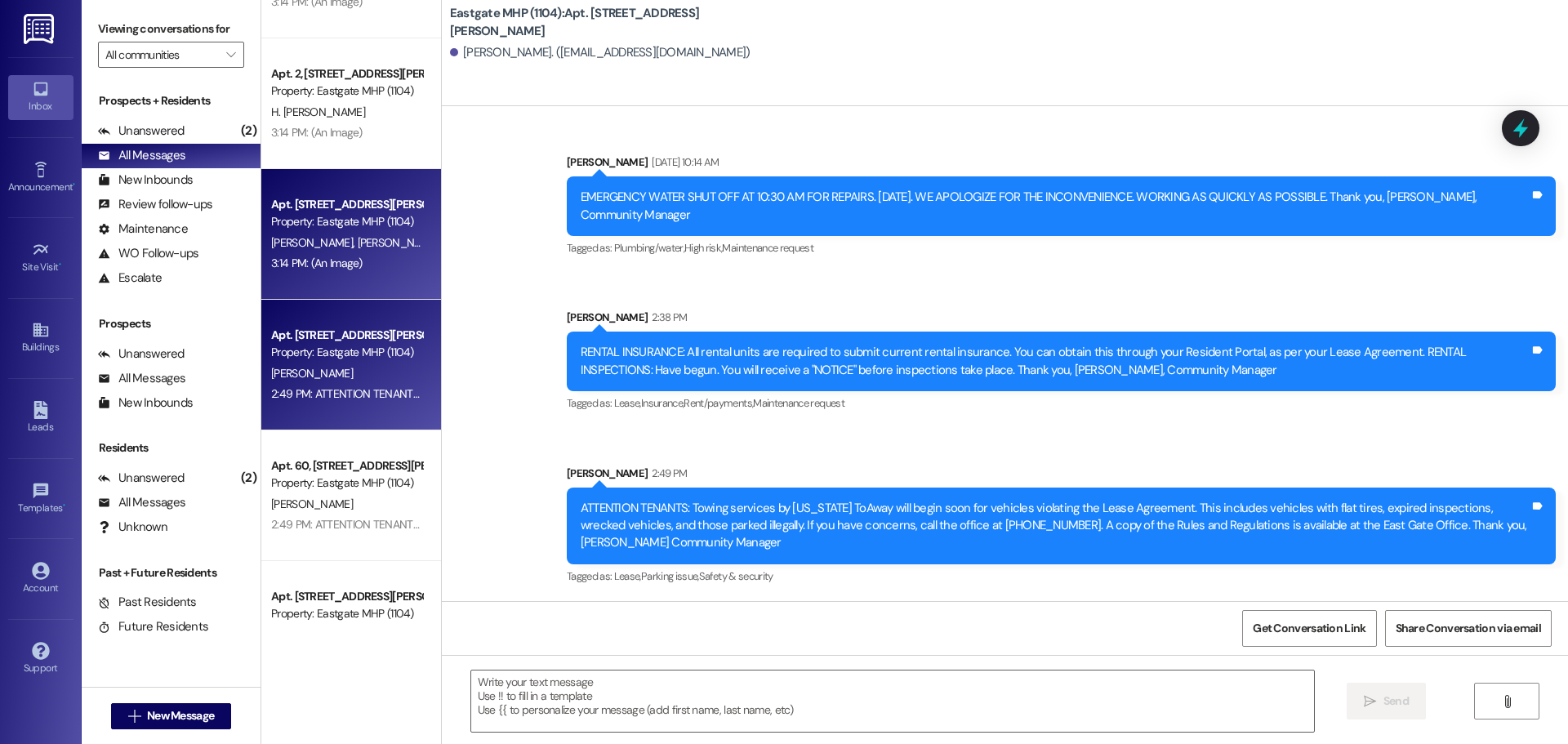
click at [379, 222] on div "Property: Eastgate MHP (1104)" at bounding box center [346, 221] width 151 height 17
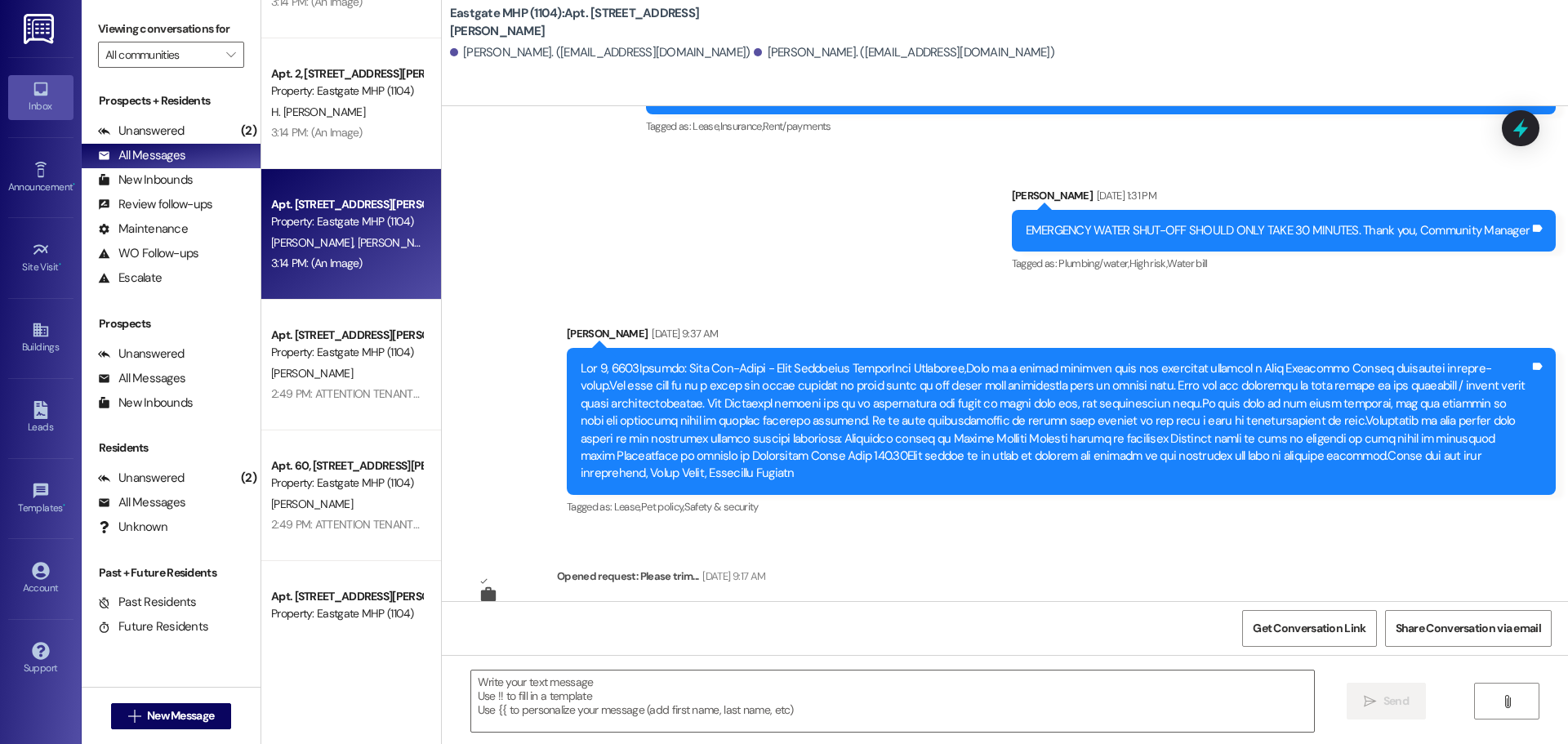
scroll to position [16907, 0]
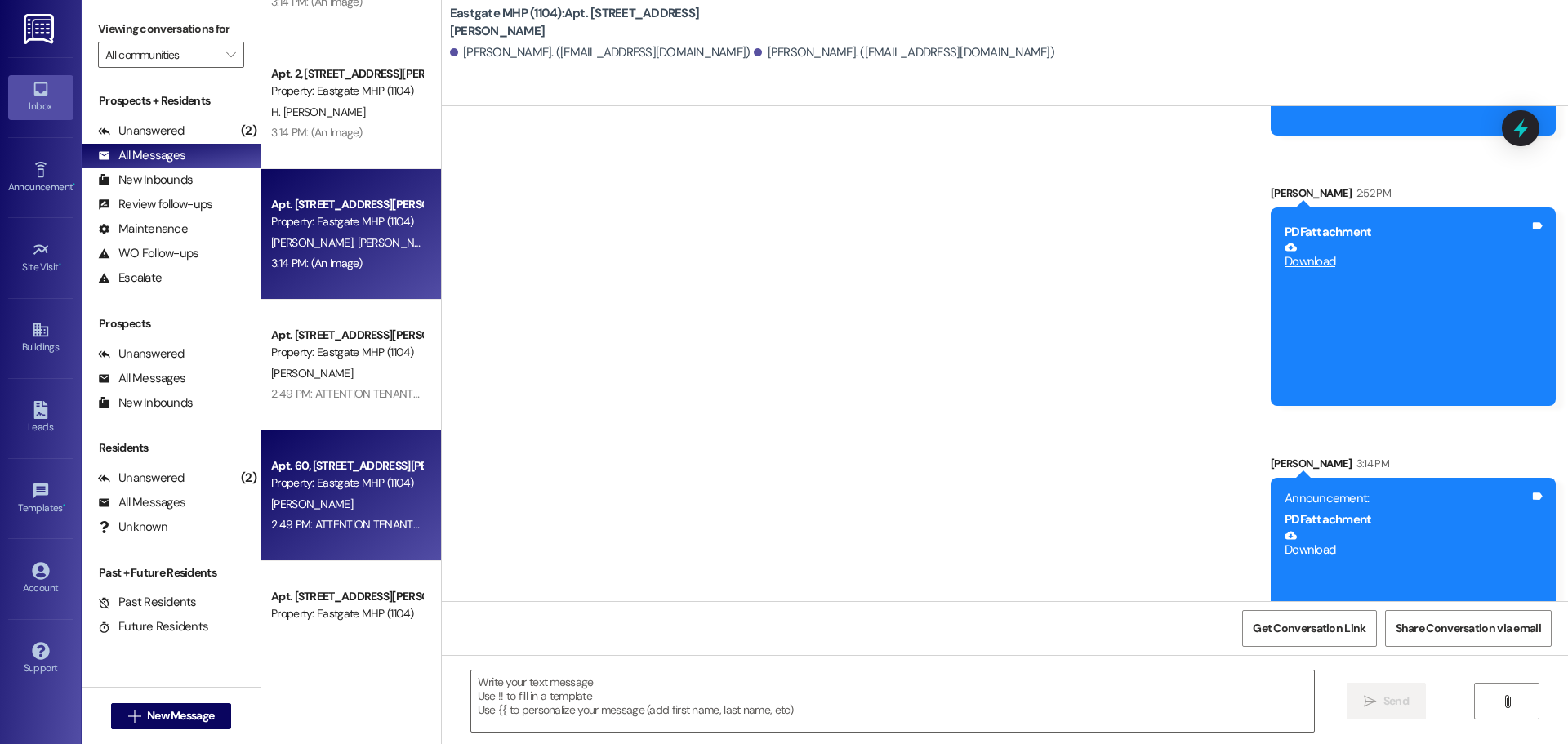
click at [386, 489] on div "Property: Eastgate MHP (1104)" at bounding box center [346, 483] width 151 height 17
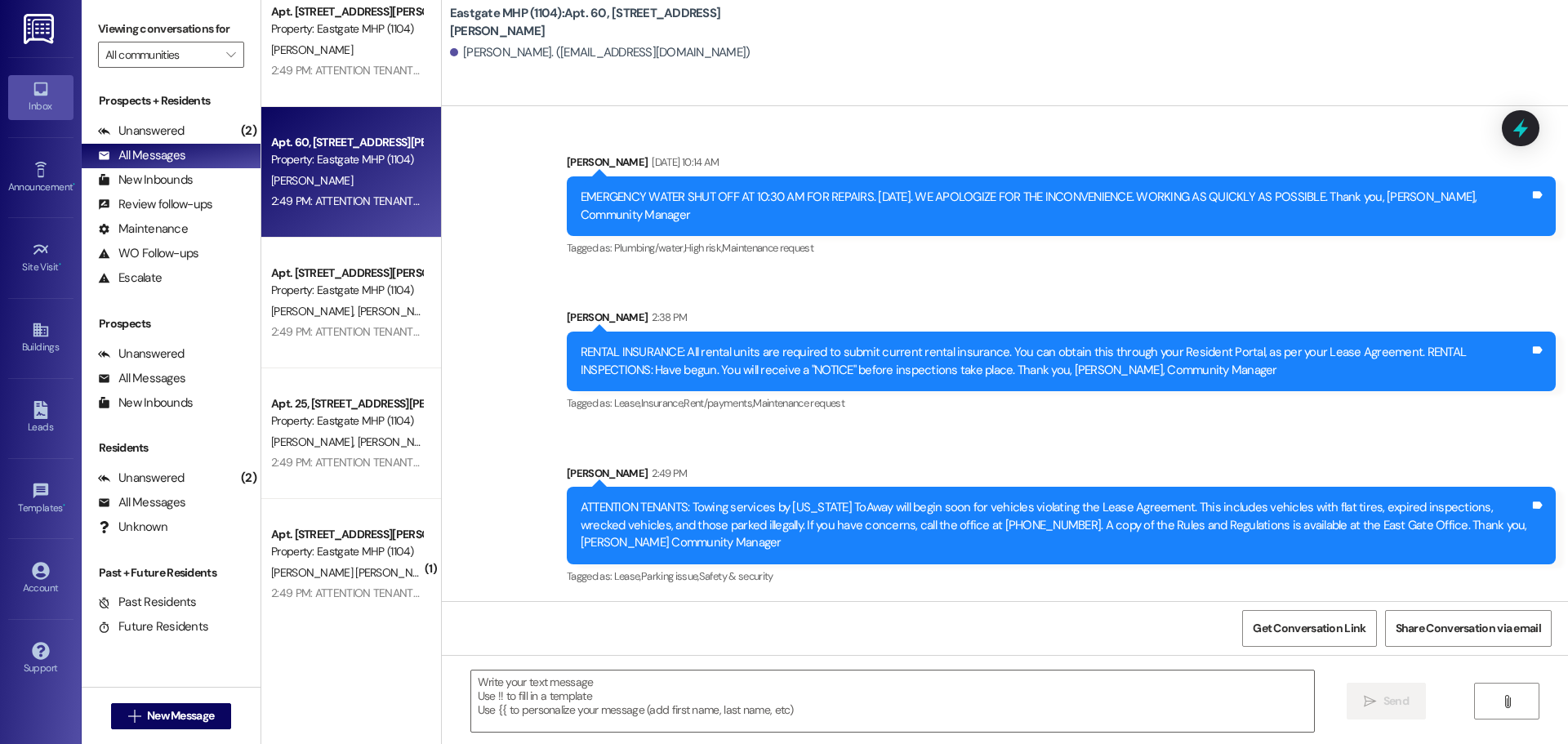
scroll to position [785, 0]
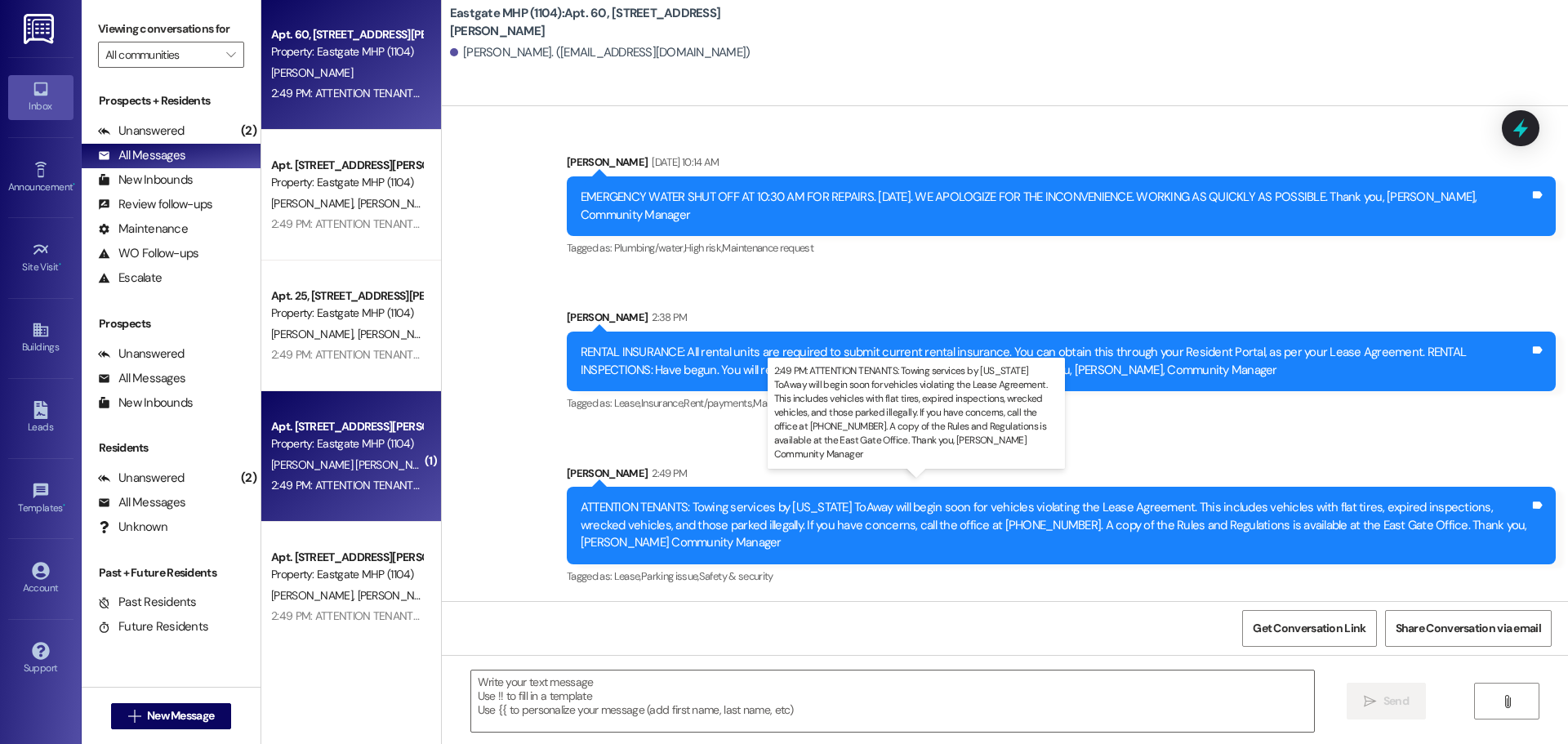
click at [350, 485] on div "2:49 PM: ATTENTION TENANTS: Towing services by [US_STATE] ToAway will begin soo…" at bounding box center [1243, 484] width 1945 height 15
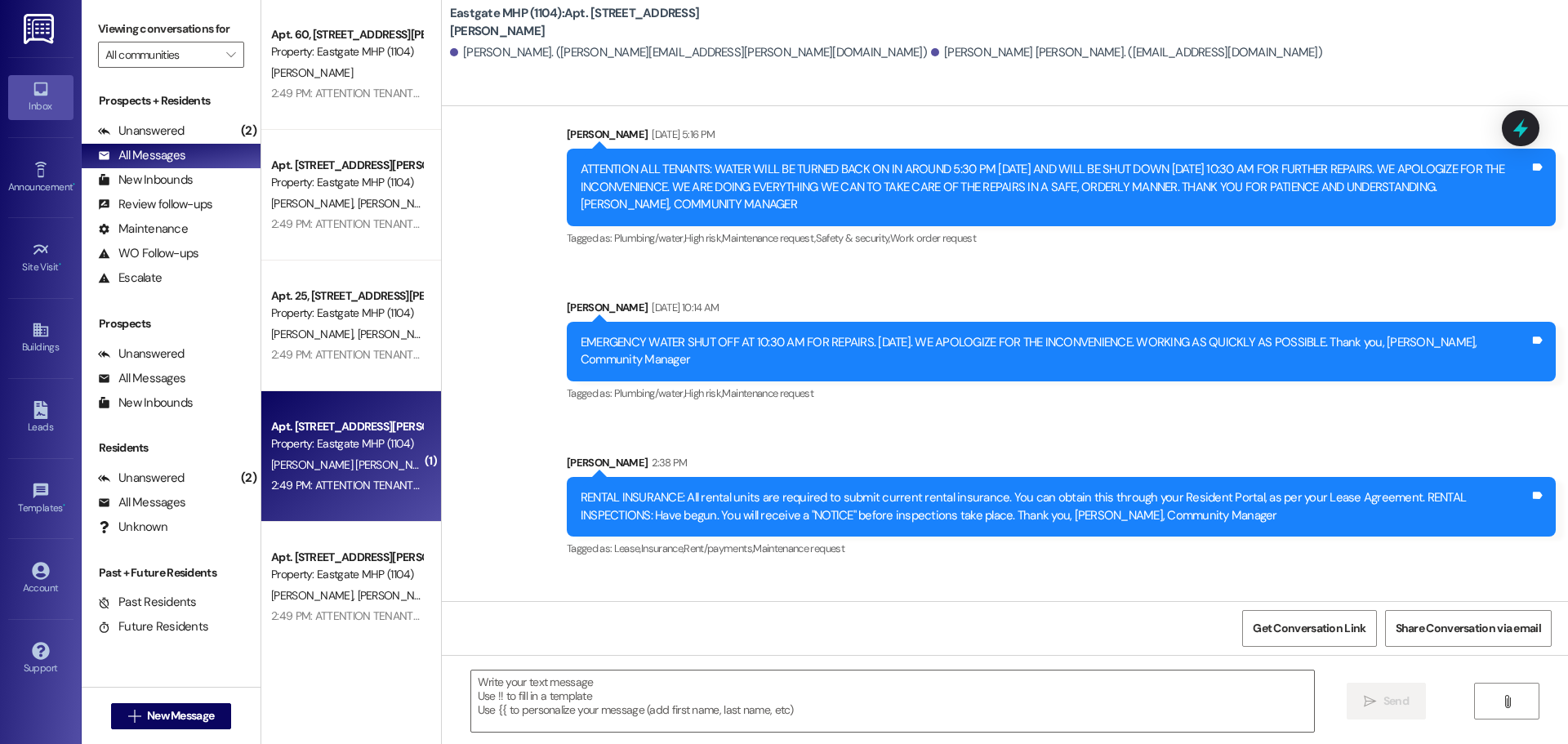
scroll to position [22650, 0]
